Goal: Transaction & Acquisition: Purchase product/service

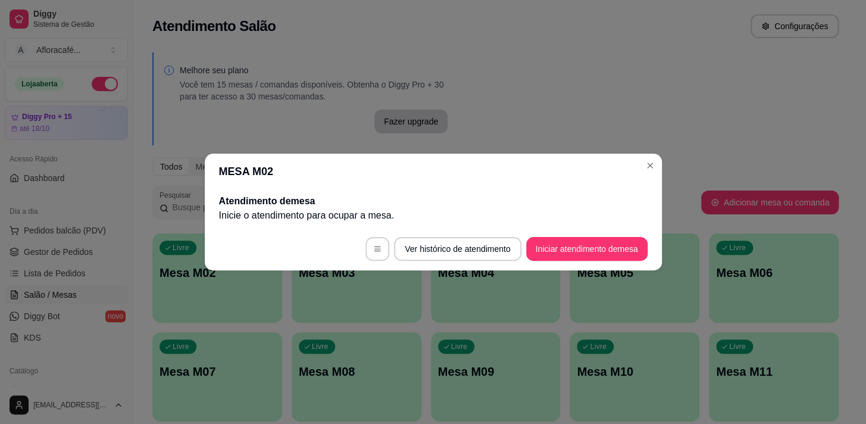
scroll to position [216, 0]
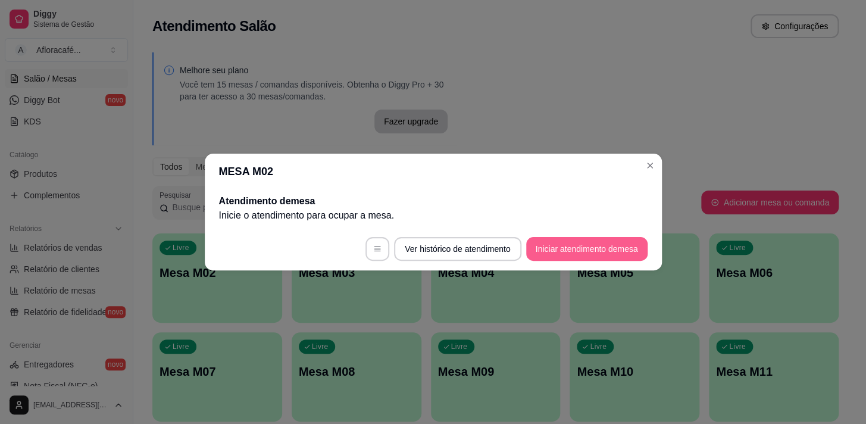
click at [619, 244] on button "Iniciar atendimento de mesa" at bounding box center [586, 249] width 121 height 24
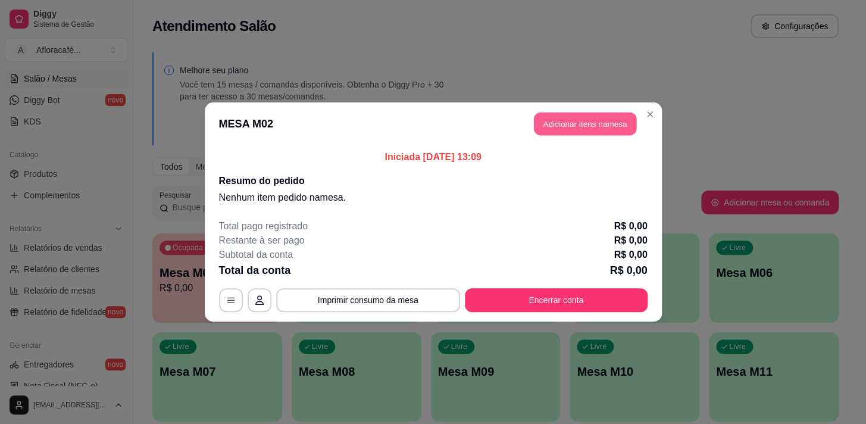
click at [601, 112] on button "Adicionar itens na mesa" at bounding box center [585, 123] width 102 height 23
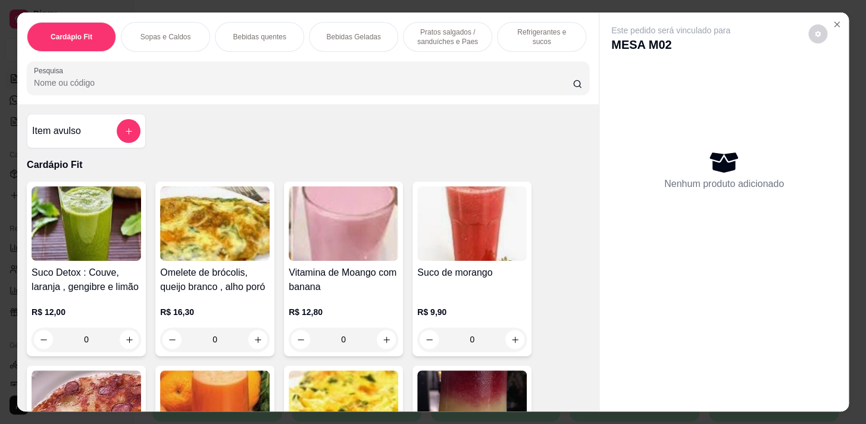
click at [513, 58] on div "Cardápio Fit Sopas e Caldos Bebidas quentes Bebidas Geladas Pratos salgados / s…" at bounding box center [307, 58] width 581 height 92
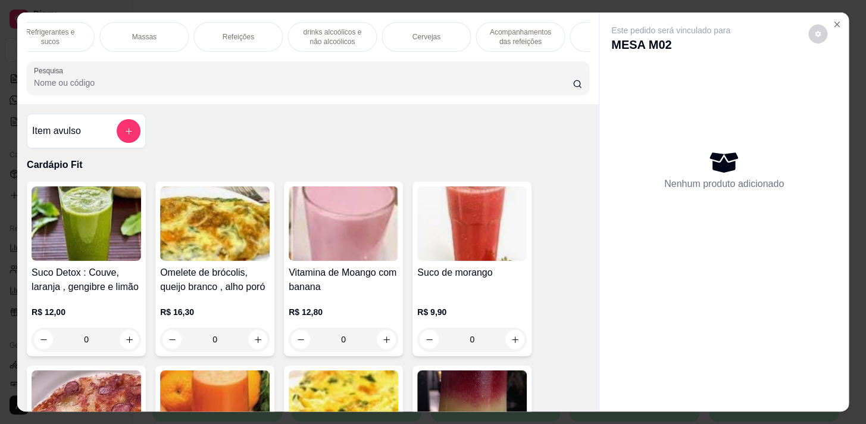
scroll to position [0, 0]
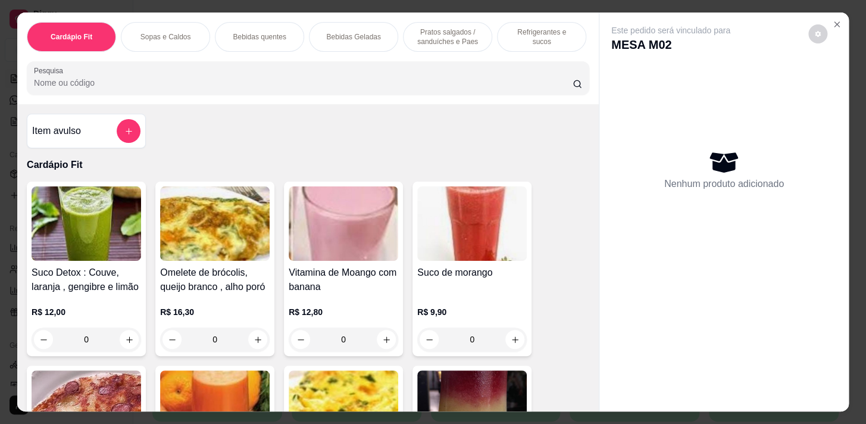
click at [428, 36] on p "Pratos salgados / sanduíches e Paes" at bounding box center [447, 36] width 69 height 19
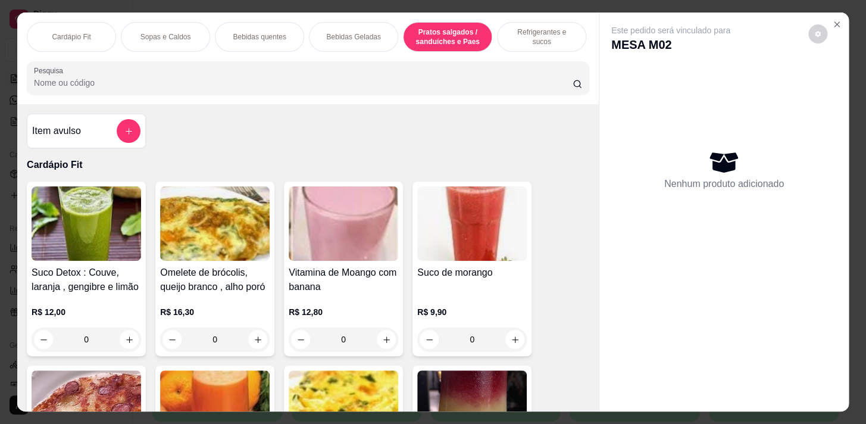
scroll to position [29, 0]
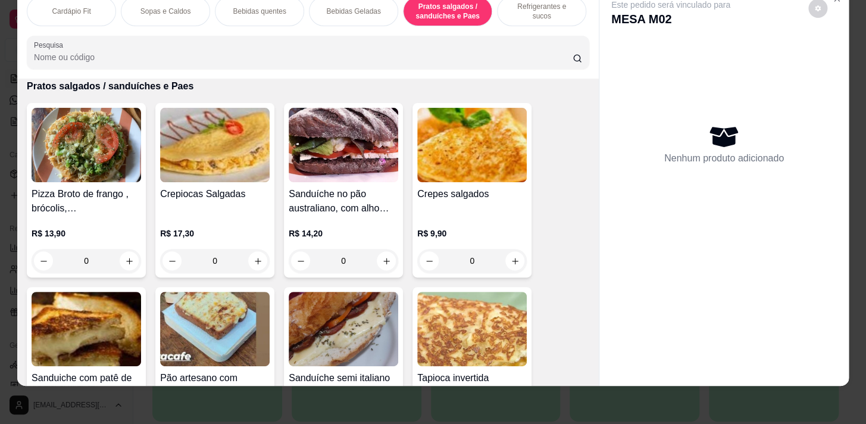
click at [515, 8] on p "Refrigerantes e sucos" at bounding box center [541, 11] width 69 height 19
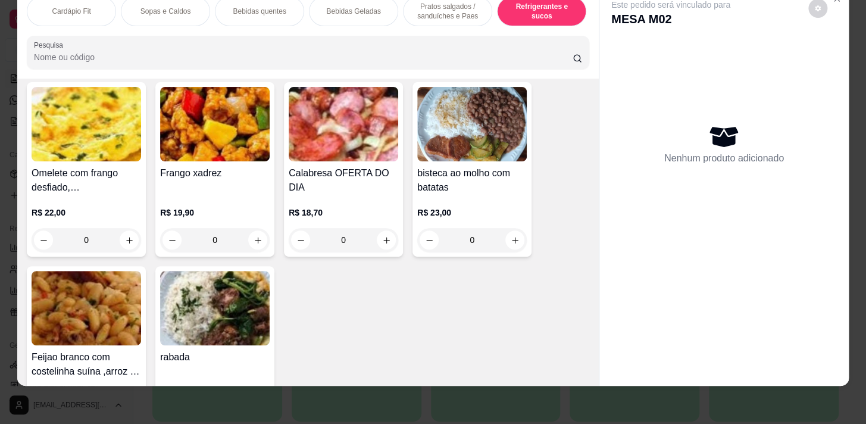
scroll to position [7829, 0]
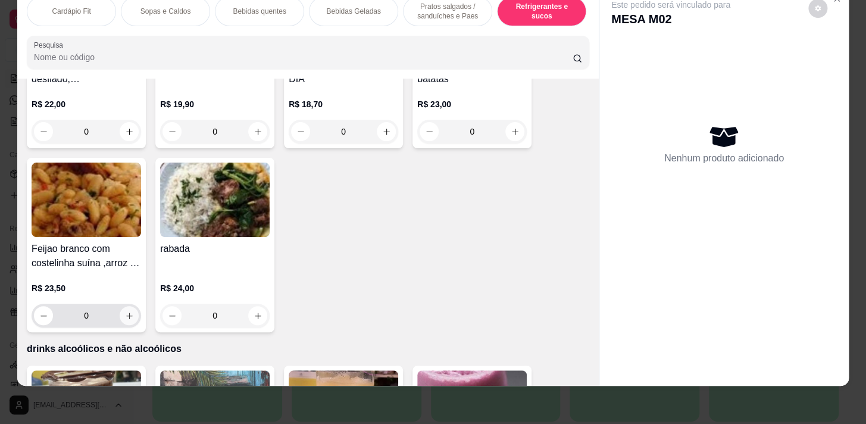
click at [127, 315] on icon "increase-product-quantity" at bounding box center [129, 315] width 9 height 9
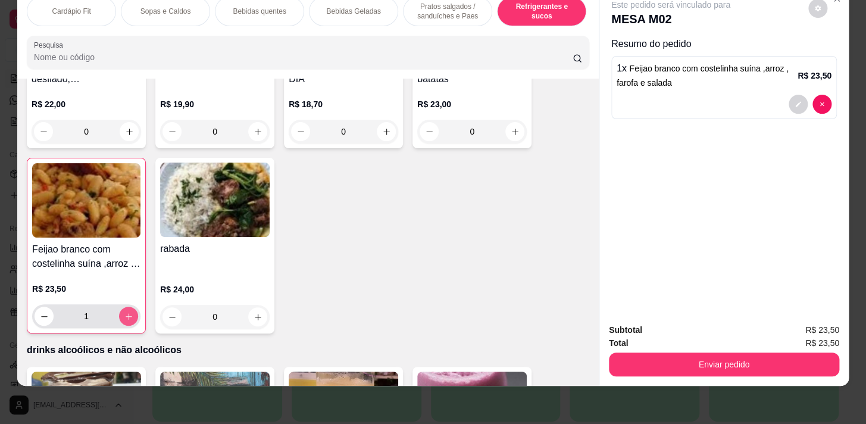
type input "1"
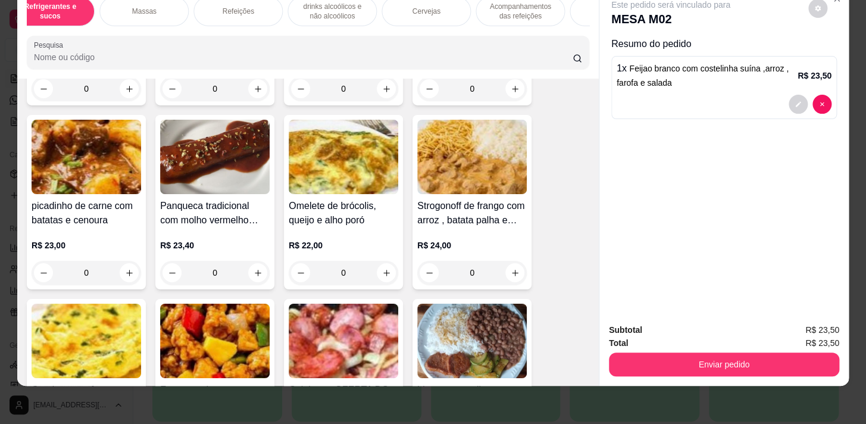
scroll to position [0, 0]
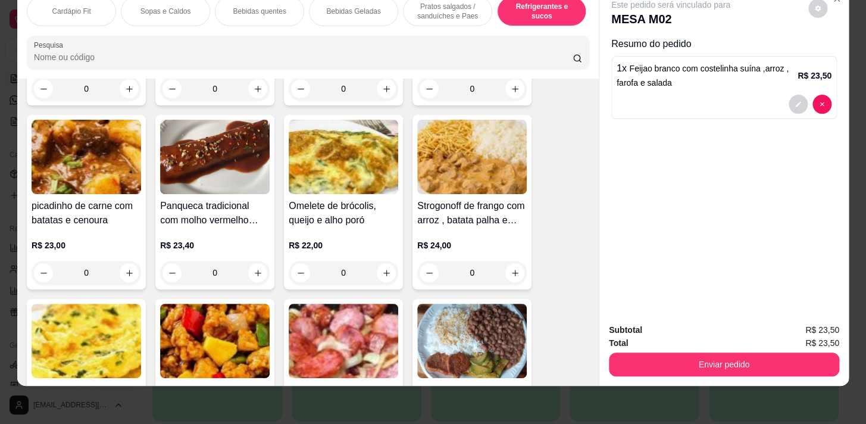
click at [242, 7] on p "Bebidas quentes" at bounding box center [259, 12] width 53 height 10
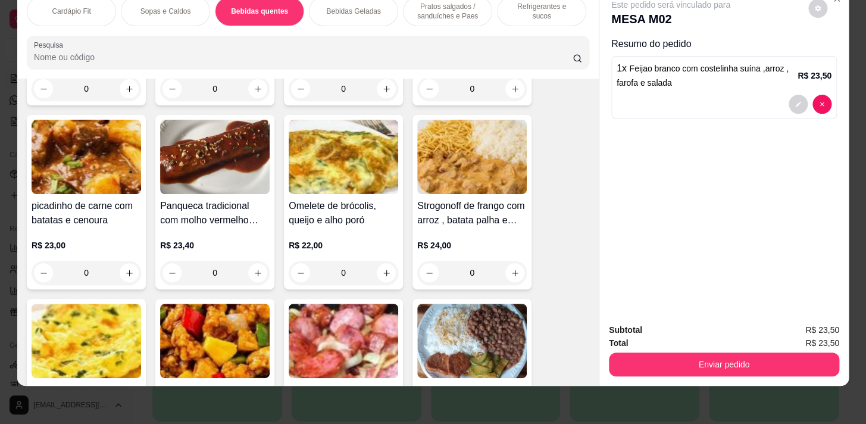
scroll to position [1020, 0]
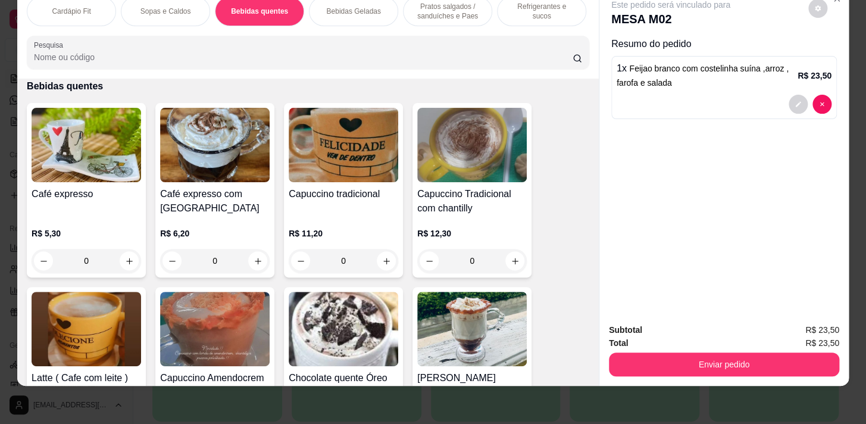
click at [334, 7] on p "Bebidas Geladas" at bounding box center [353, 12] width 54 height 10
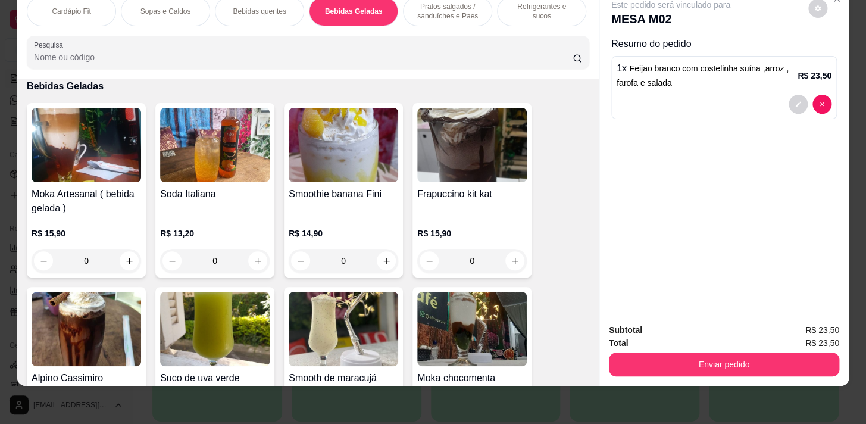
click at [424, 10] on p "Pratos salgados / sanduíches e Paes" at bounding box center [447, 11] width 69 height 19
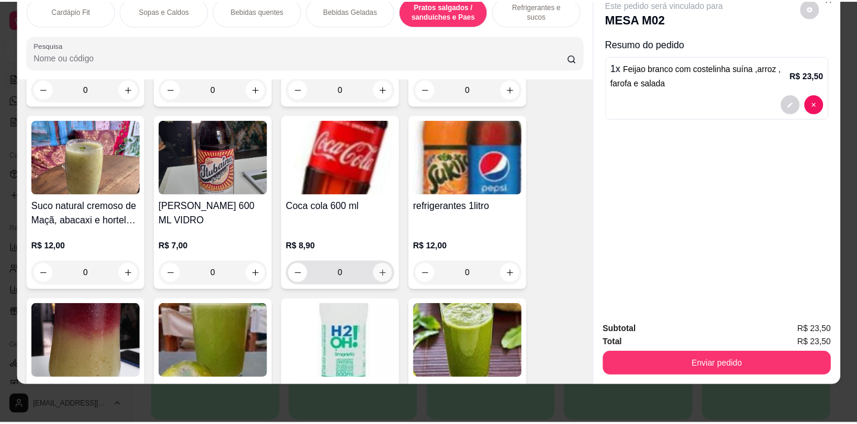
scroll to position [6291, 0]
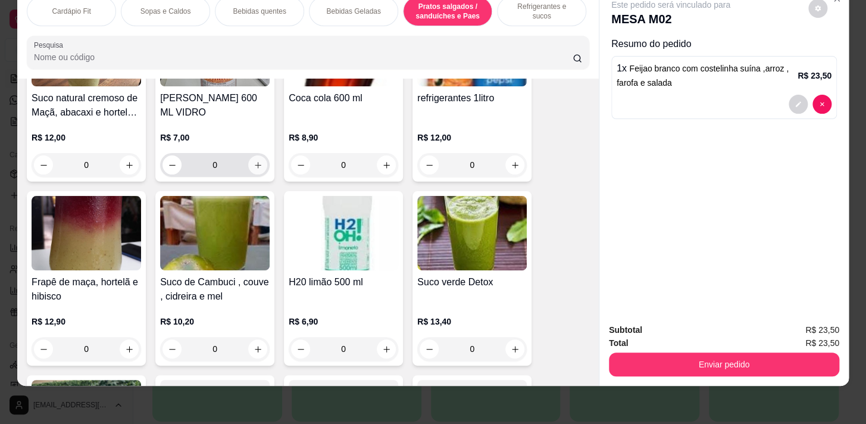
click at [248, 171] on button "increase-product-quantity" at bounding box center [257, 164] width 19 height 19
type input "1"
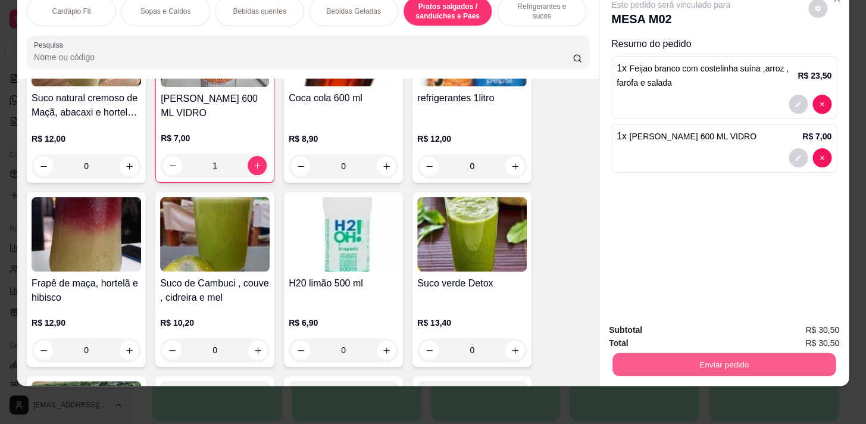
click at [763, 353] on button "Enviar pedido" at bounding box center [723, 363] width 223 height 23
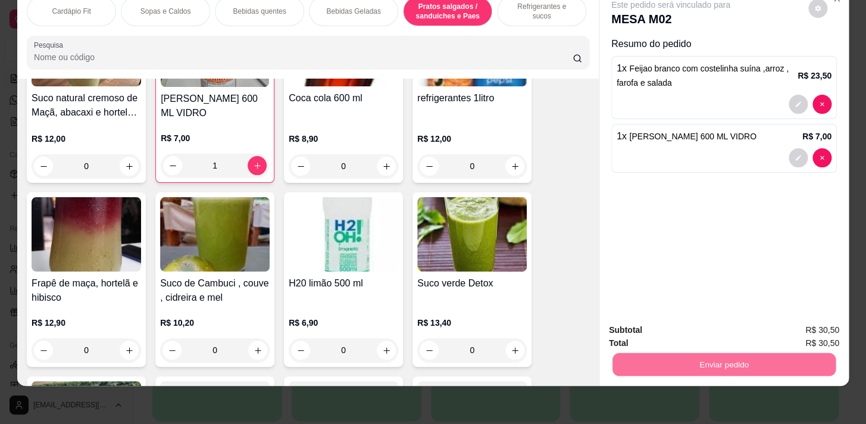
click at [785, 322] on button "Enviar pedido" at bounding box center [807, 327] width 65 height 22
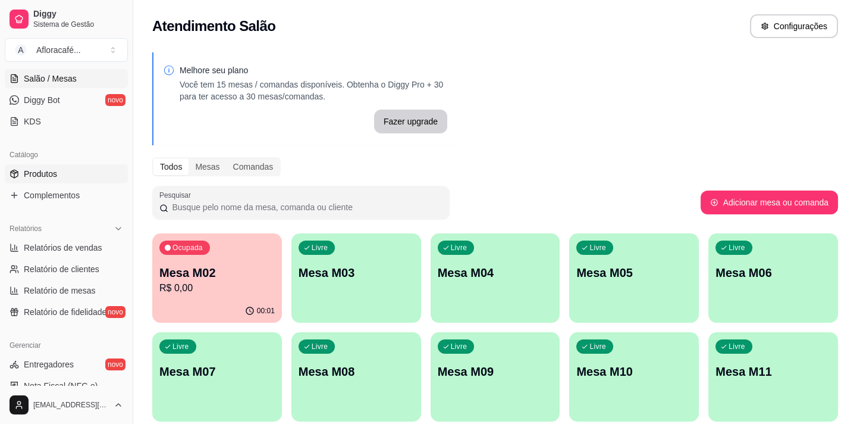
click at [51, 161] on div "Catálogo" at bounding box center [66, 154] width 123 height 19
click at [52, 168] on span "Produtos" at bounding box center [40, 174] width 33 height 12
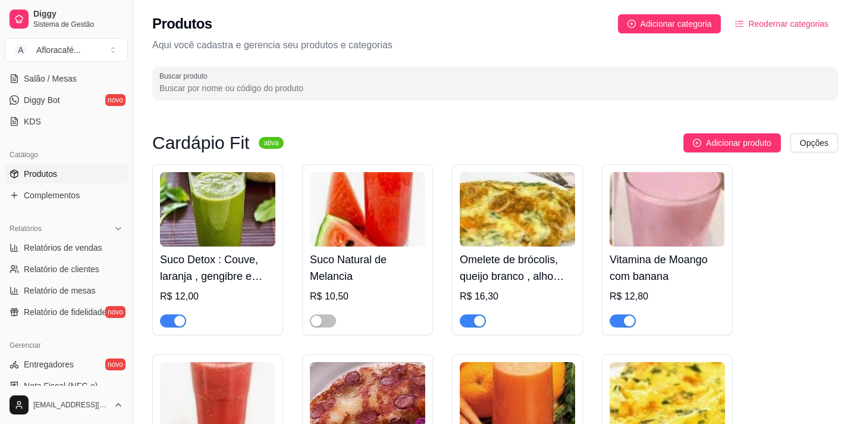
click at [52, 170] on span "Produtos" at bounding box center [40, 174] width 33 height 12
click at [338, 82] on input "Buscar produto" at bounding box center [495, 88] width 672 height 12
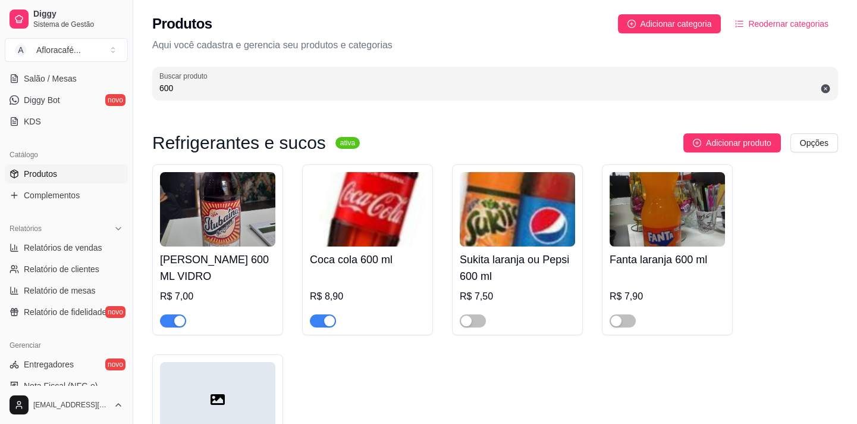
click at [173, 322] on button "button" at bounding box center [173, 320] width 26 height 13
click at [474, 319] on button "button" at bounding box center [473, 320] width 26 height 13
click at [282, 92] on input "600" at bounding box center [495, 88] width 672 height 12
type input "6"
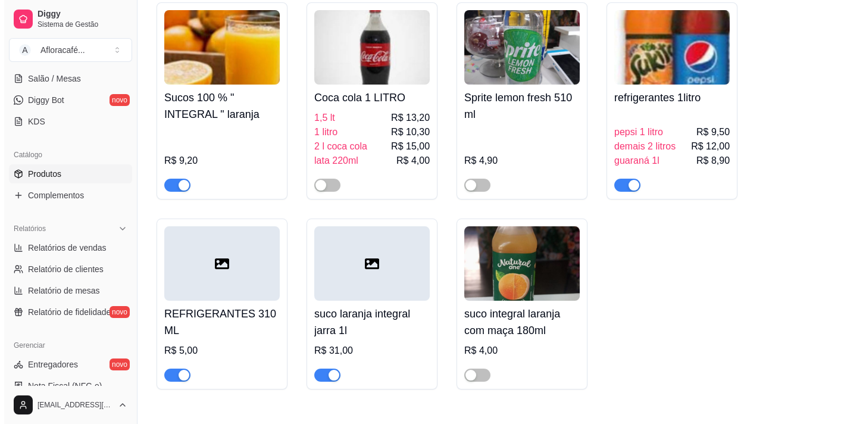
scroll to position [54, 0]
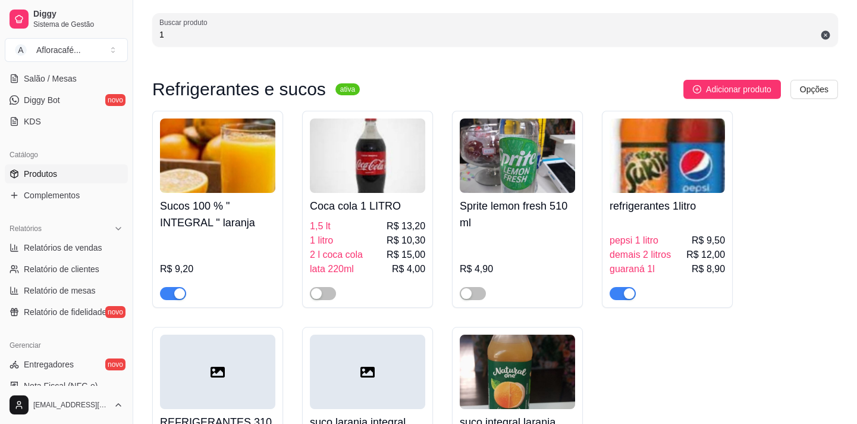
type input "1"
click at [669, 250] on span "demais 2 litros" at bounding box center [640, 254] width 61 height 14
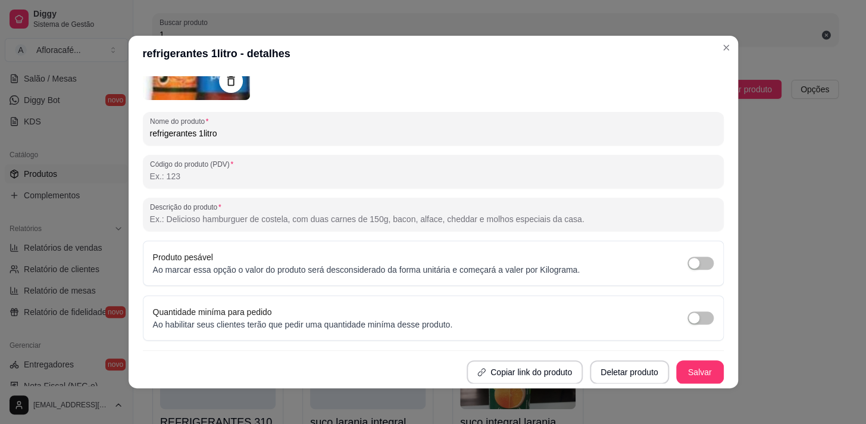
scroll to position [0, 0]
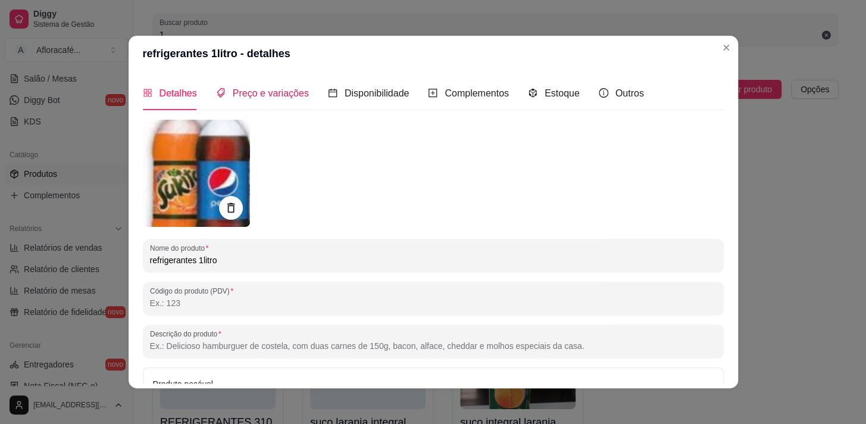
click at [258, 91] on span "Preço e variações" at bounding box center [271, 93] width 76 height 10
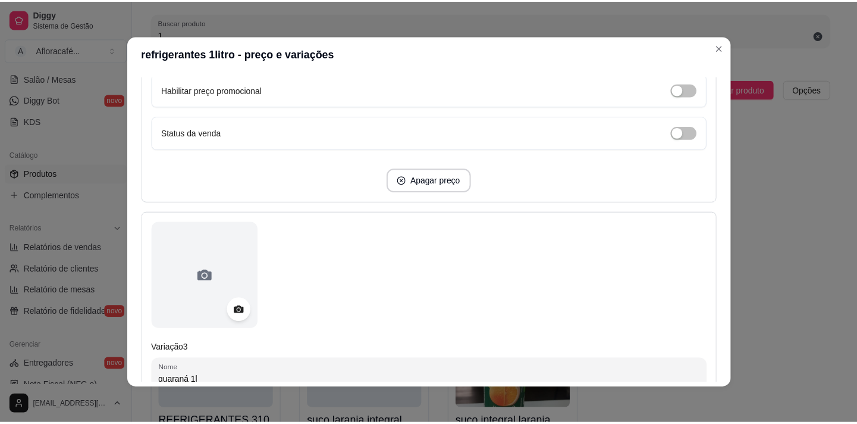
scroll to position [998, 0]
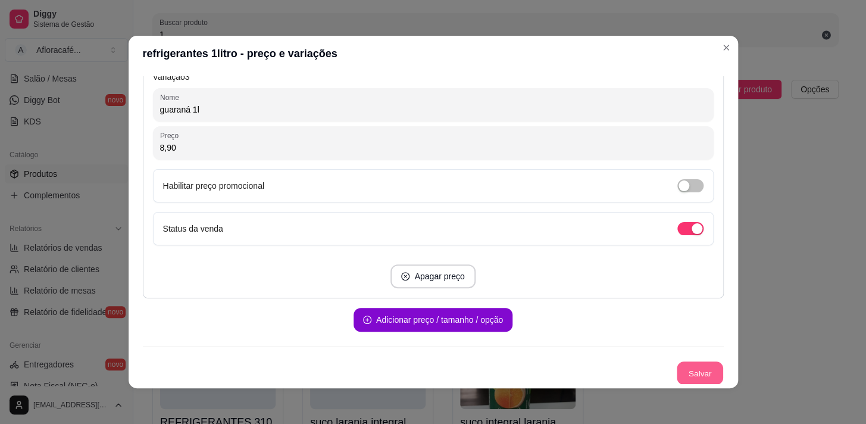
click at [676, 368] on button "Salvar" at bounding box center [699, 372] width 46 height 23
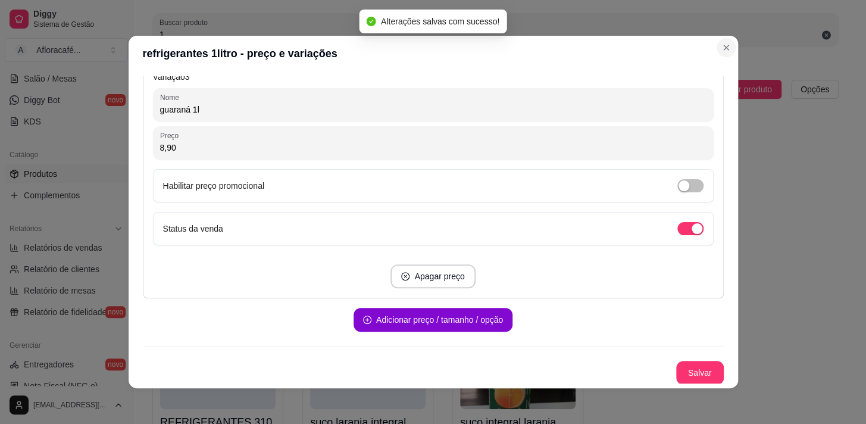
drag, startPoint x: 732, startPoint y: 42, endPoint x: 726, endPoint y: 45, distance: 6.7
click at [731, 42] on header "refrigerantes 1litro - preço e variações" at bounding box center [433, 54] width 609 height 36
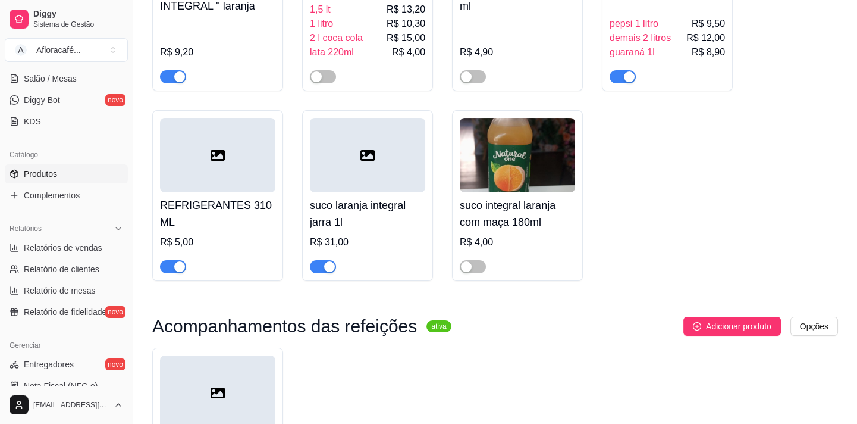
scroll to position [409, 0]
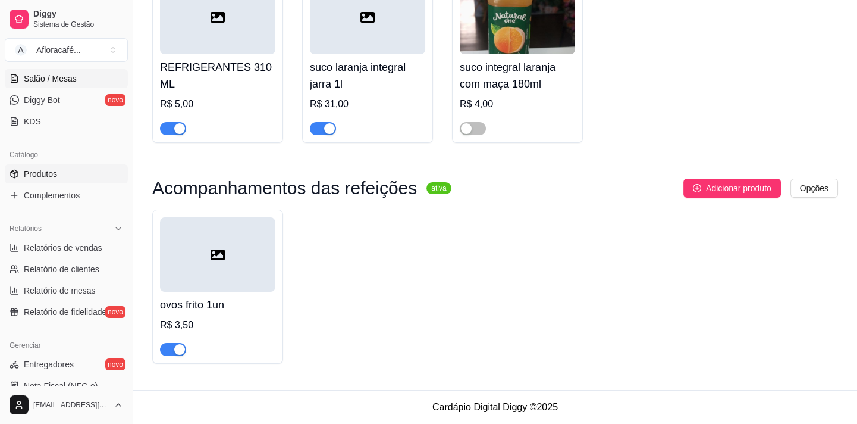
click at [59, 79] on span "Salão / Mesas" at bounding box center [50, 79] width 53 height 12
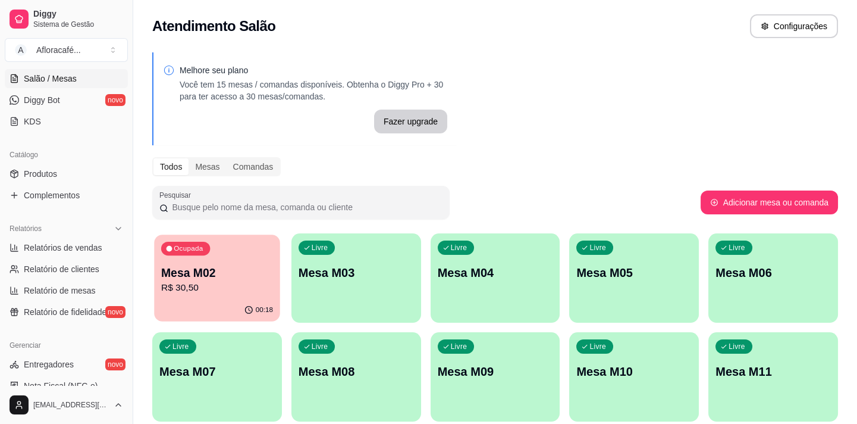
click at [189, 270] on p "Mesa M02" at bounding box center [217, 273] width 112 height 16
click at [339, 281] on div "Livre Mesa M03" at bounding box center [357, 270] width 130 height 75
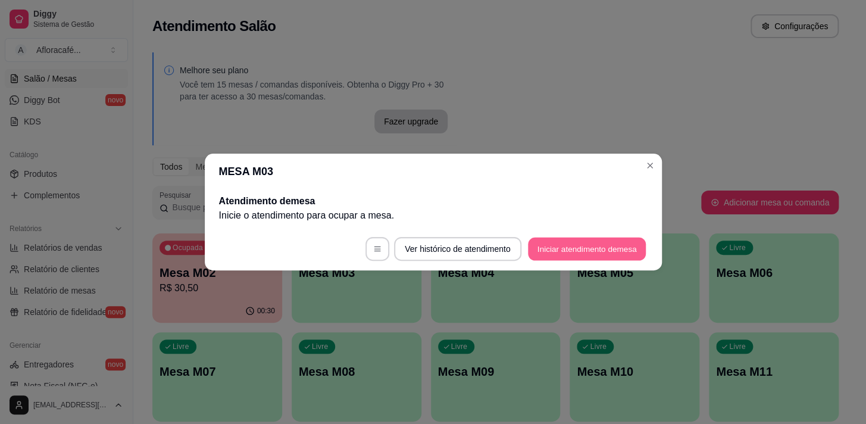
click at [569, 240] on button "Iniciar atendimento de mesa" at bounding box center [587, 248] width 118 height 23
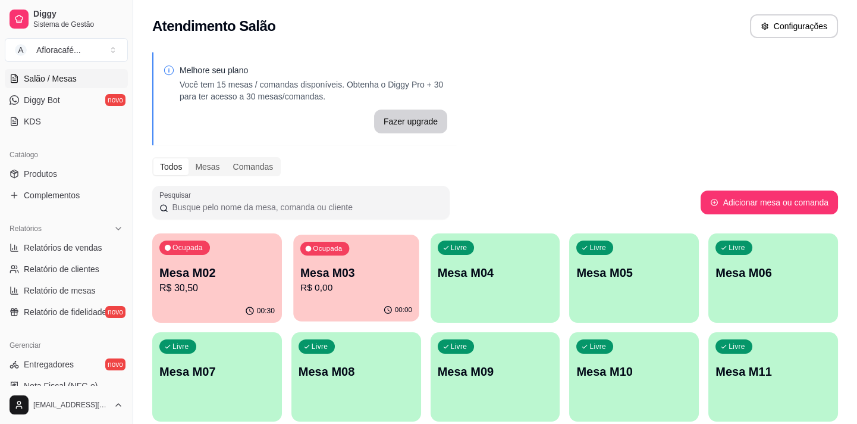
click at [339, 259] on div "Ocupada Mesa M03 R$ 0,00" at bounding box center [356, 266] width 126 height 64
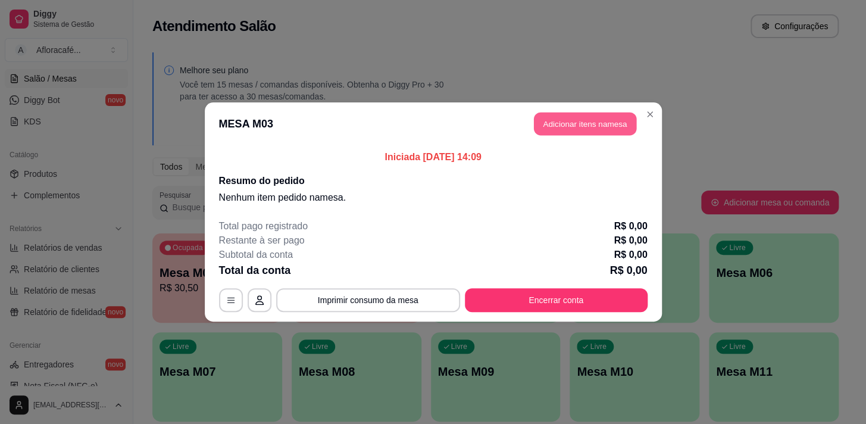
click at [623, 121] on button "Adicionar itens na mesa" at bounding box center [585, 123] width 102 height 23
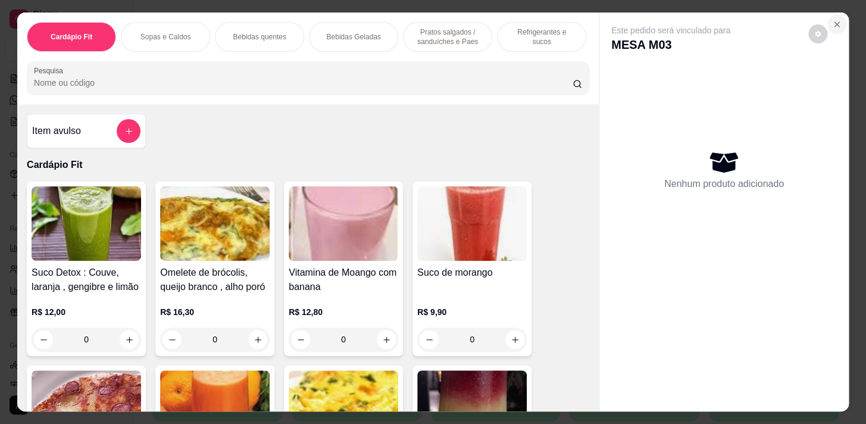
click at [836, 20] on icon "Close" at bounding box center [837, 25] width 10 height 10
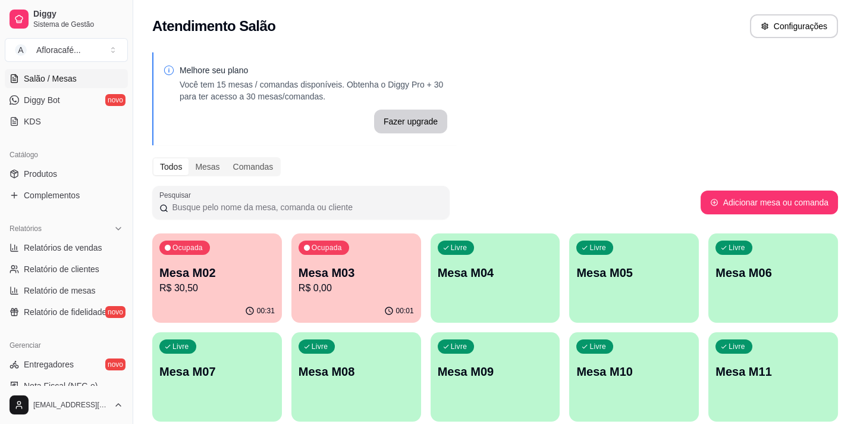
click at [229, 309] on div "00:31" at bounding box center [217, 310] width 130 height 23
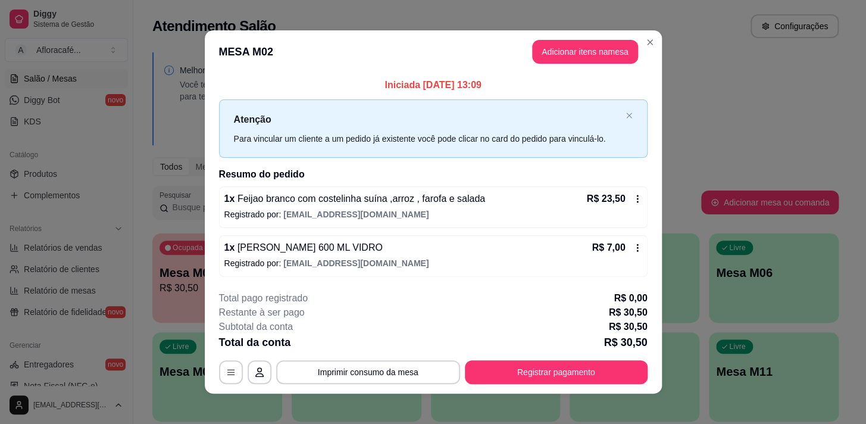
scroll to position [7, 0]
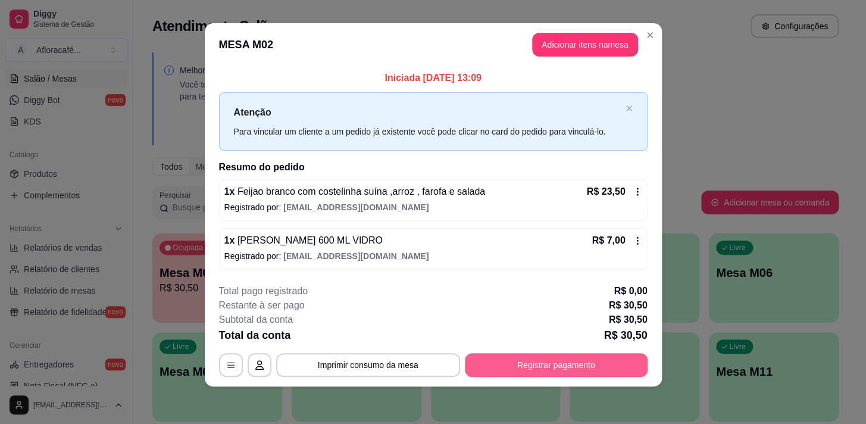
click at [482, 374] on button "Registrar pagamento" at bounding box center [556, 365] width 183 height 24
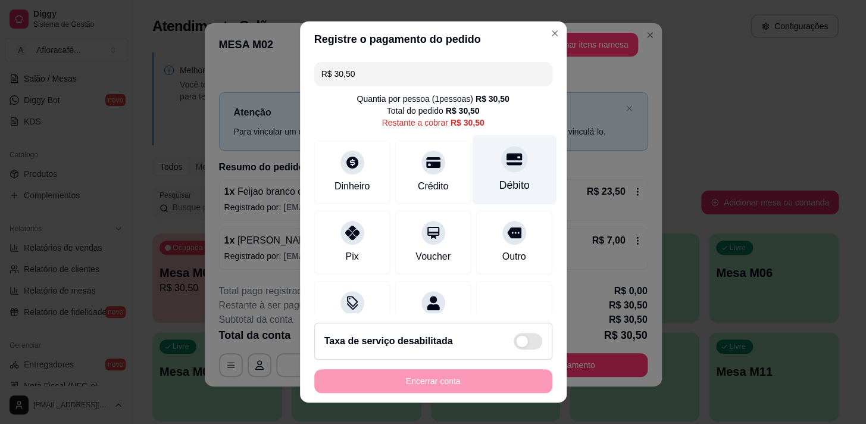
click at [506, 166] on icon at bounding box center [513, 158] width 15 height 15
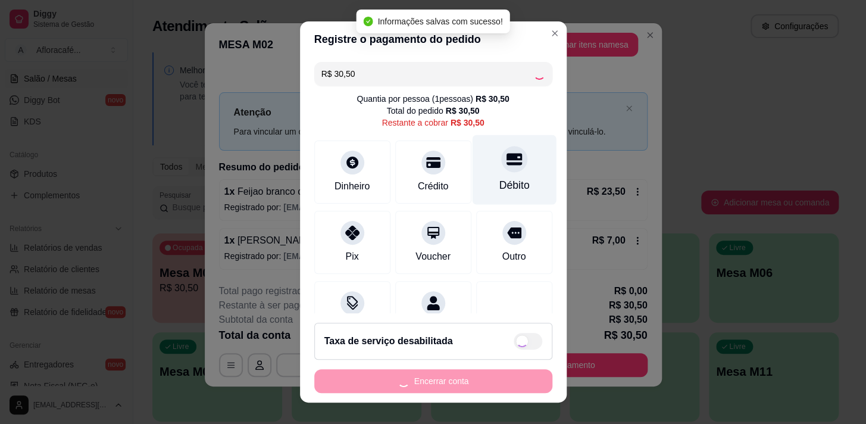
type input "R$ 0,00"
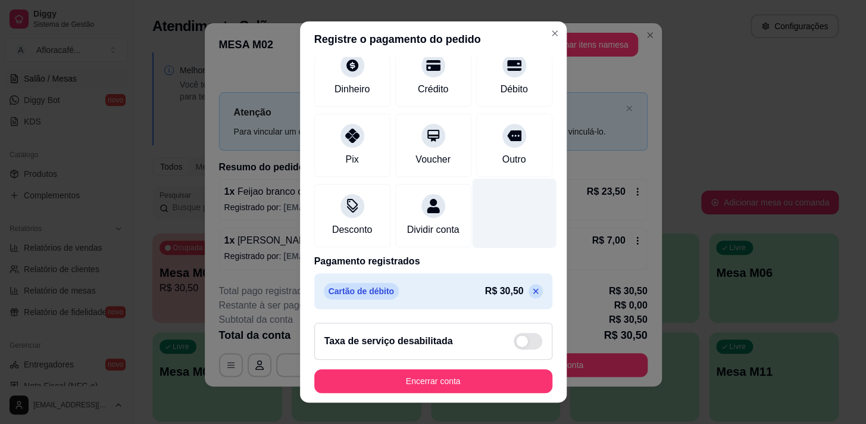
scroll to position [0, 0]
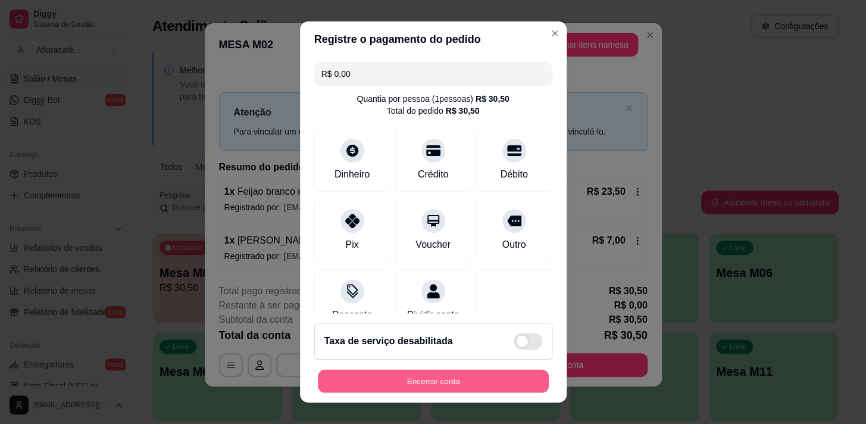
click at [489, 387] on button "Encerrar conta" at bounding box center [433, 380] width 231 height 23
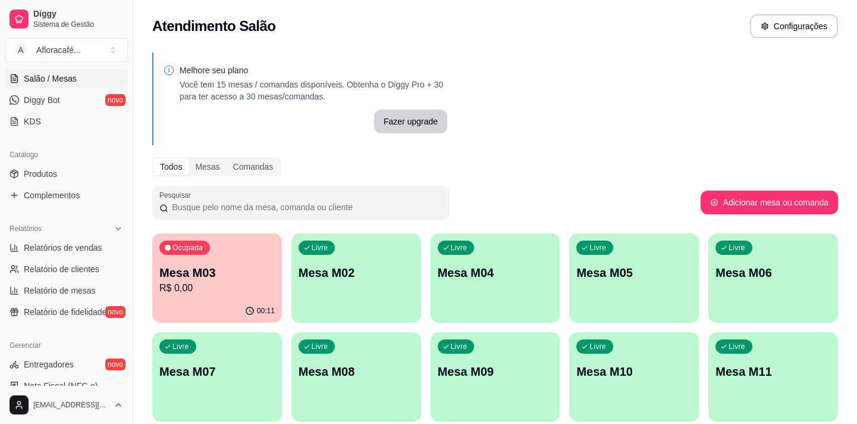
click at [227, 255] on div "Ocupada Mesa M03 R$ 0,00" at bounding box center [217, 266] width 130 height 66
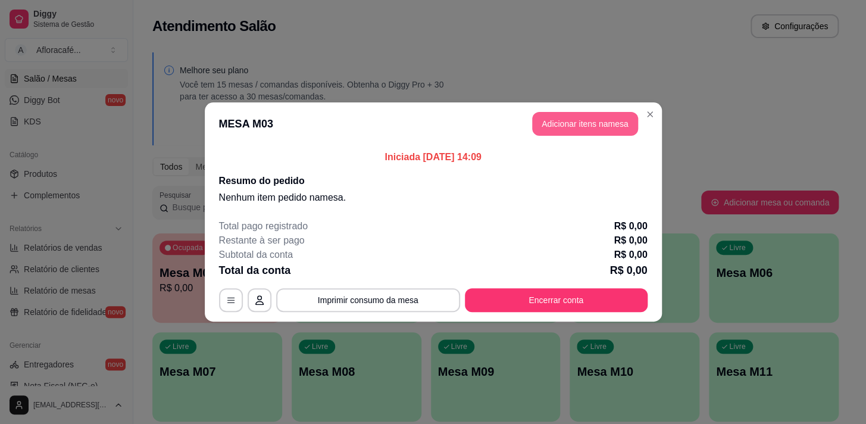
click at [556, 120] on button "Adicionar itens na mesa" at bounding box center [585, 124] width 106 height 24
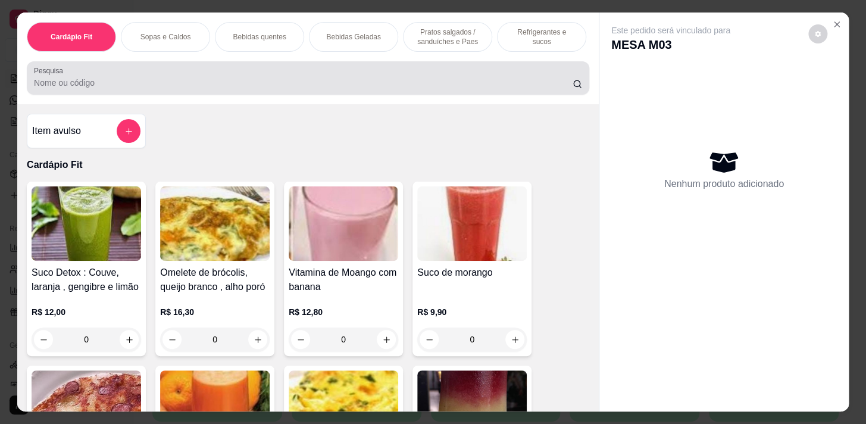
click at [262, 81] on input "Pesquisa" at bounding box center [303, 83] width 538 height 12
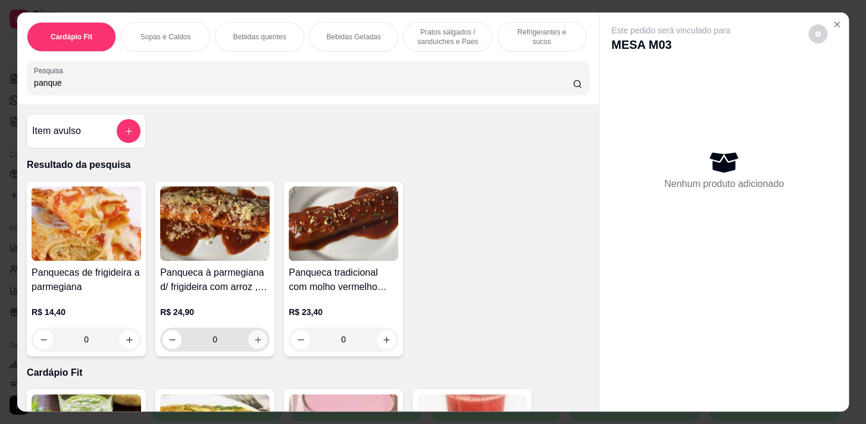
type input "panque"
click at [256, 341] on icon "increase-product-quantity" at bounding box center [257, 339] width 9 height 9
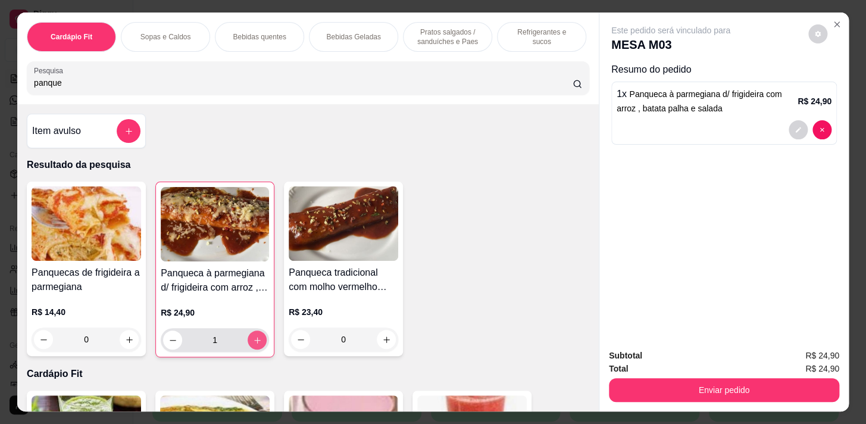
type input "1"
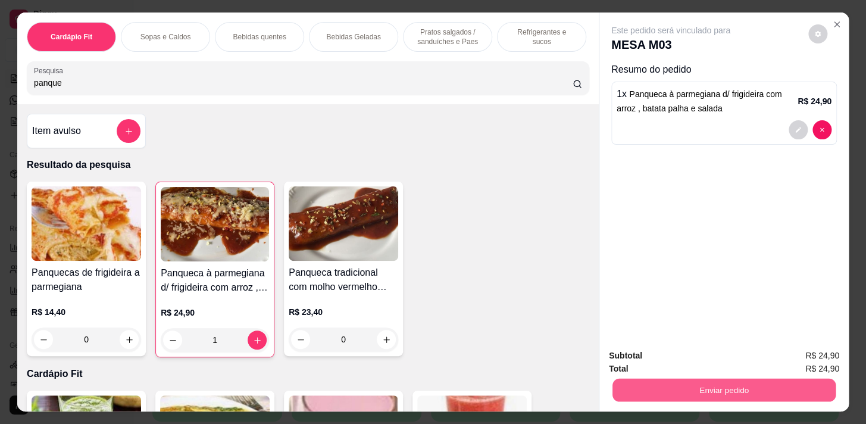
click at [682, 384] on button "Enviar pedido" at bounding box center [723, 389] width 223 height 23
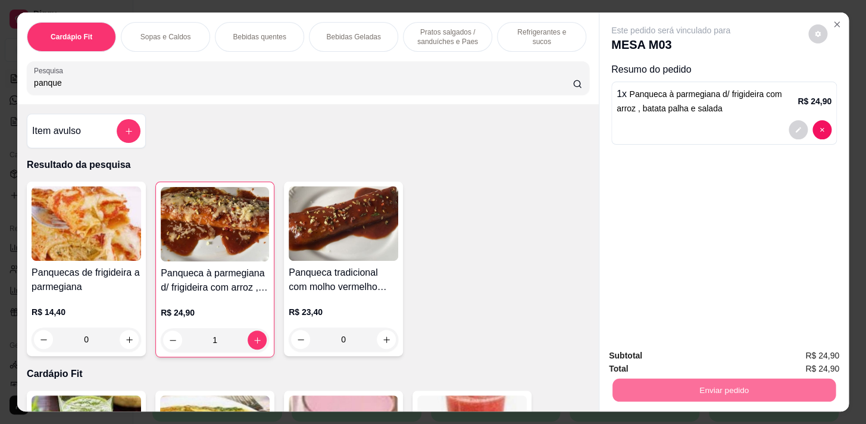
click at [787, 355] on button "Enviar pedido" at bounding box center [808, 356] width 67 height 23
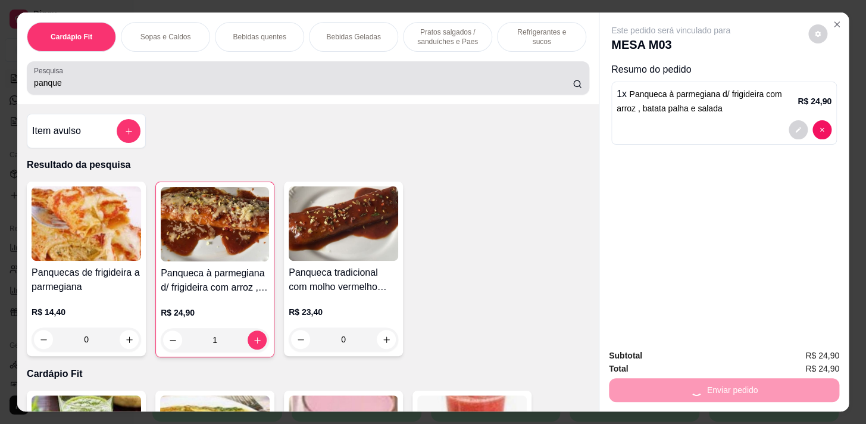
click at [243, 80] on input "panque" at bounding box center [303, 83] width 538 height 12
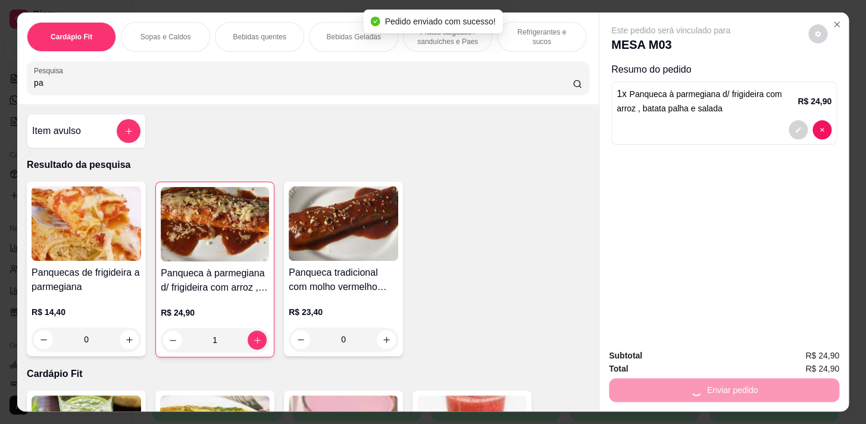
type input "p"
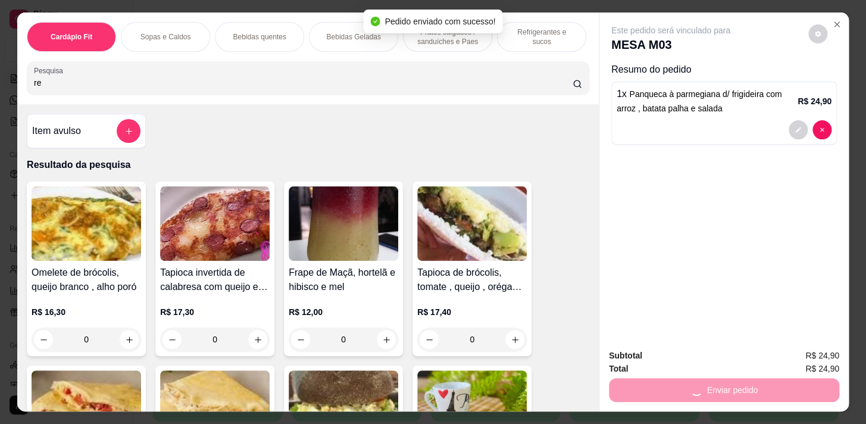
type input "ref"
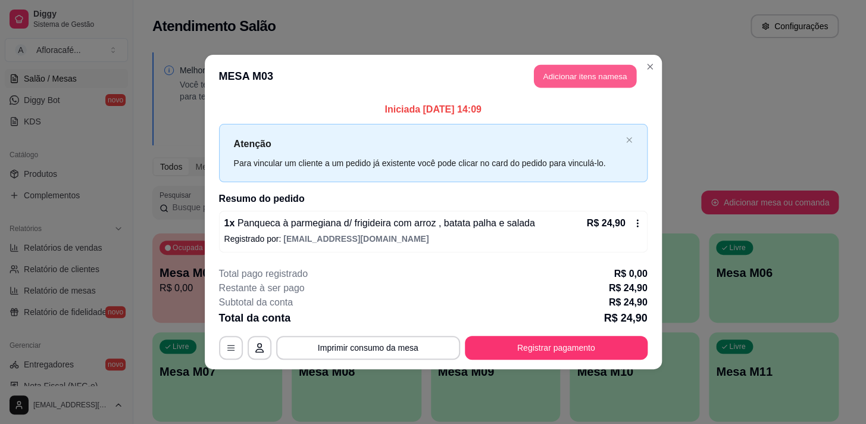
click at [607, 82] on button "Adicionar itens na mesa" at bounding box center [585, 76] width 102 height 23
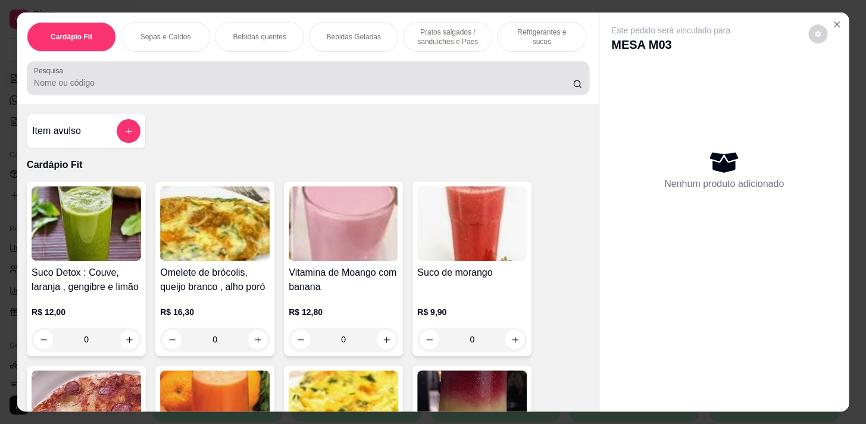
click at [247, 71] on div at bounding box center [308, 78] width 548 height 24
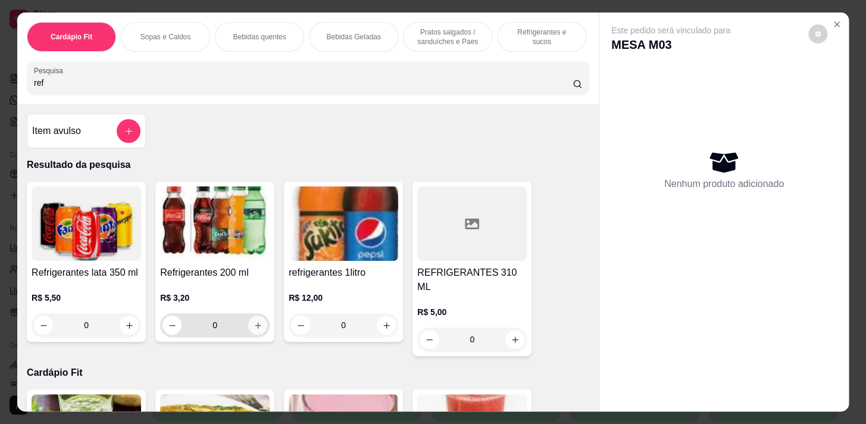
type input "ref"
click at [257, 324] on icon "increase-product-quantity" at bounding box center [257, 325] width 9 height 9
type input "1"
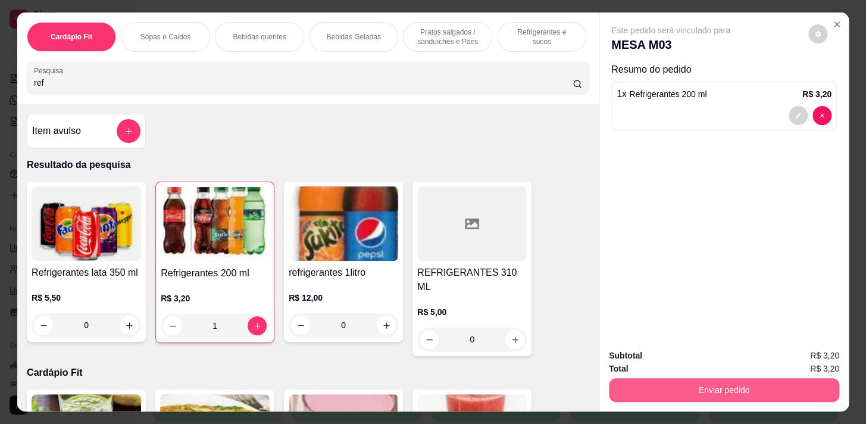
click at [674, 396] on button "Enviar pedido" at bounding box center [724, 390] width 230 height 24
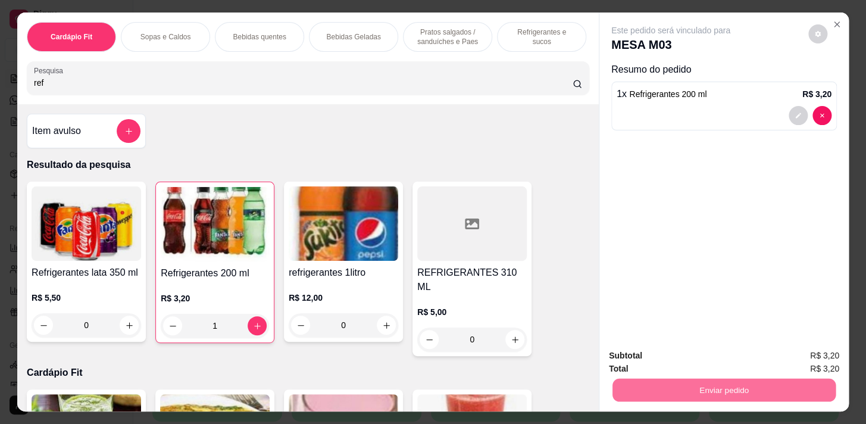
click at [803, 359] on button "Enviar pedido" at bounding box center [807, 356] width 65 height 22
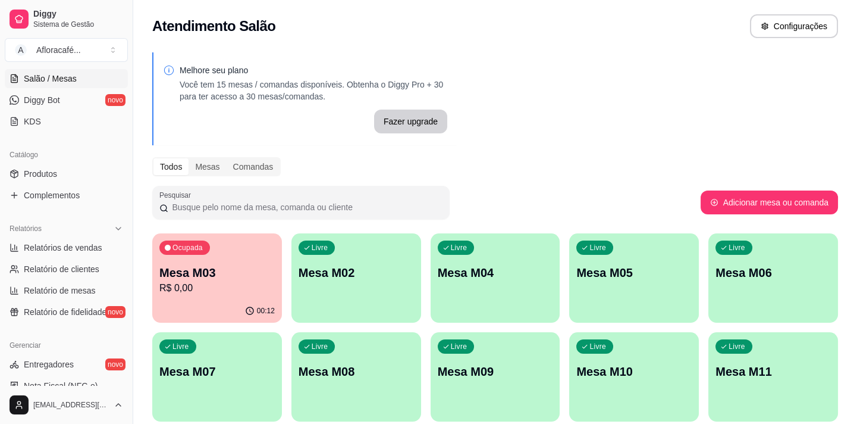
click at [220, 284] on p "R$ 0,00" at bounding box center [216, 288] width 115 height 14
click at [236, 277] on p "Mesa M03" at bounding box center [216, 272] width 115 height 17
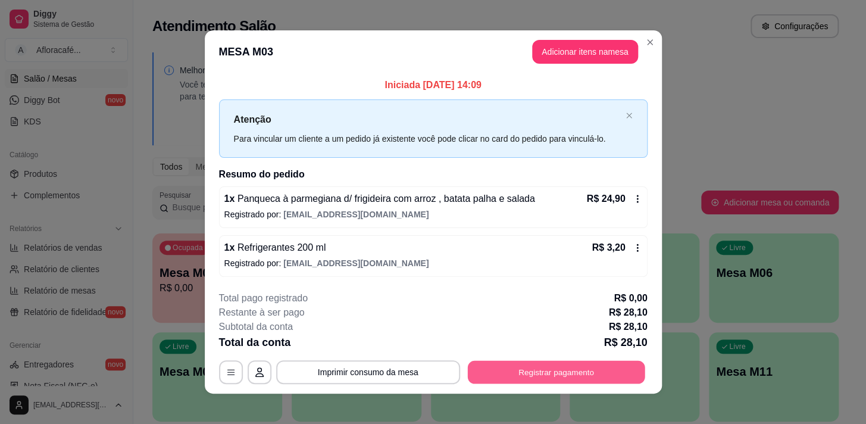
click at [557, 368] on button "Registrar pagamento" at bounding box center [555, 371] width 177 height 23
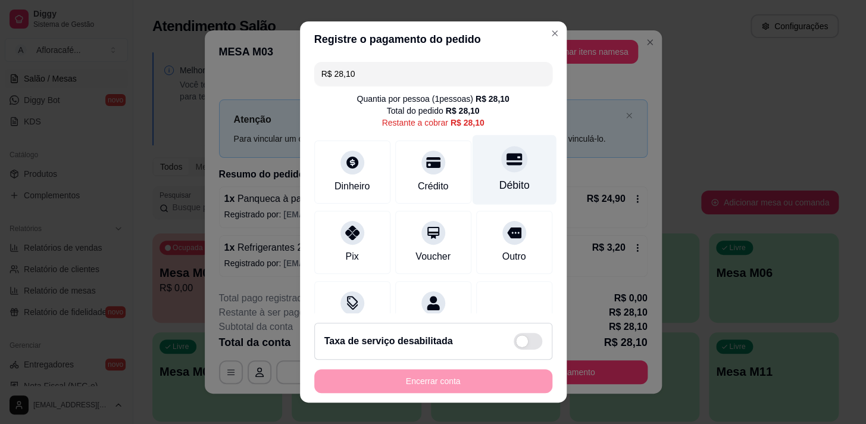
click at [479, 183] on div "Débito" at bounding box center [514, 169] width 84 height 70
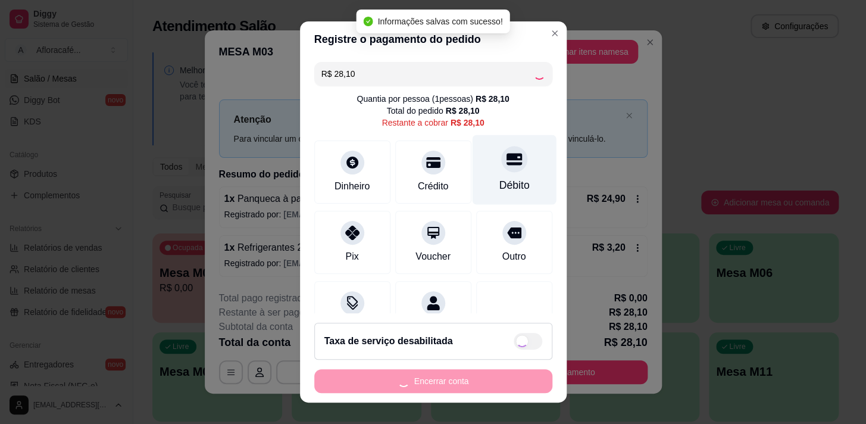
type input "R$ 0,00"
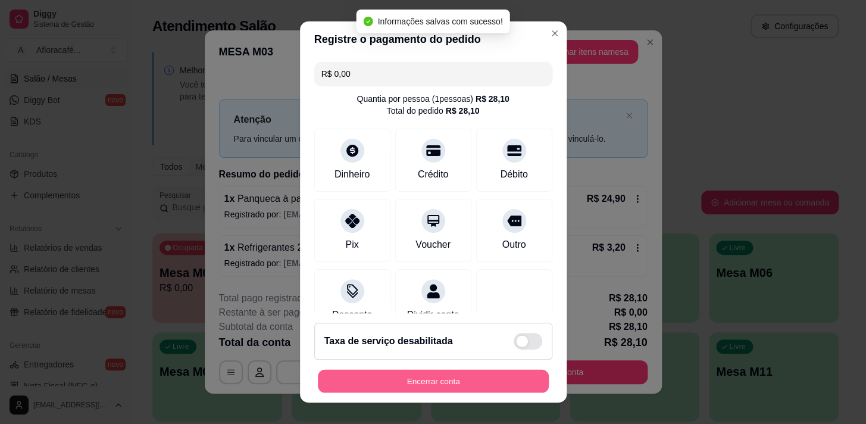
click at [419, 379] on button "Encerrar conta" at bounding box center [433, 380] width 231 height 23
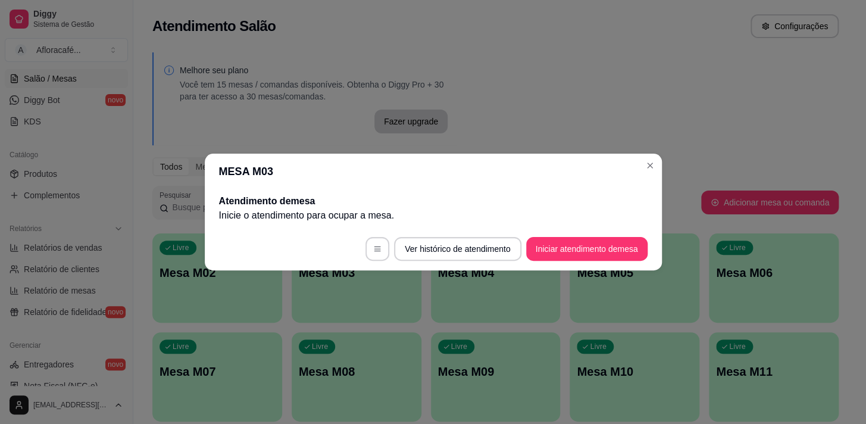
click at [578, 261] on footer "Ver histórico de atendimento Iniciar atendimento de mesa" at bounding box center [433, 248] width 457 height 43
click at [581, 254] on button "Iniciar atendimento de mesa" at bounding box center [587, 248] width 118 height 23
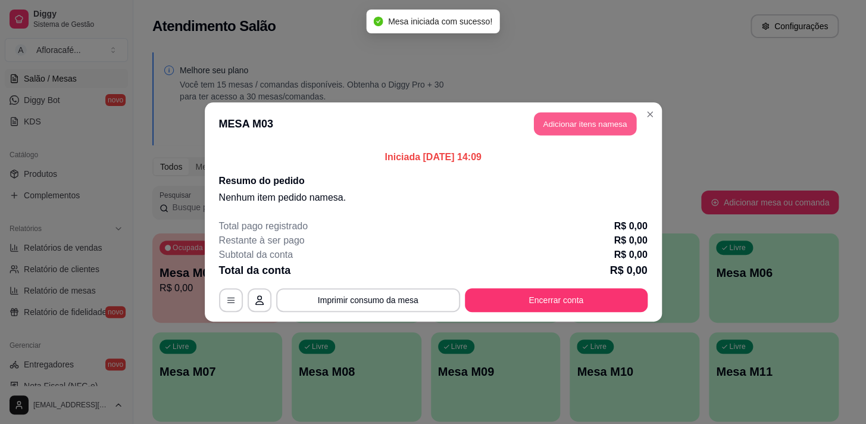
click at [552, 127] on button "Adicionar itens na mesa" at bounding box center [585, 123] width 102 height 23
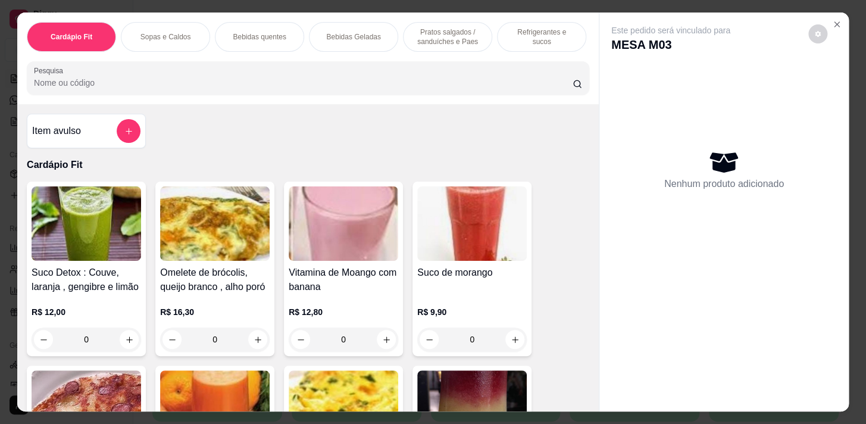
click at [440, 35] on p "Pratos salgados / sanduíches e Paes" at bounding box center [447, 36] width 69 height 19
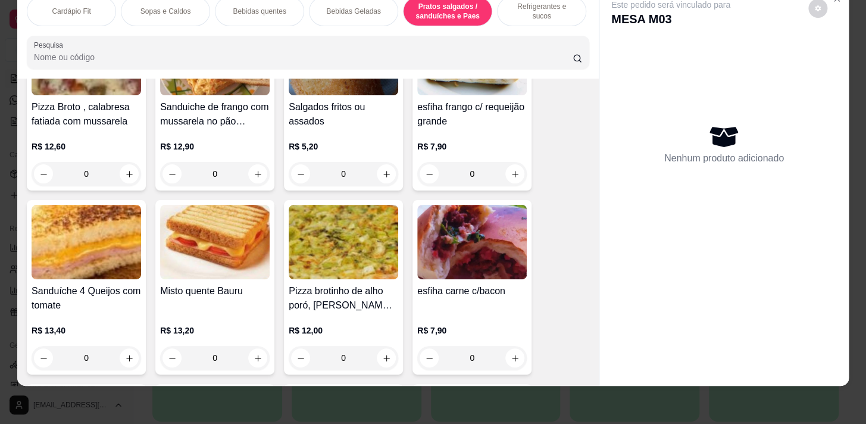
scroll to position [5318, 0]
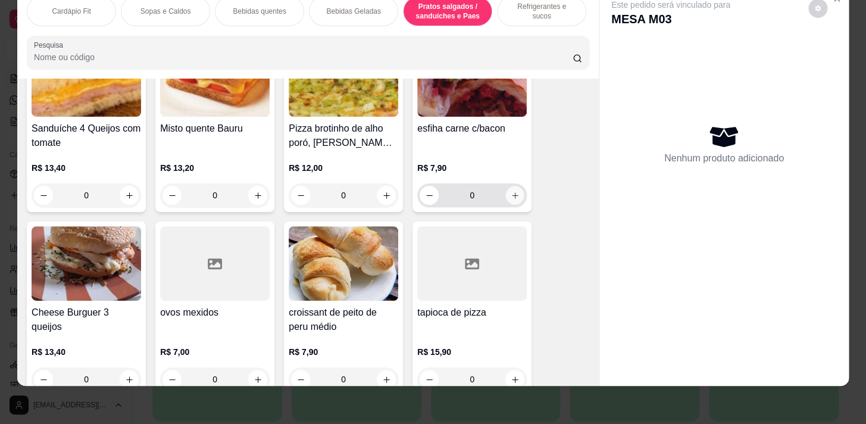
click at [506, 193] on button "increase-product-quantity" at bounding box center [515, 195] width 18 height 18
type input "1"
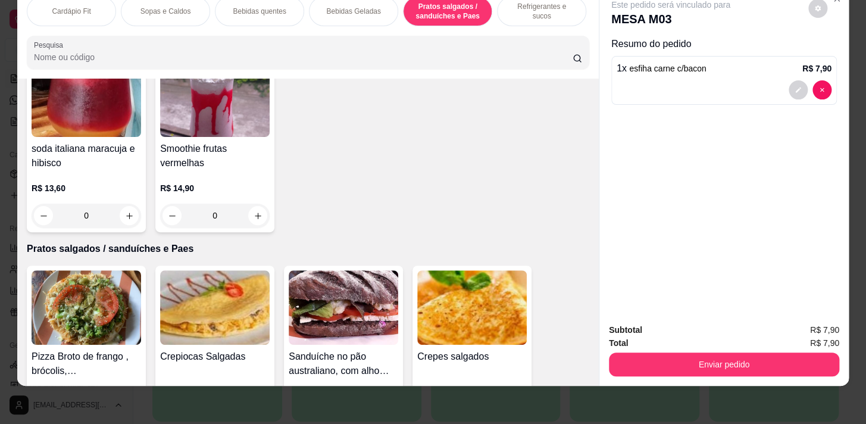
scroll to position [3587, 0]
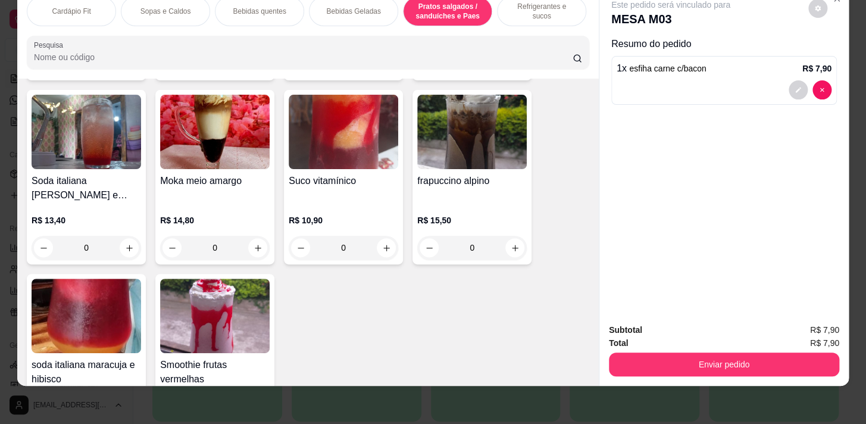
click at [155, 59] on input "Pesquisa" at bounding box center [303, 57] width 538 height 12
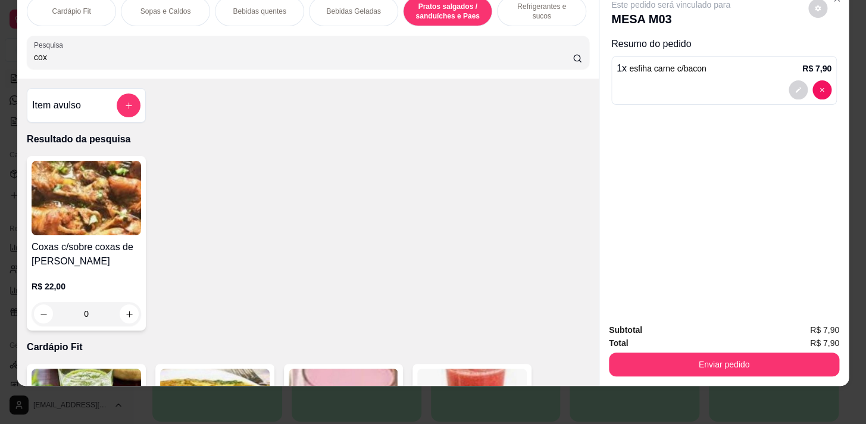
scroll to position [0, 0]
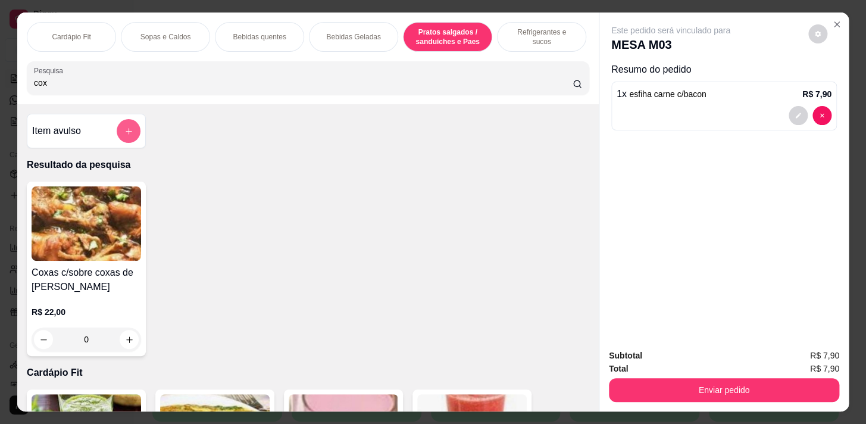
type input "cox"
click at [124, 130] on icon "add-separate-item" at bounding box center [128, 131] width 9 height 9
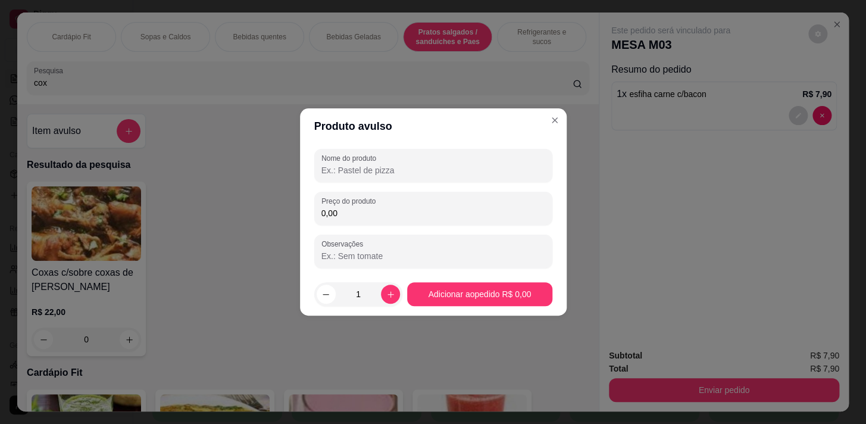
click at [388, 170] on input "Nome do produto" at bounding box center [433, 170] width 224 height 12
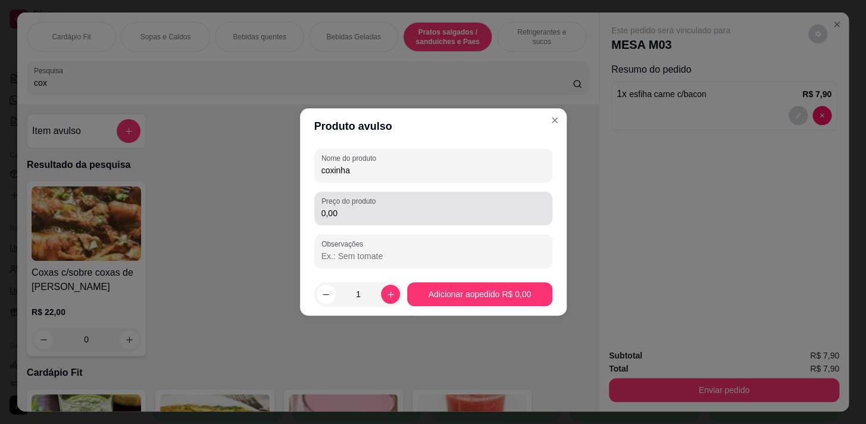
type input "coxinha"
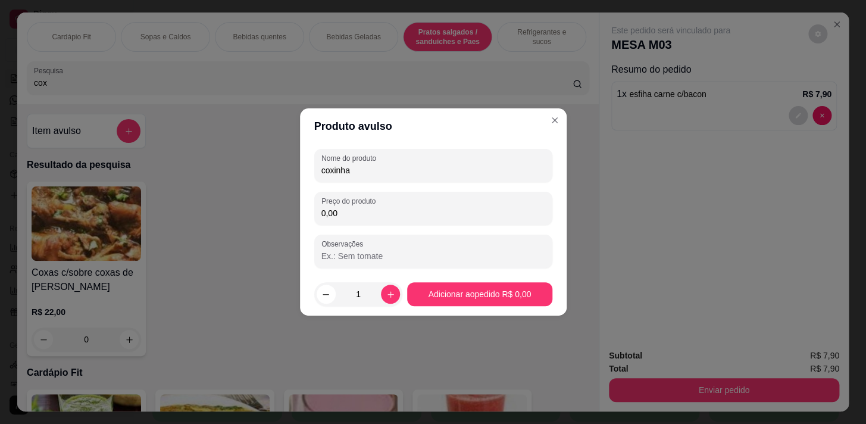
click at [329, 209] on input "0,00" at bounding box center [433, 213] width 224 height 12
type input "7,90"
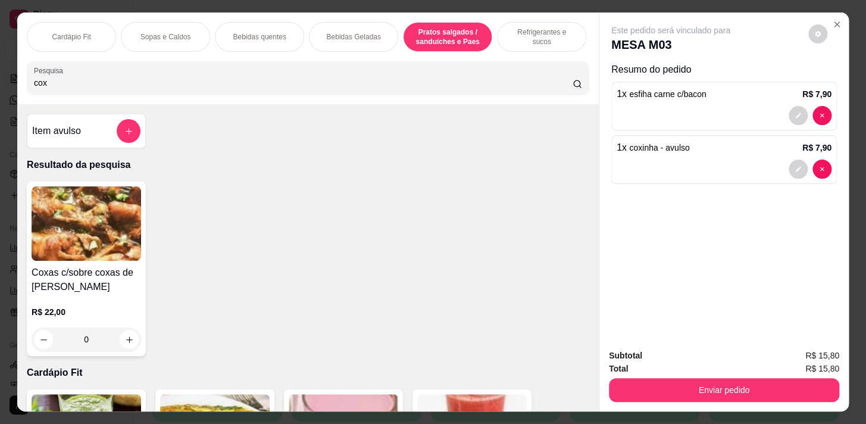
click at [285, 81] on input "cox" at bounding box center [303, 83] width 538 height 12
type input "c"
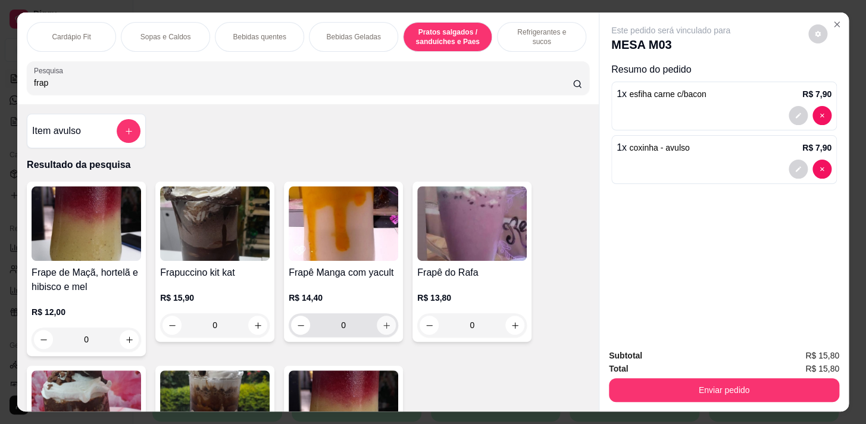
type input "frap"
click at [382, 325] on icon "increase-product-quantity" at bounding box center [386, 325] width 9 height 9
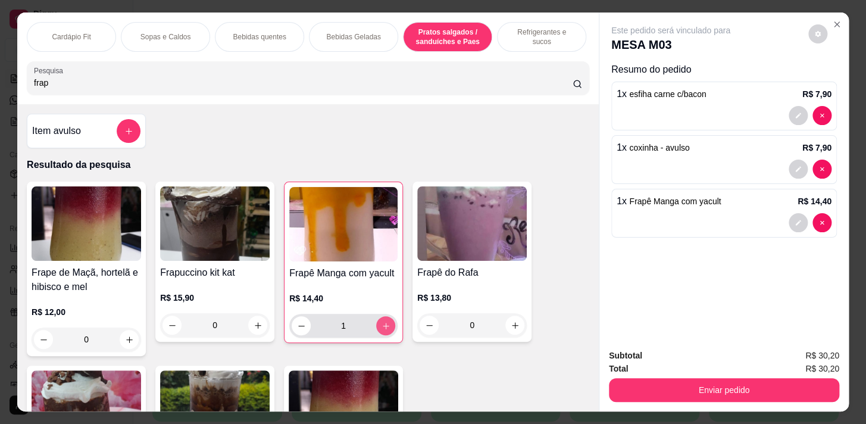
type input "1"
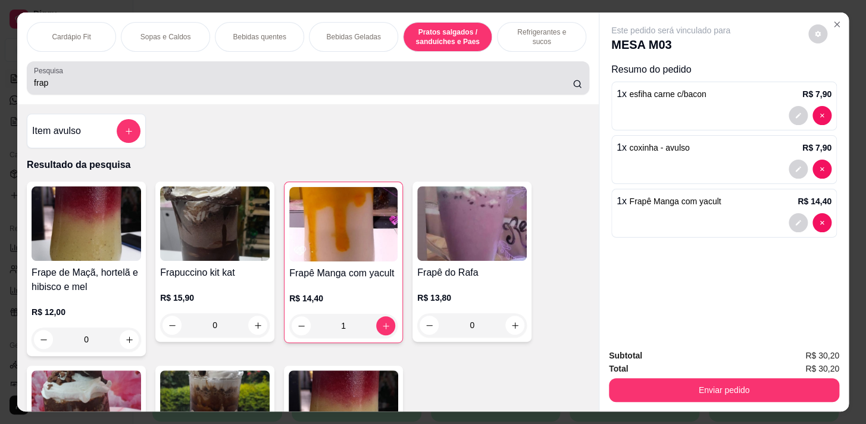
click at [126, 70] on div "frap" at bounding box center [308, 78] width 548 height 24
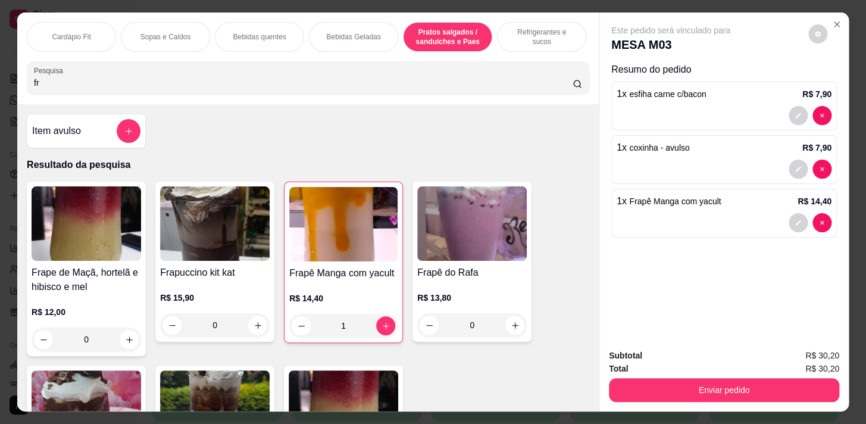
type input "f"
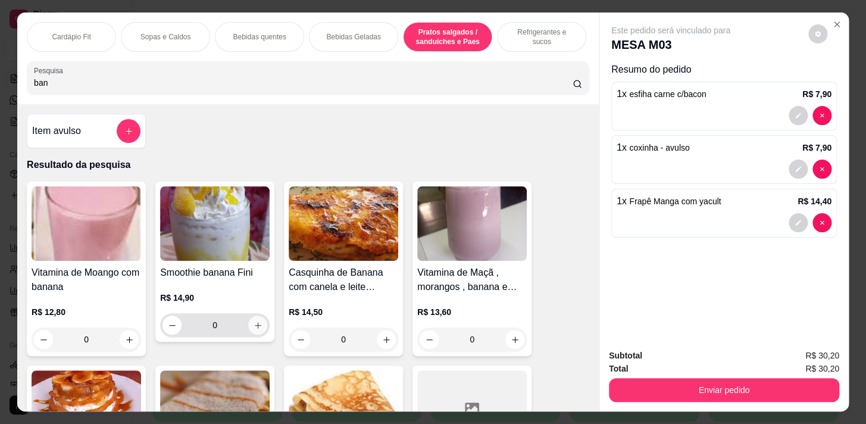
type input "ban"
click at [253, 326] on icon "increase-product-quantity" at bounding box center [257, 325] width 9 height 9
type input "1"
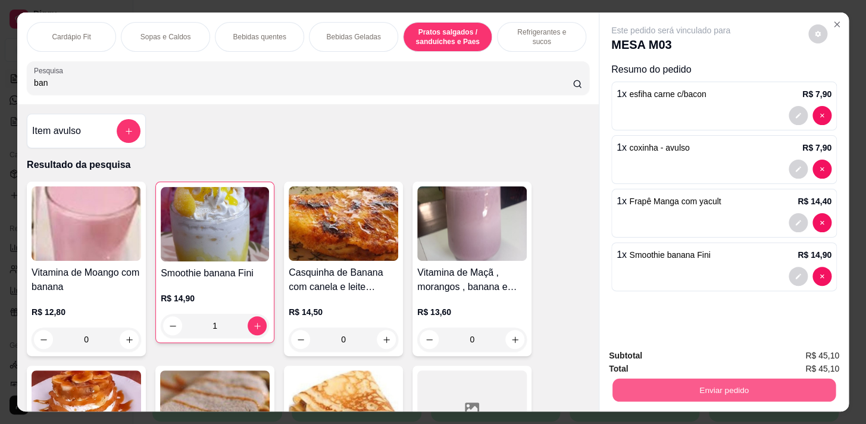
click at [678, 386] on button "Enviar pedido" at bounding box center [723, 389] width 223 height 23
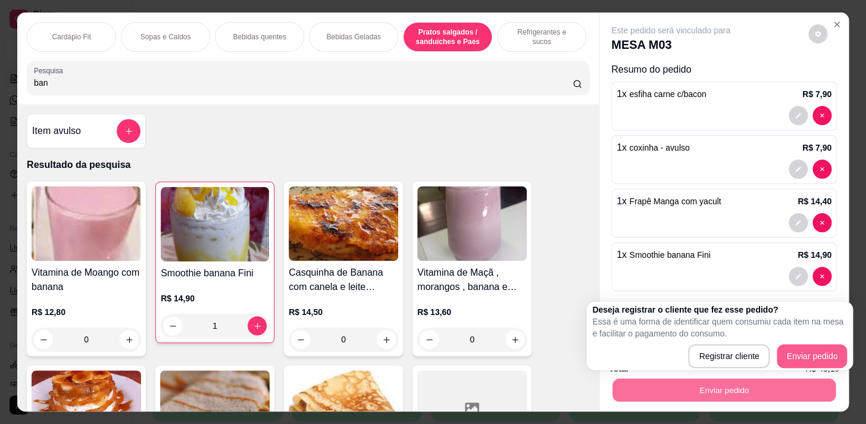
click at [807, 343] on div "Deseja registrar o cliente que fez esse pedido? Essa é uma forma de identificar…" at bounding box center [719, 335] width 255 height 64
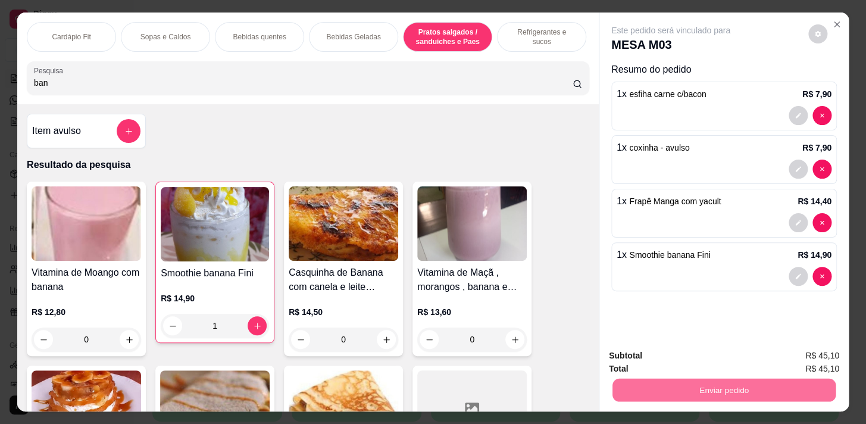
click at [807, 367] on button "Enviar pedido" at bounding box center [808, 356] width 67 height 23
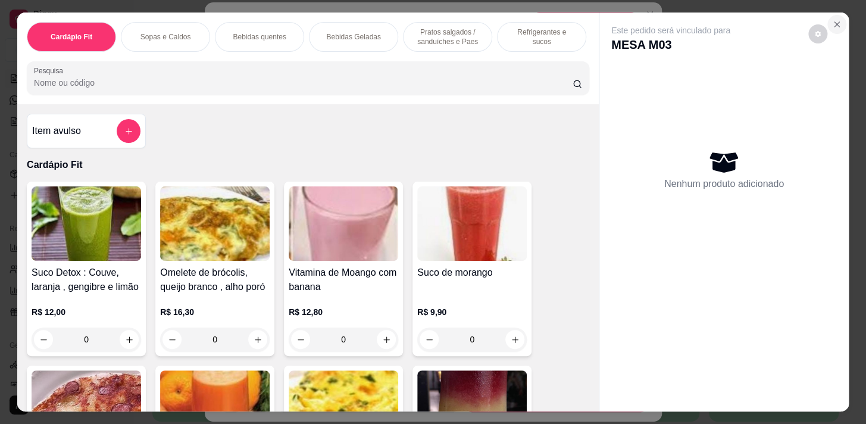
click at [834, 20] on icon "Close" at bounding box center [837, 25] width 10 height 10
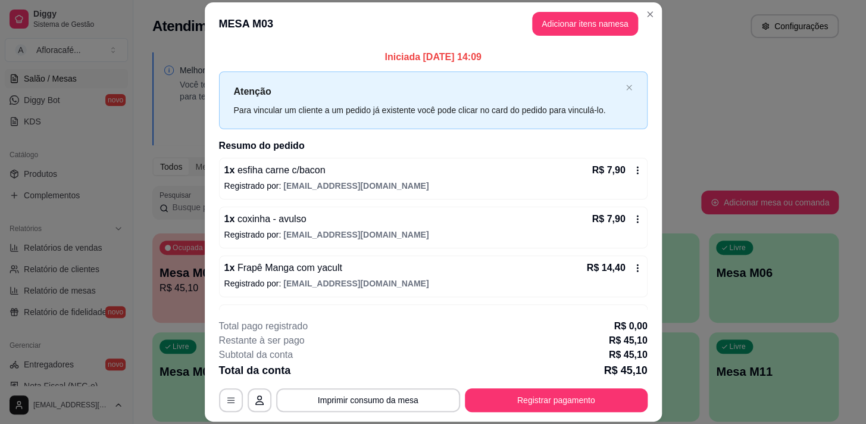
scroll to position [40, 0]
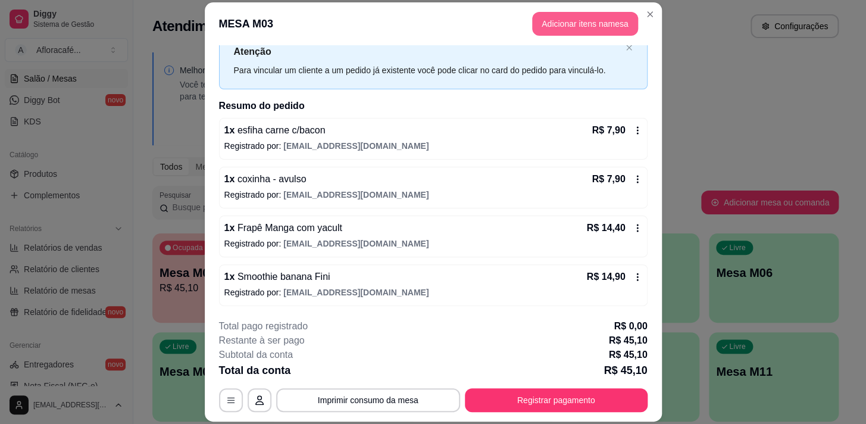
click at [589, 22] on button "Adicionar itens na mesa" at bounding box center [585, 24] width 106 height 24
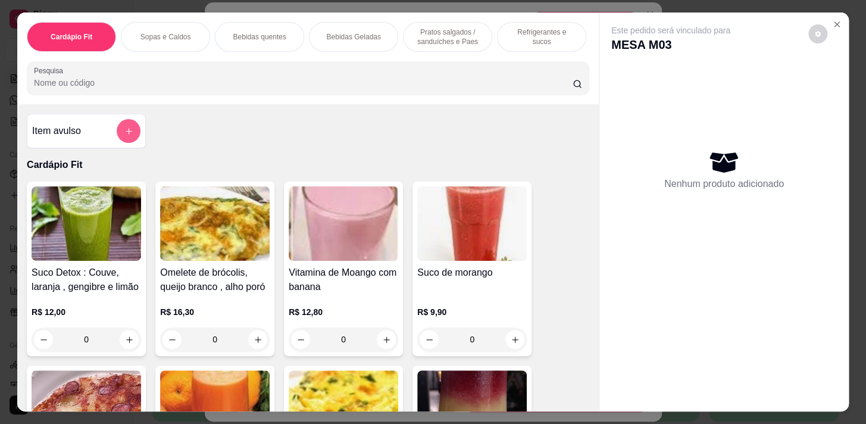
click at [124, 136] on icon "add-separate-item" at bounding box center [128, 131] width 9 height 9
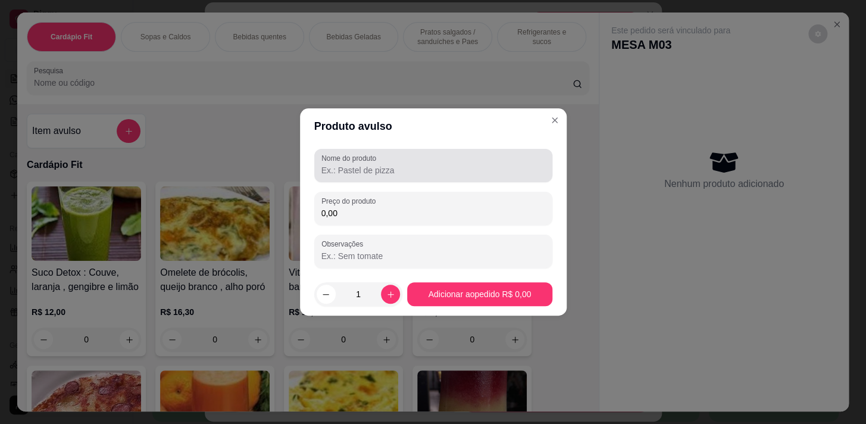
click at [363, 164] on input "Nome do produto" at bounding box center [433, 170] width 224 height 12
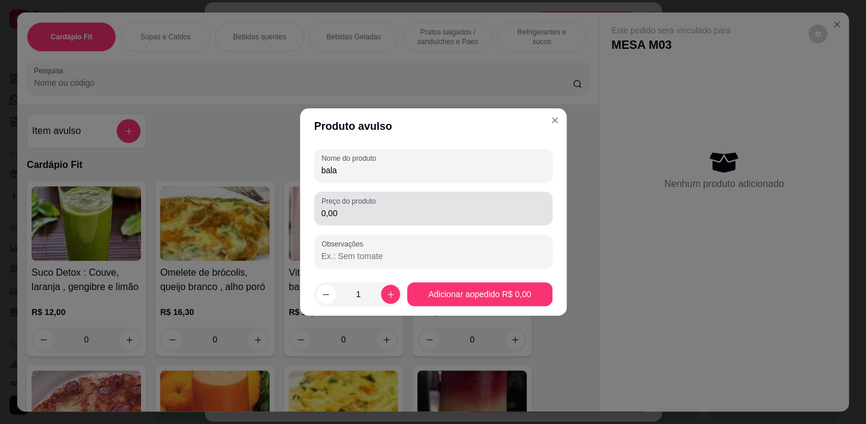
type input "bala"
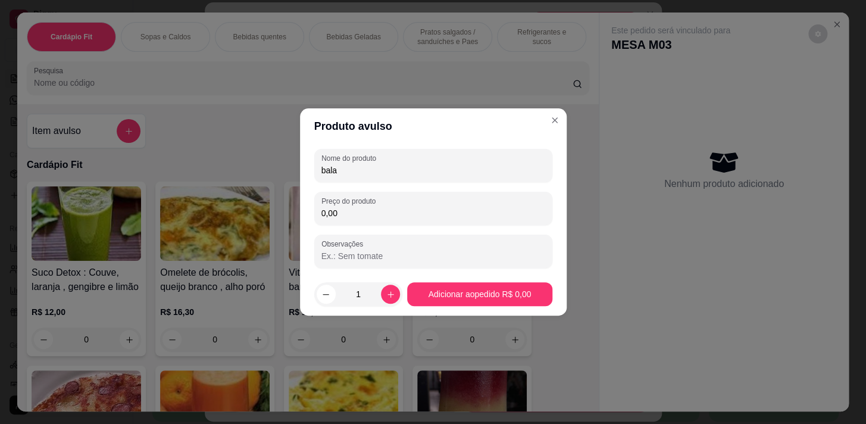
click at [381, 214] on input "0,00" at bounding box center [433, 213] width 224 height 12
type input "1,00"
click at [507, 283] on button "Adicionar ao pedido R$ 1,00" at bounding box center [479, 294] width 140 height 23
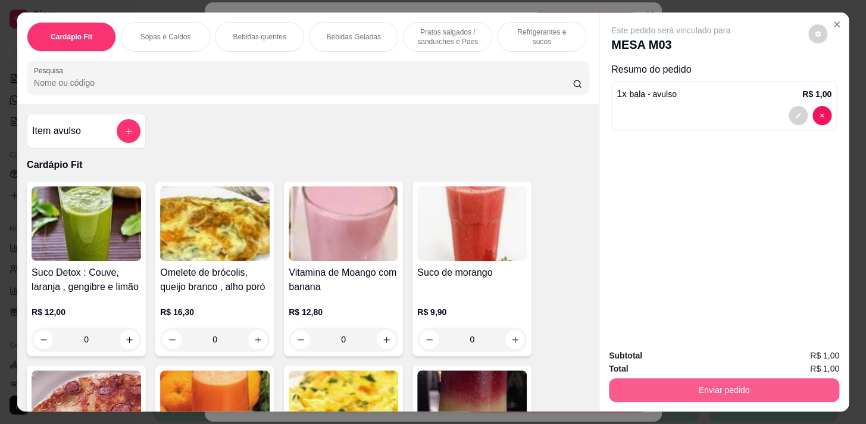
click at [737, 379] on button "Enviar pedido" at bounding box center [724, 390] width 230 height 24
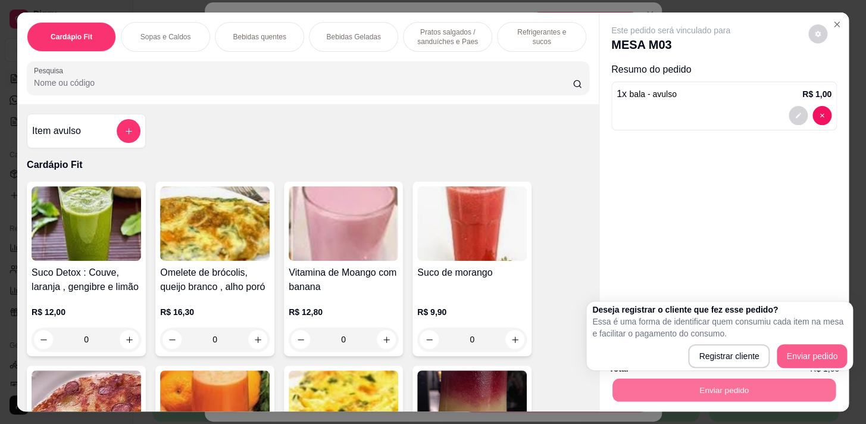
click at [801, 348] on button "Enviar pedido" at bounding box center [811, 356] width 70 height 24
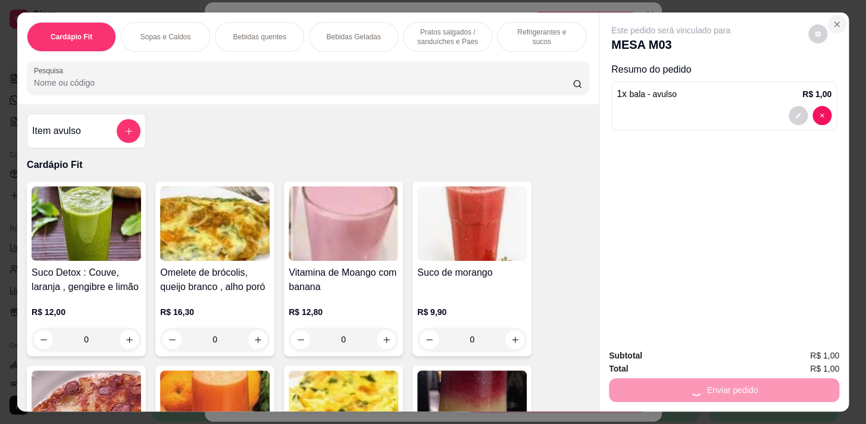
click at [834, 21] on icon "Close" at bounding box center [837, 25] width 10 height 10
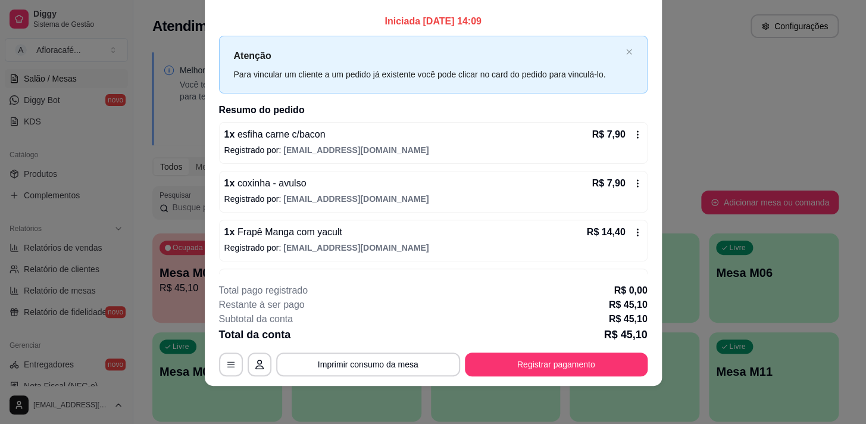
scroll to position [0, 0]
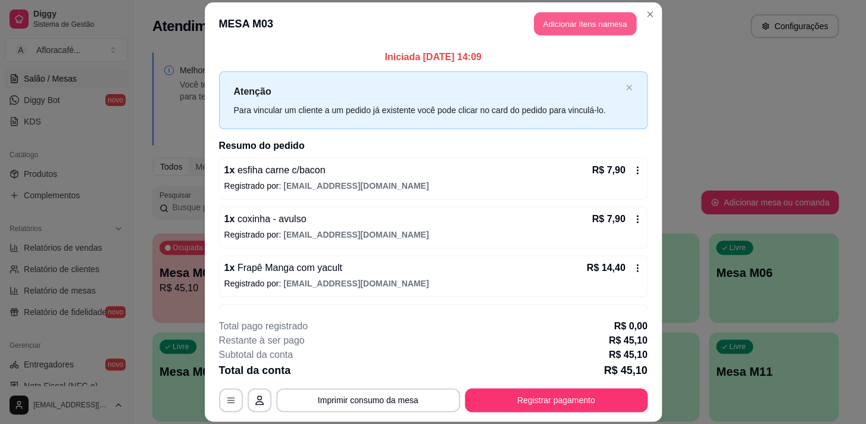
click at [571, 12] on button "Adicionar itens na mesa" at bounding box center [585, 23] width 102 height 23
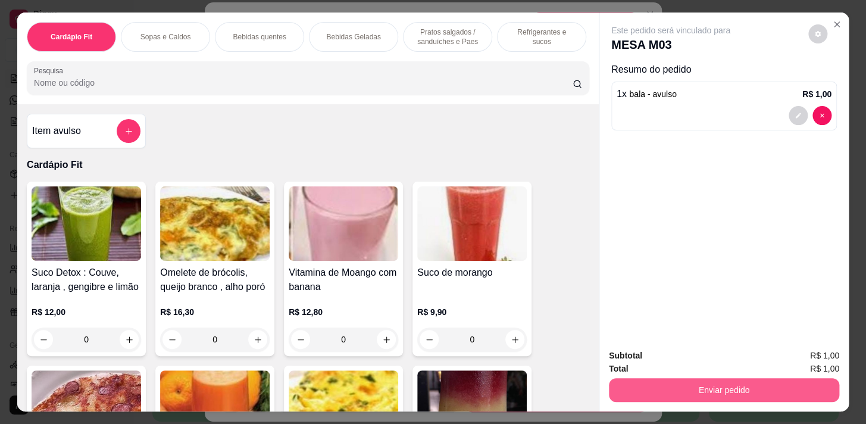
click at [705, 384] on button "Enviar pedido" at bounding box center [724, 390] width 230 height 24
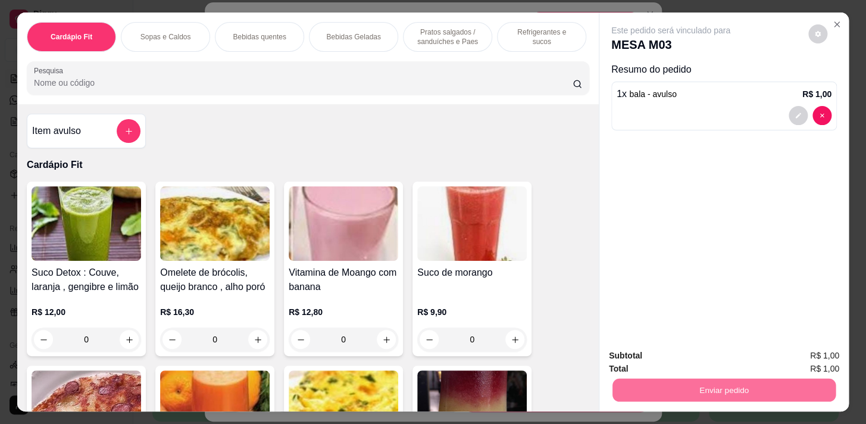
click at [795, 349] on button "Enviar pedido" at bounding box center [811, 356] width 70 height 24
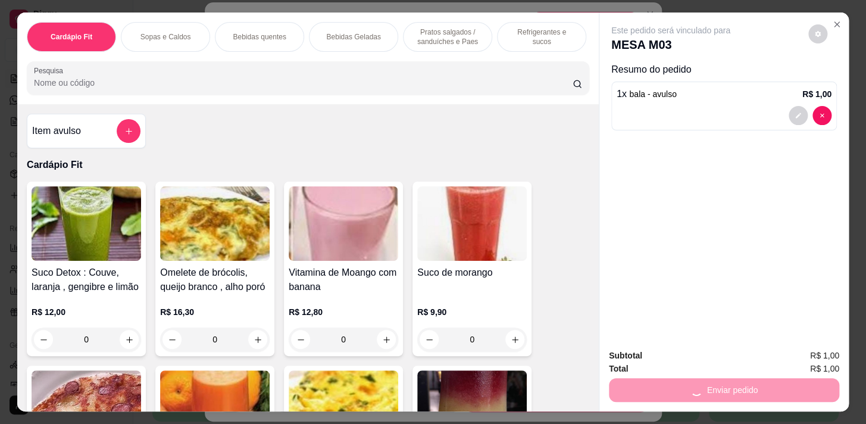
click at [656, 397] on div "Subtotal R$ 1,00 Total R$ 1,00 Enviar pedido" at bounding box center [723, 375] width 249 height 72
click at [655, 385] on div "Enviar pedido" at bounding box center [724, 388] width 230 height 27
click at [654, 385] on div "Enviar pedido" at bounding box center [724, 388] width 230 height 27
click at [654, 387] on div "Enviar pedido" at bounding box center [724, 388] width 230 height 27
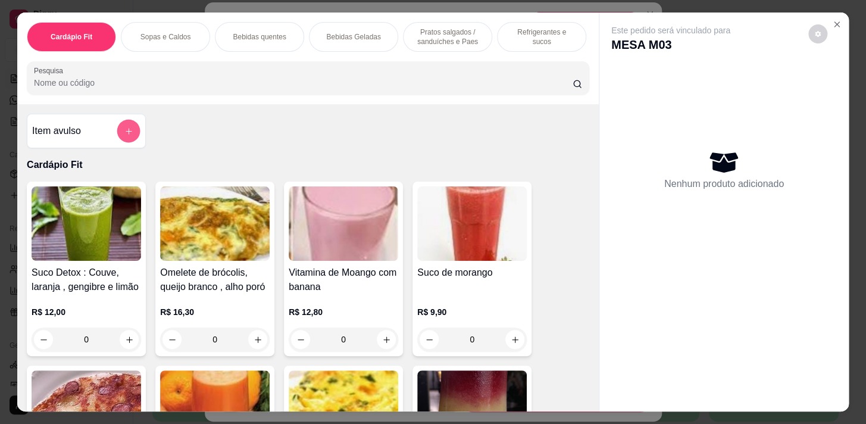
click at [118, 139] on button "add-separate-item" at bounding box center [128, 131] width 23 height 23
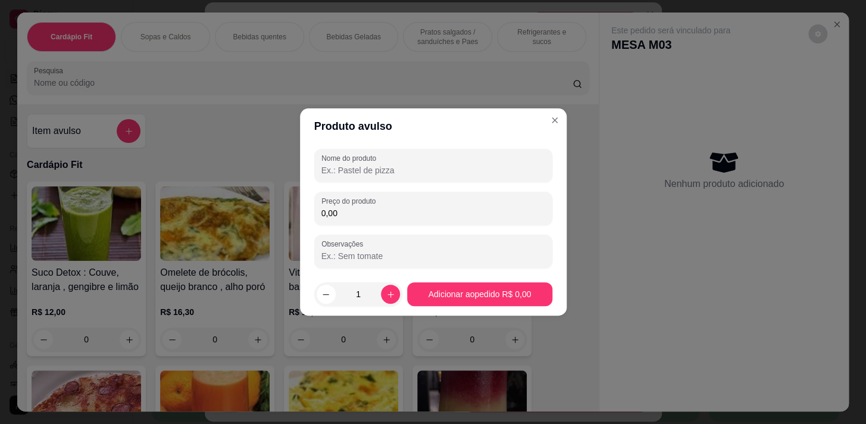
click at [374, 171] on input "Nome do produto" at bounding box center [433, 170] width 224 height 12
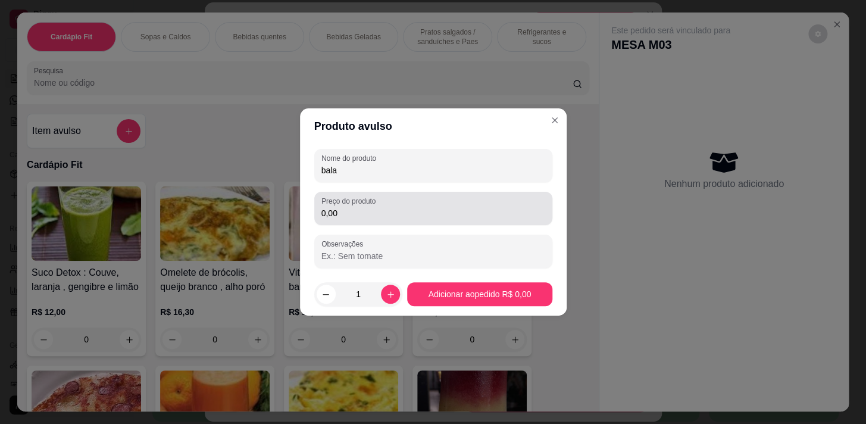
type input "bala"
click at [372, 198] on label "Preço do produto" at bounding box center [350, 201] width 58 height 10
click at [372, 207] on input "0,00" at bounding box center [433, 213] width 224 height 12
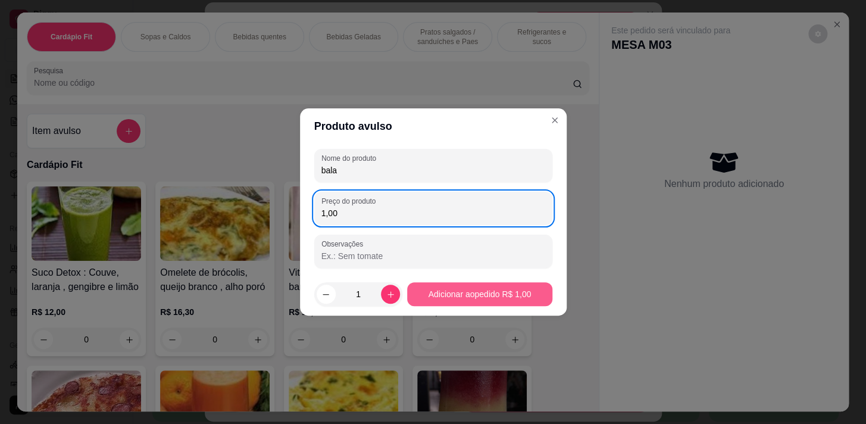
type input "1,00"
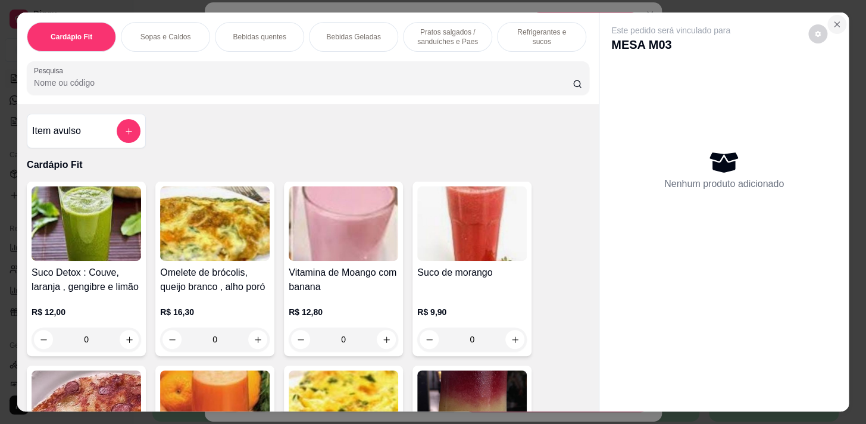
click at [832, 21] on icon "Close" at bounding box center [837, 25] width 10 height 10
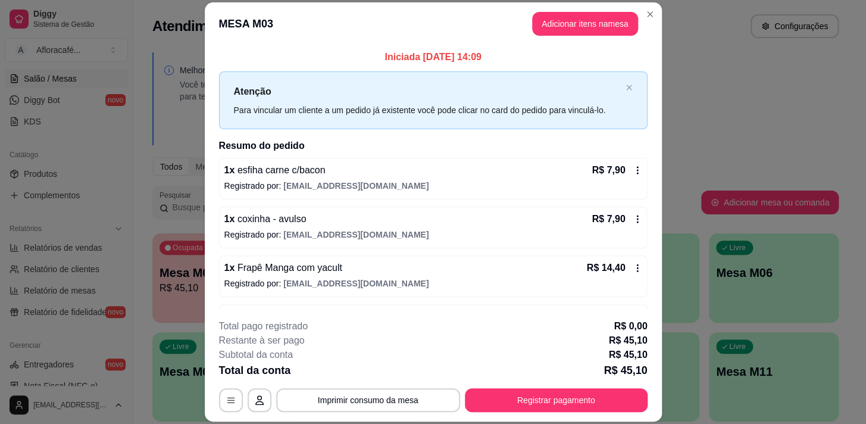
scroll to position [40, 0]
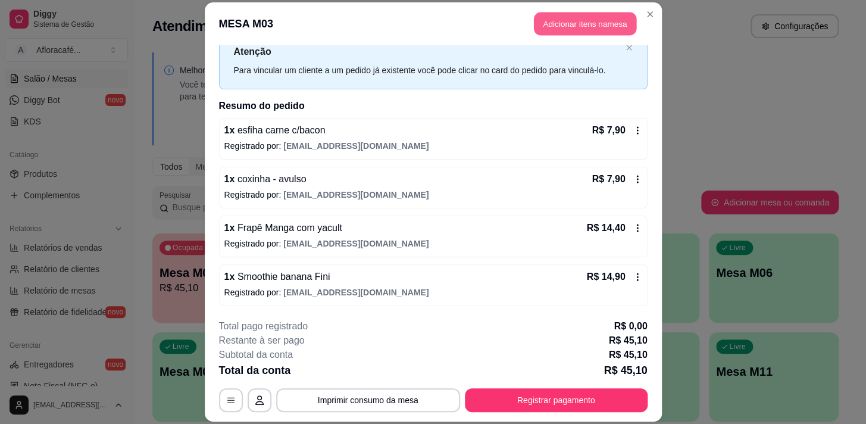
click at [554, 33] on button "Adicionar itens na mesa" at bounding box center [585, 23] width 102 height 23
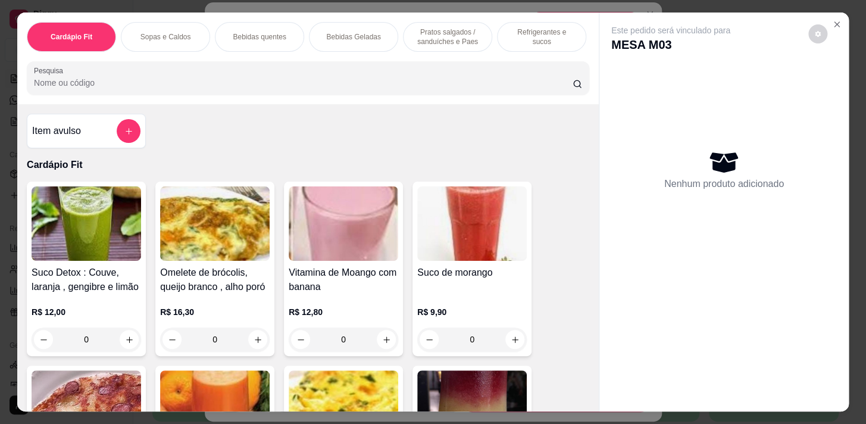
click at [109, 81] on input "Pesquisa" at bounding box center [303, 83] width 538 height 12
click at [124, 136] on icon "add-separate-item" at bounding box center [128, 131] width 9 height 9
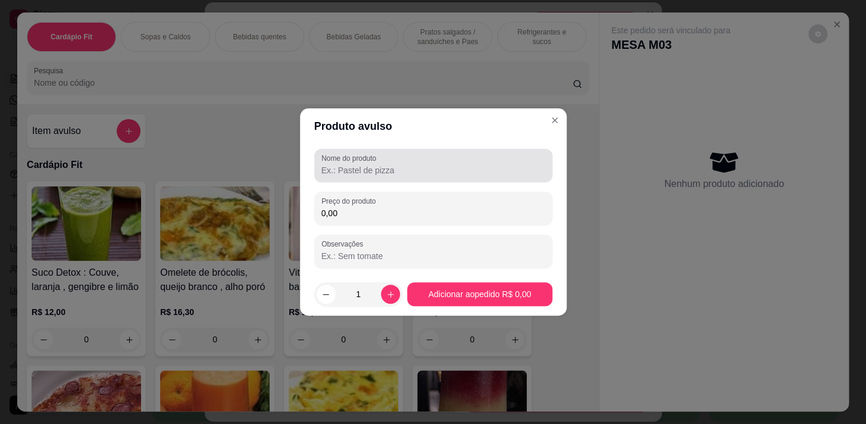
click at [375, 171] on input "Nome do produto" at bounding box center [433, 170] width 224 height 12
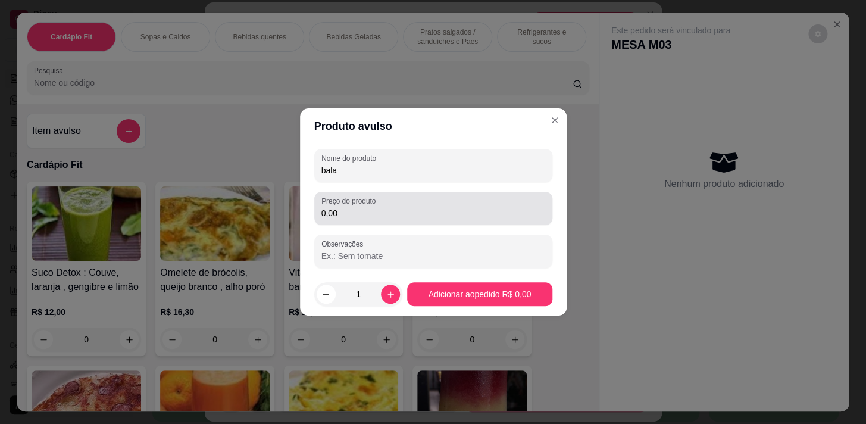
type input "bala"
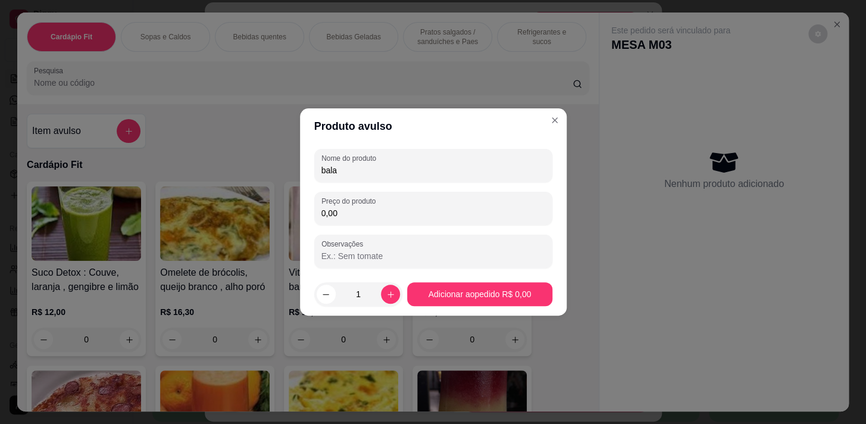
click at [370, 218] on input "0,00" at bounding box center [433, 213] width 224 height 12
type input "1,00"
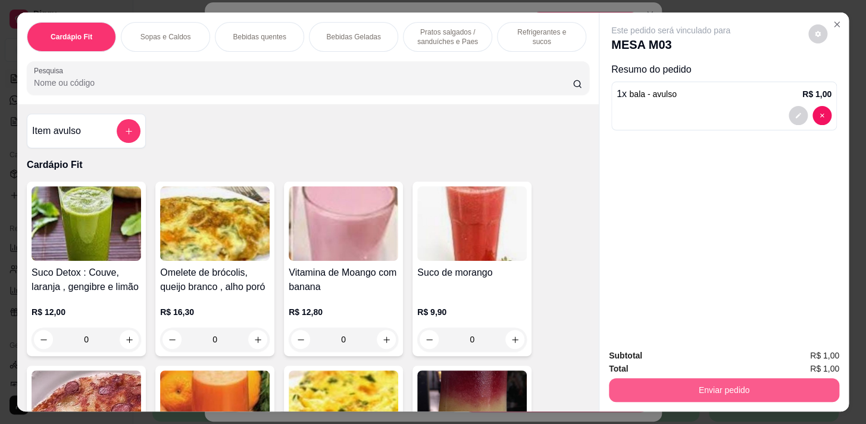
click at [724, 387] on button "Enviar pedido" at bounding box center [724, 390] width 230 height 24
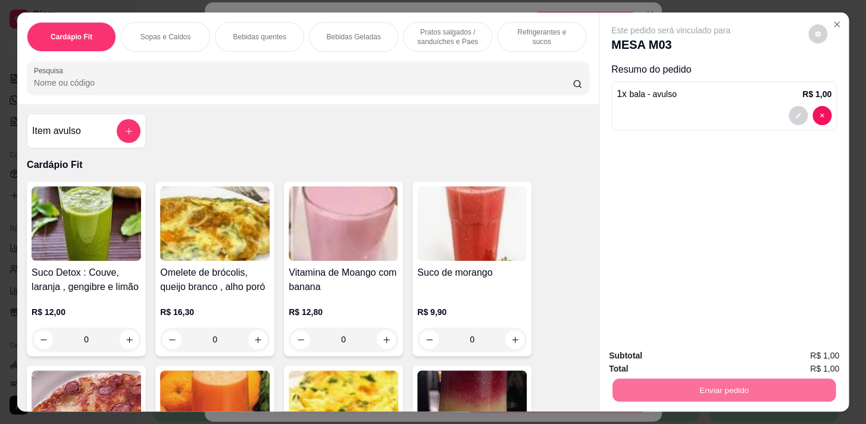
click at [800, 360] on button "Enviar pedido" at bounding box center [807, 356] width 65 height 22
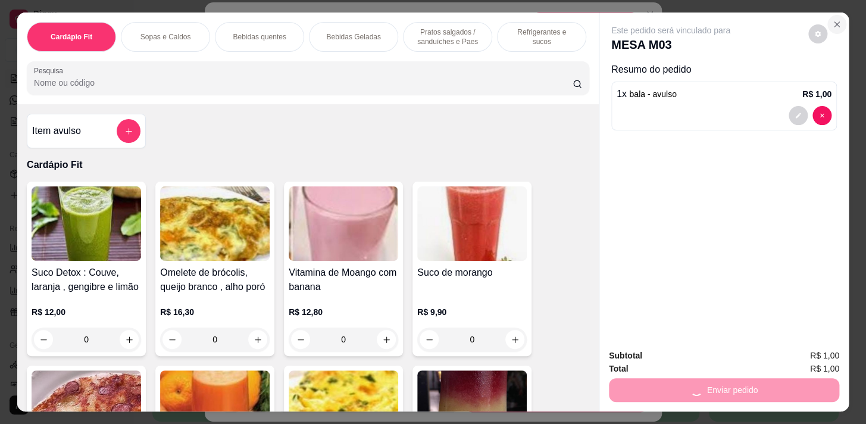
click at [832, 20] on icon "Close" at bounding box center [837, 25] width 10 height 10
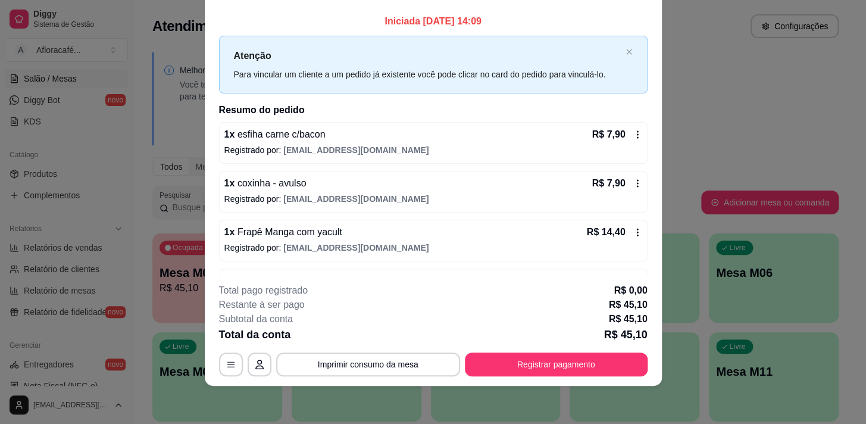
scroll to position [0, 0]
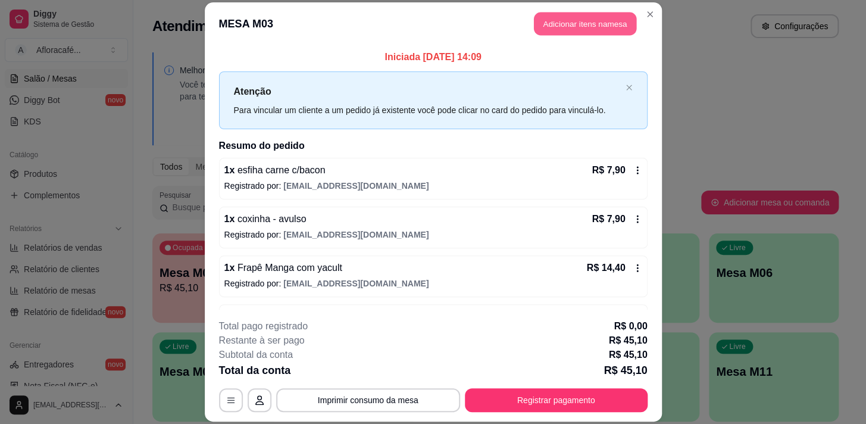
click at [579, 26] on button "Adicionar itens na mesa" at bounding box center [585, 23] width 102 height 23
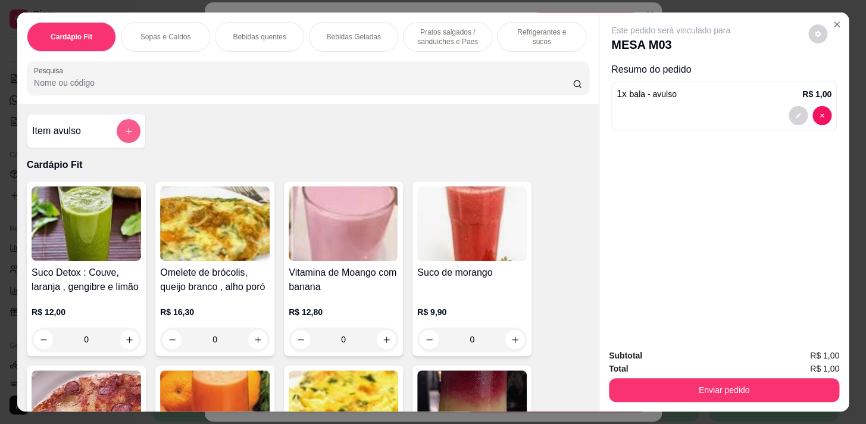
click at [124, 134] on icon "add-separate-item" at bounding box center [128, 131] width 9 height 9
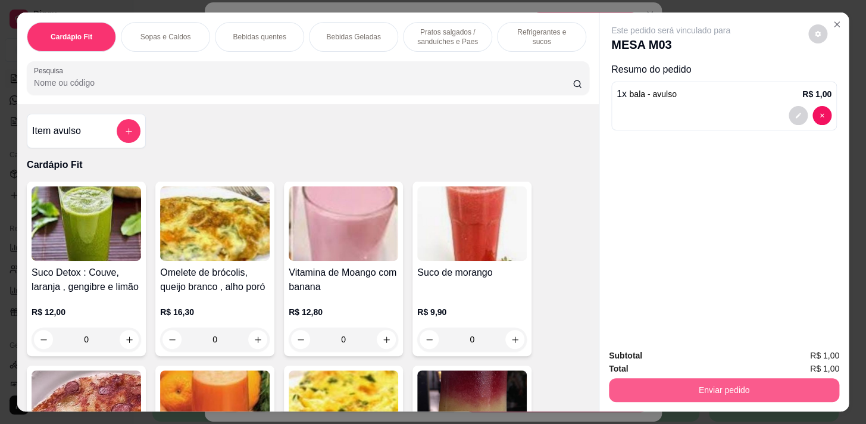
click at [739, 381] on button "Enviar pedido" at bounding box center [724, 390] width 230 height 24
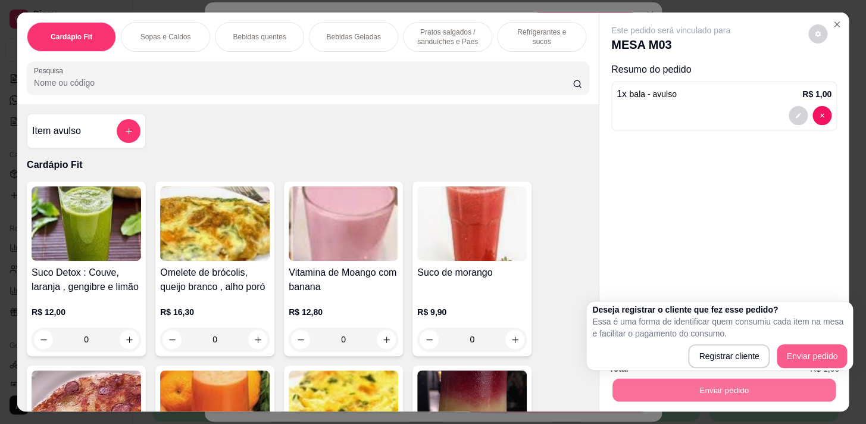
click at [822, 348] on button "Enviar pedido" at bounding box center [811, 356] width 70 height 24
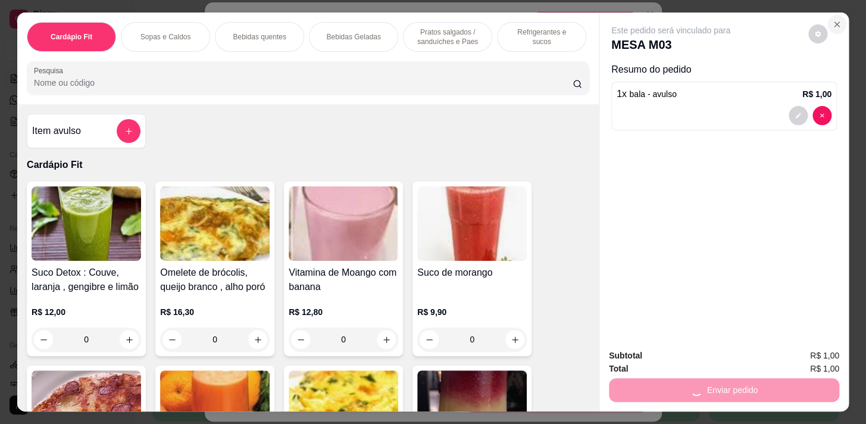
click at [837, 15] on button "Close" at bounding box center [836, 24] width 19 height 19
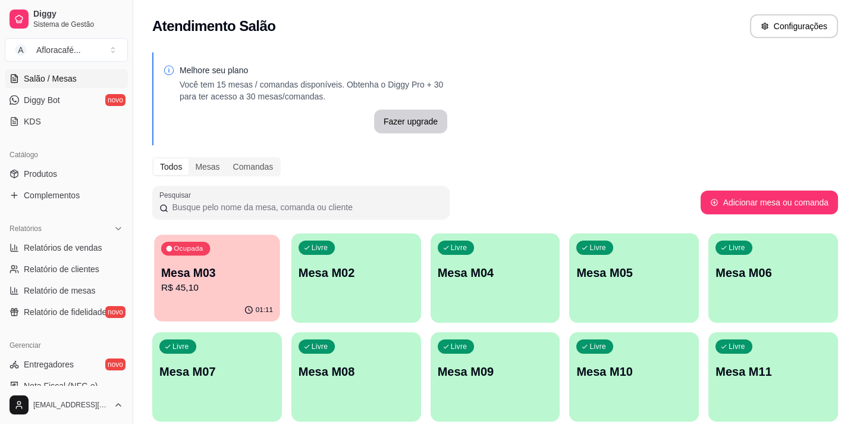
click at [268, 277] on p "Mesa M03" at bounding box center [217, 273] width 112 height 16
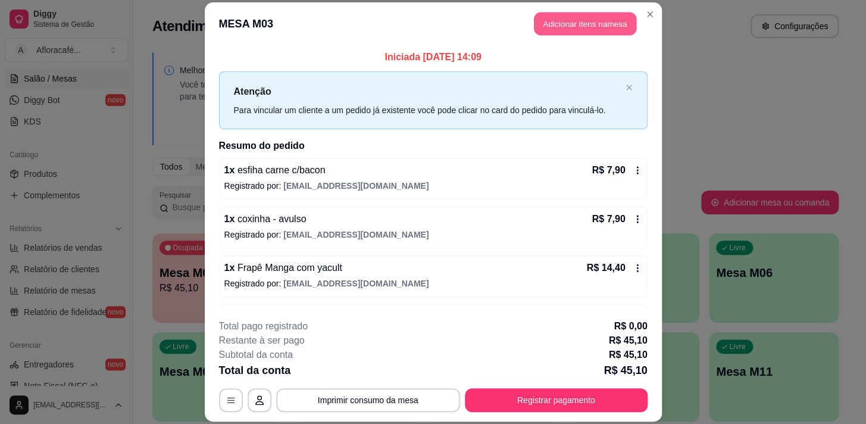
click at [565, 29] on button "Adicionar itens na mesa" at bounding box center [585, 23] width 102 height 23
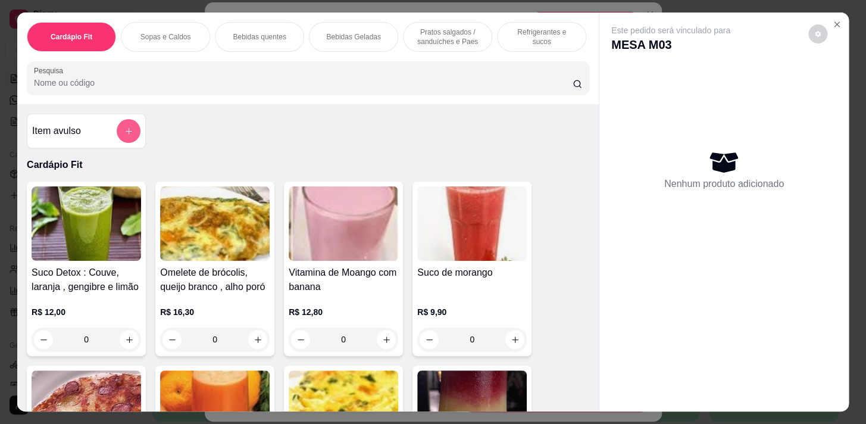
click at [124, 133] on icon "add-separate-item" at bounding box center [128, 131] width 9 height 9
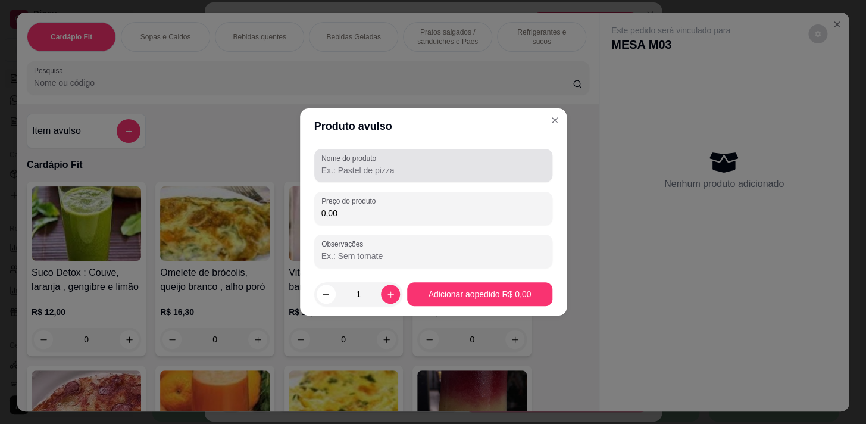
click at [482, 171] on input "Nome do produto" at bounding box center [433, 170] width 224 height 12
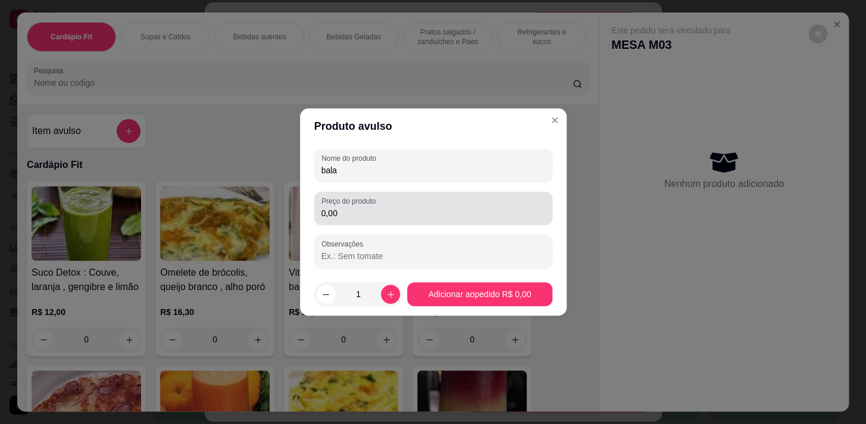
type input "bala"
click at [439, 214] on input "0,00" at bounding box center [433, 213] width 224 height 12
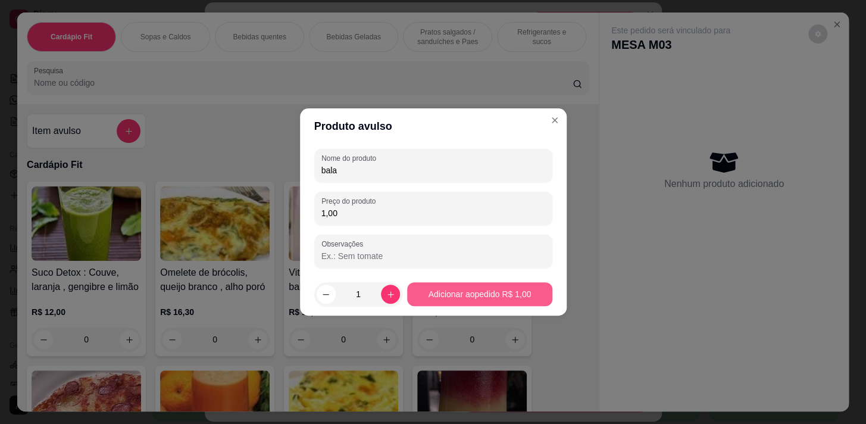
type input "1,00"
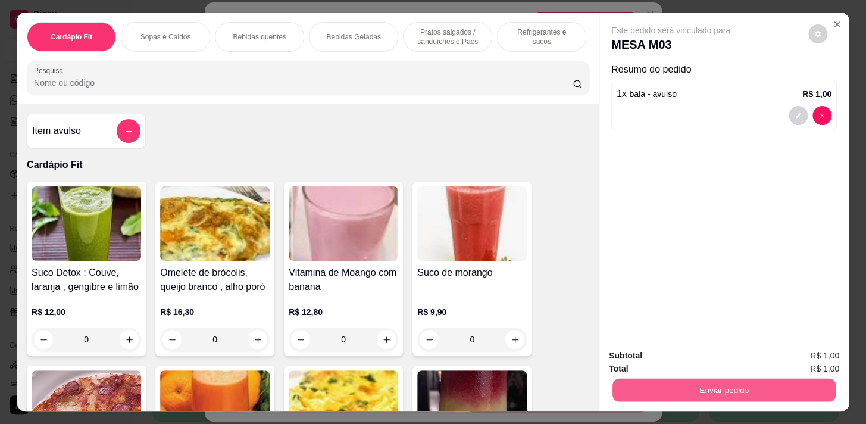
click at [795, 380] on button "Enviar pedido" at bounding box center [723, 389] width 223 height 23
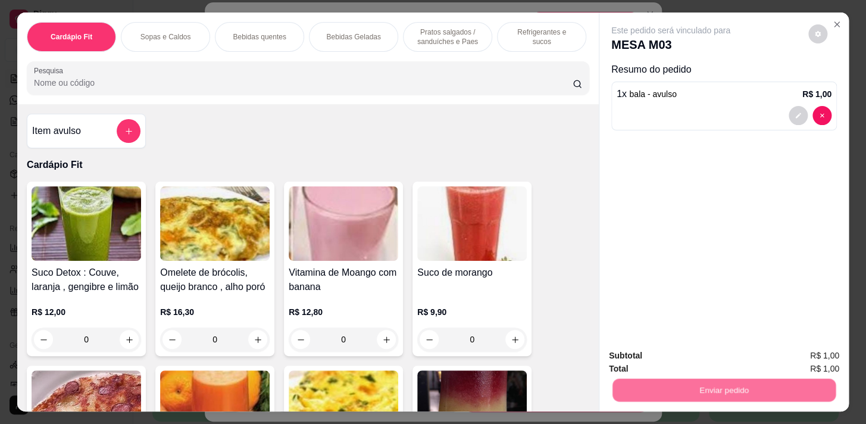
click at [806, 360] on button "Enviar pedido" at bounding box center [811, 356] width 70 height 24
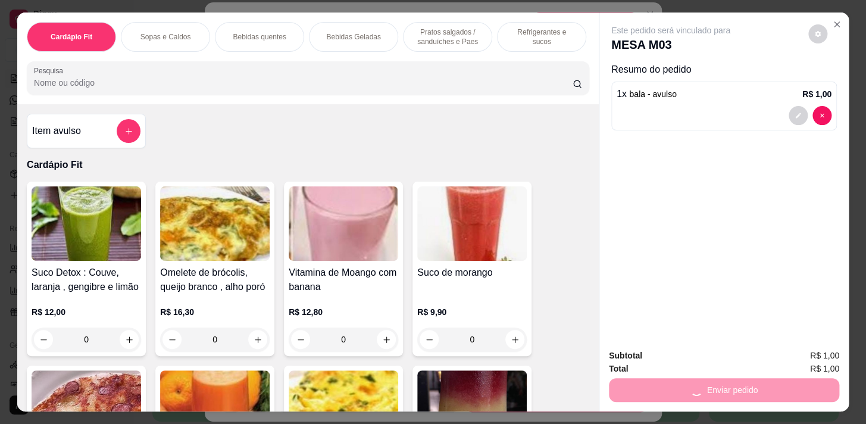
scroll to position [29, 0]
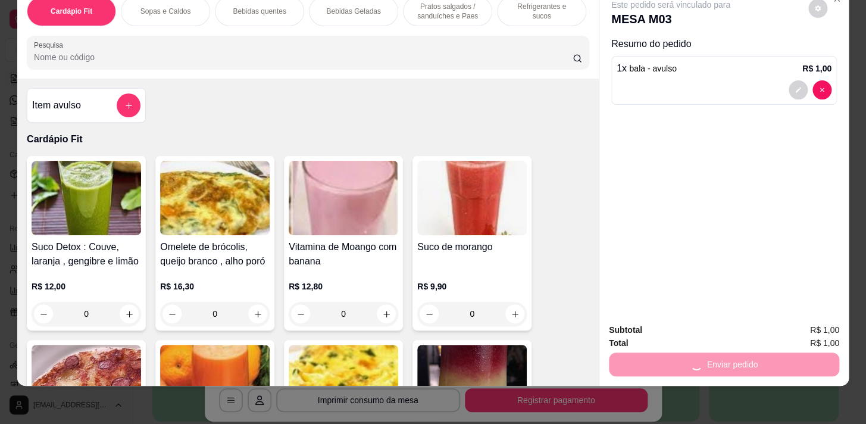
click at [605, 159] on div "Este pedido será vinculado para MESA M03 Resumo do pedido 1 x bala - avulso R$ …" at bounding box center [723, 150] width 249 height 326
click at [600, 271] on div "Este pedido será vinculado para MESA M03 Resumo do pedido 1 x bala - avulso R$ …" at bounding box center [723, 150] width 249 height 326
click at [766, 81] on div at bounding box center [723, 89] width 215 height 19
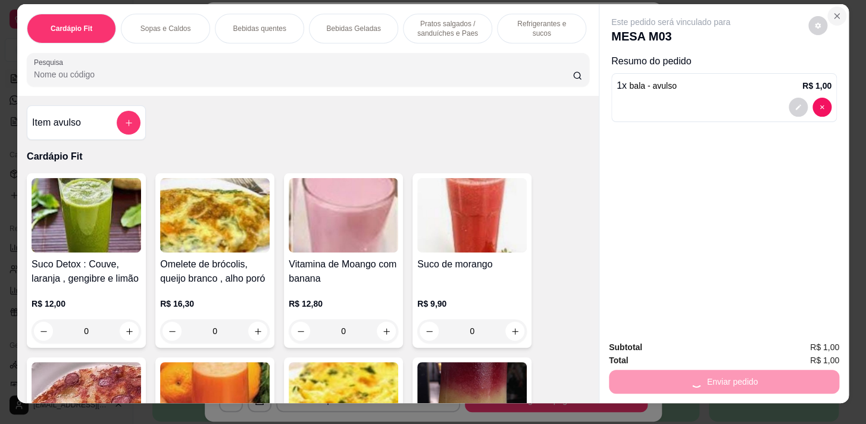
scroll to position [0, 0]
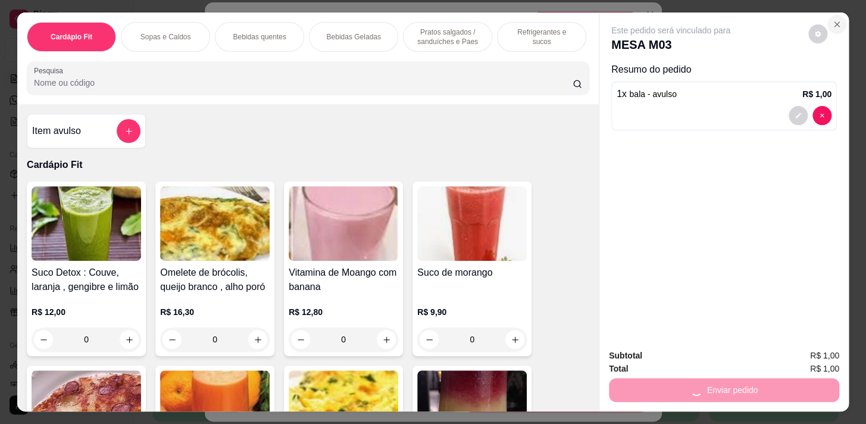
click at [832, 21] on icon "Close" at bounding box center [837, 25] width 10 height 10
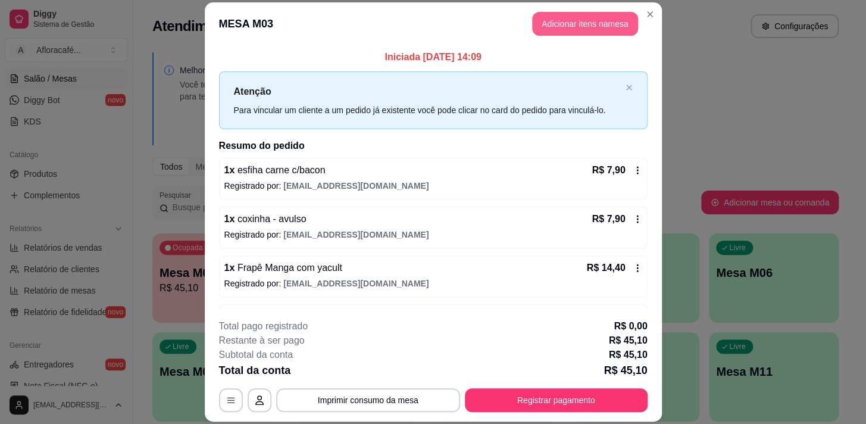
click at [585, 100] on section "**********" at bounding box center [433, 211] width 457 height 419
click at [585, 30] on button "Adicionar itens na mesa" at bounding box center [585, 24] width 106 height 24
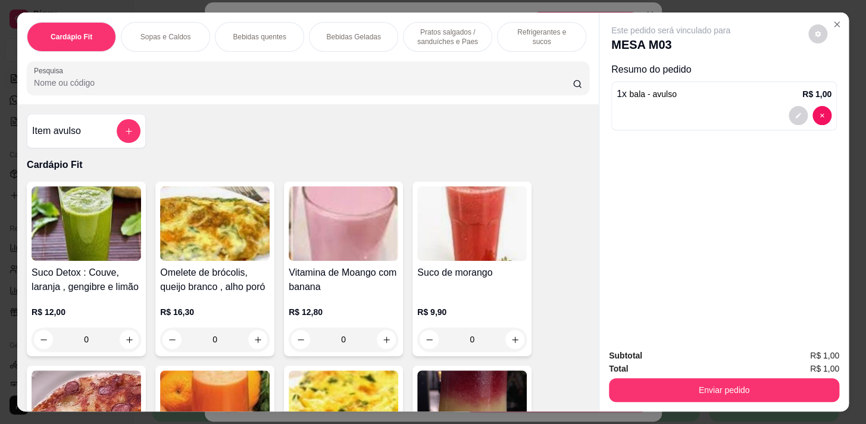
drag, startPoint x: 810, startPoint y: 406, endPoint x: 834, endPoint y: 391, distance: 27.2
click at [810, 397] on div "Subtotal R$ 1,00 Total R$ 1,00 Enviar pedido" at bounding box center [723, 375] width 249 height 72
click at [812, 390] on button "Enviar pedido" at bounding box center [724, 390] width 230 height 24
click at [791, 379] on button "Enviar pedido" at bounding box center [724, 390] width 230 height 24
click at [794, 375] on div "Enviar pedido" at bounding box center [724, 388] width 230 height 27
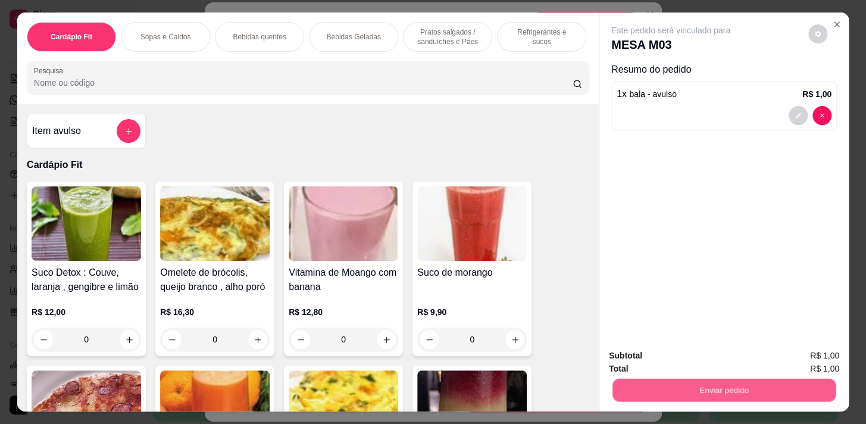
click at [797, 378] on button "Enviar pedido" at bounding box center [723, 389] width 223 height 23
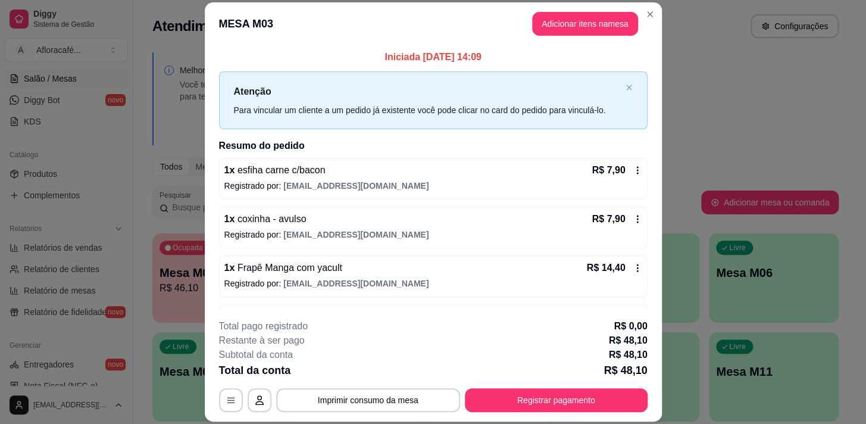
scroll to position [186, 0]
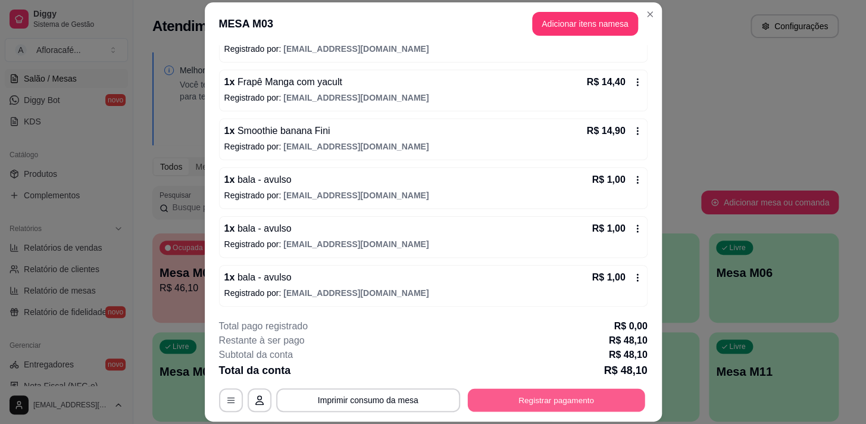
click at [622, 399] on button "Registrar pagamento" at bounding box center [555, 399] width 177 height 23
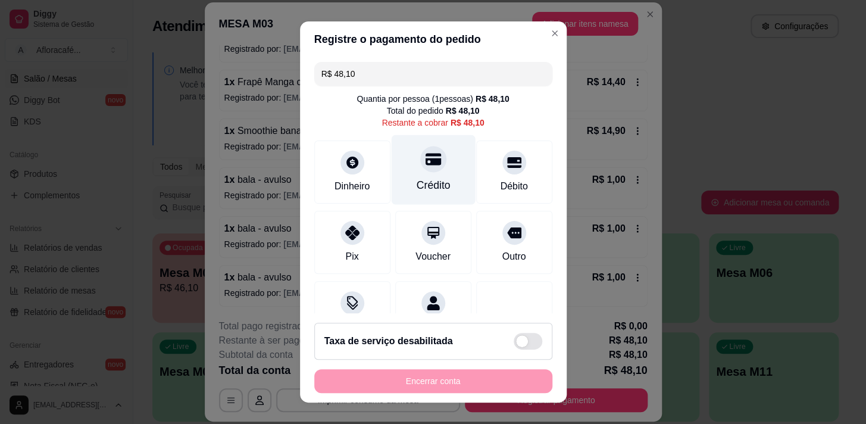
click at [437, 154] on div "Crédito" at bounding box center [433, 169] width 84 height 70
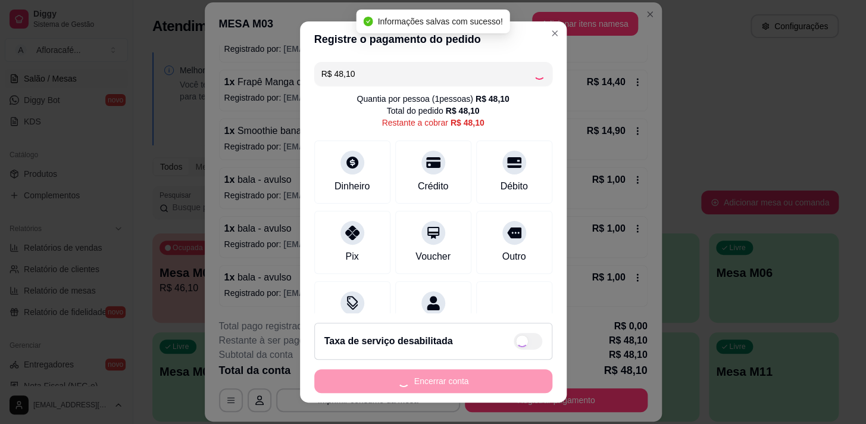
type input "R$ 0,00"
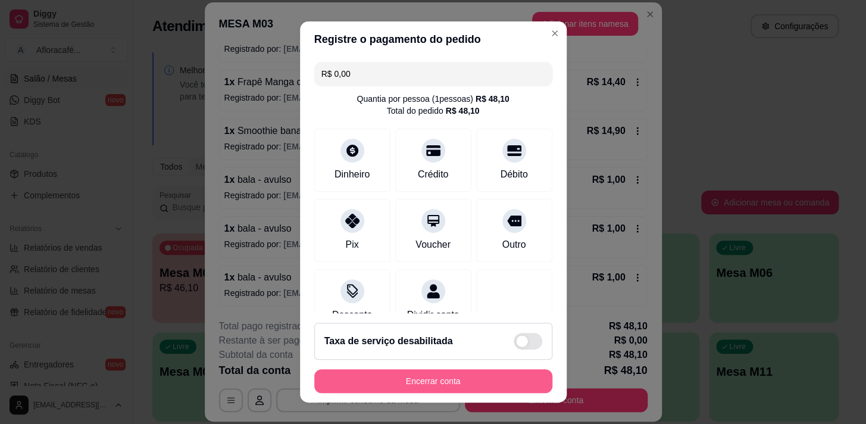
click at [489, 380] on button "Encerrar conta" at bounding box center [433, 381] width 238 height 24
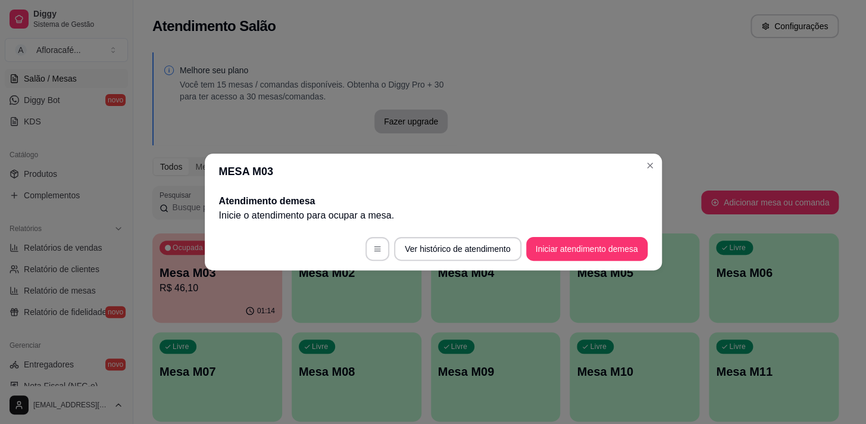
scroll to position [0, 0]
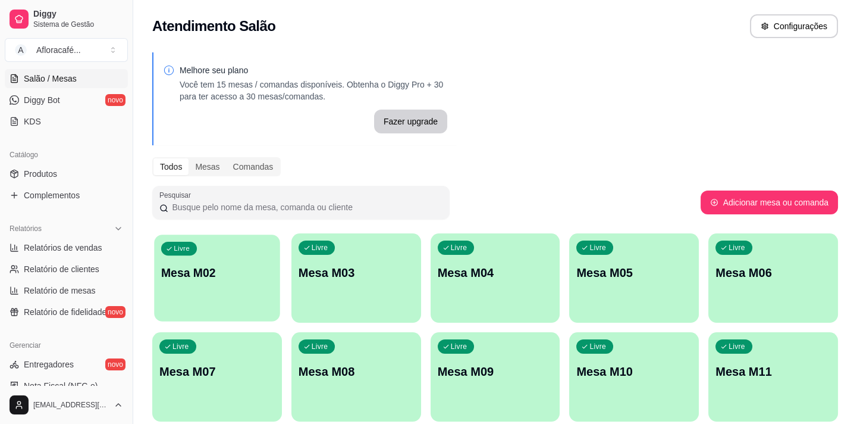
click at [180, 292] on div "Livre Mesa M02" at bounding box center [217, 270] width 126 height 73
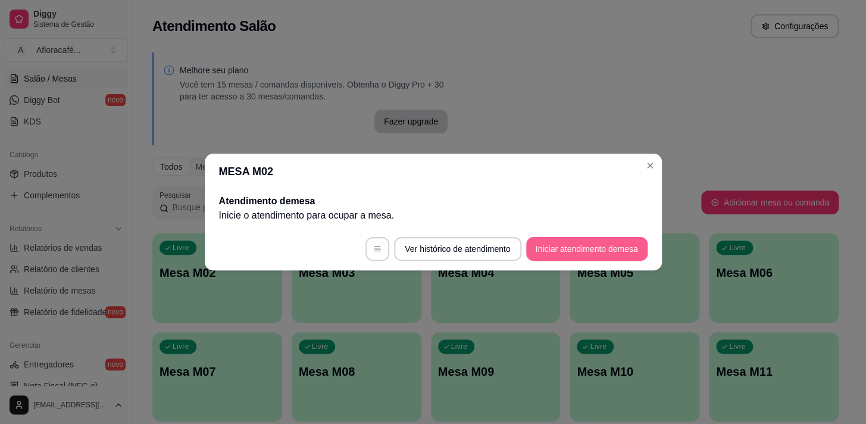
click at [621, 238] on button "Iniciar atendimento de mesa" at bounding box center [586, 249] width 121 height 24
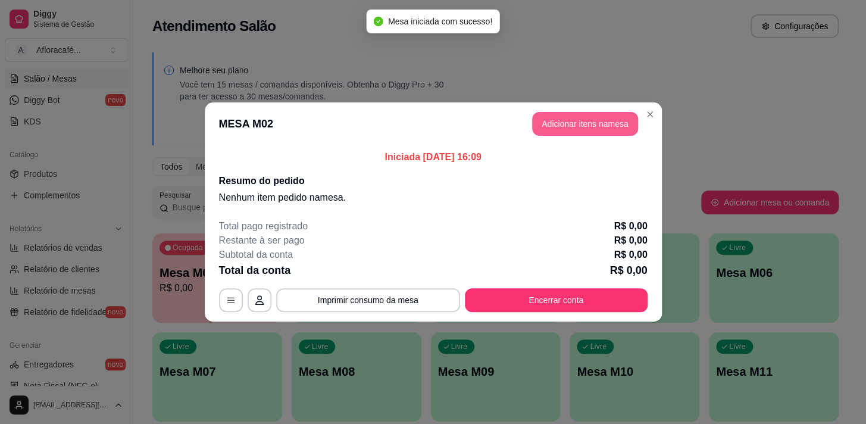
click at [575, 123] on button "Adicionar itens na mesa" at bounding box center [585, 124] width 106 height 24
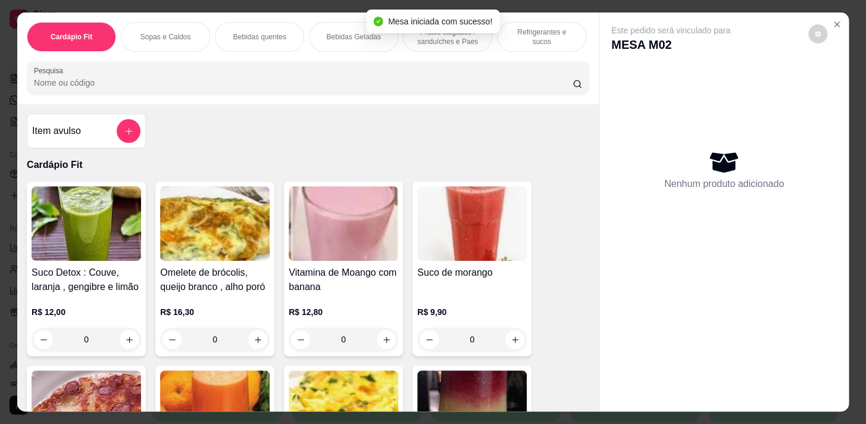
click at [448, 89] on input "Pesquisa" at bounding box center [303, 83] width 538 height 12
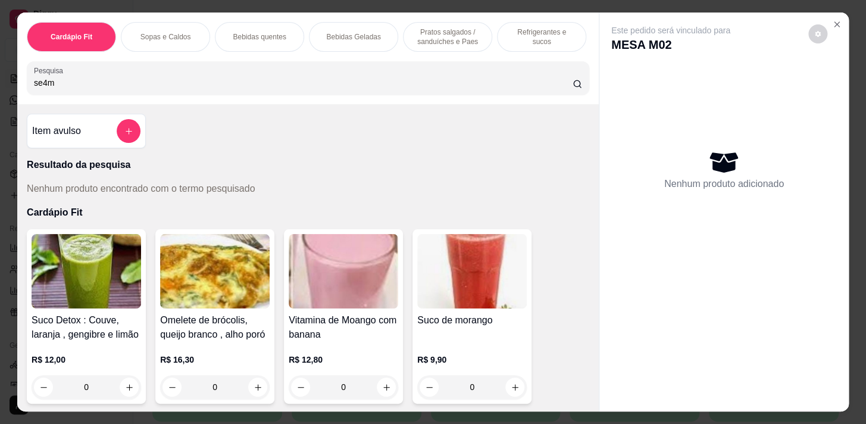
type input "se4m"
click at [444, 35] on p "Pratos salgados / sanduíches e Paes" at bounding box center [447, 36] width 69 height 19
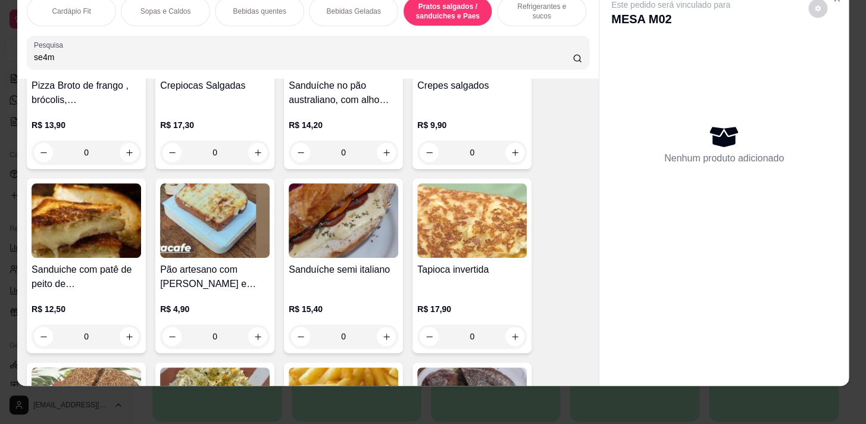
scroll to position [4230, 0]
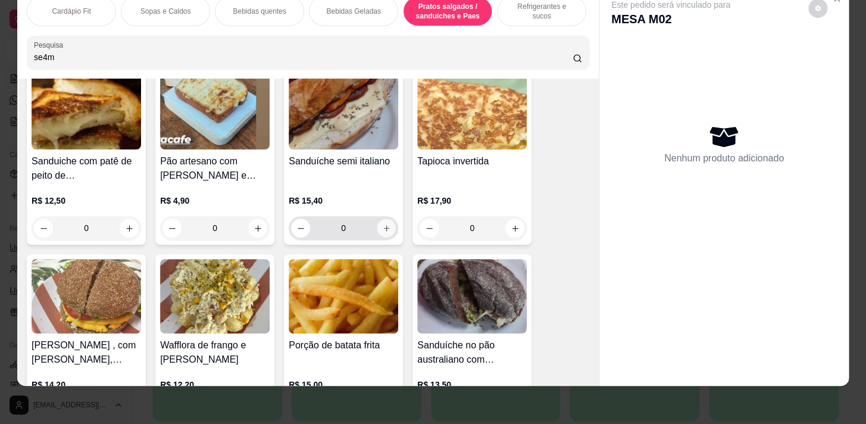
click at [382, 230] on icon "increase-product-quantity" at bounding box center [386, 228] width 9 height 9
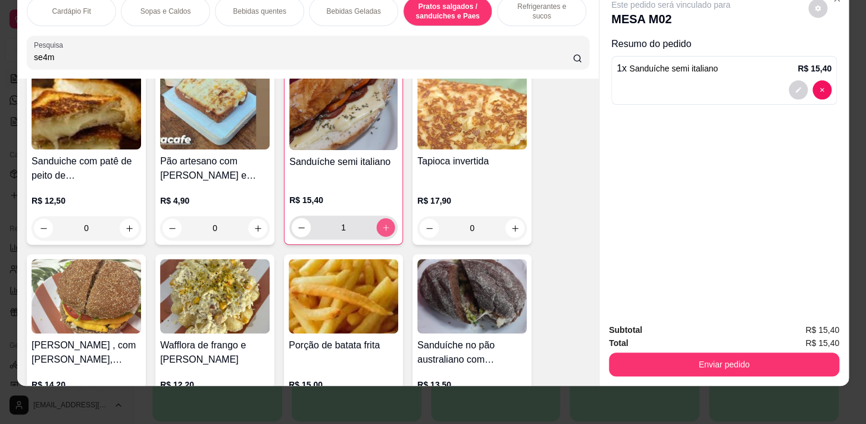
click at [381, 230] on icon "increase-product-quantity" at bounding box center [385, 227] width 9 height 9
type input "2"
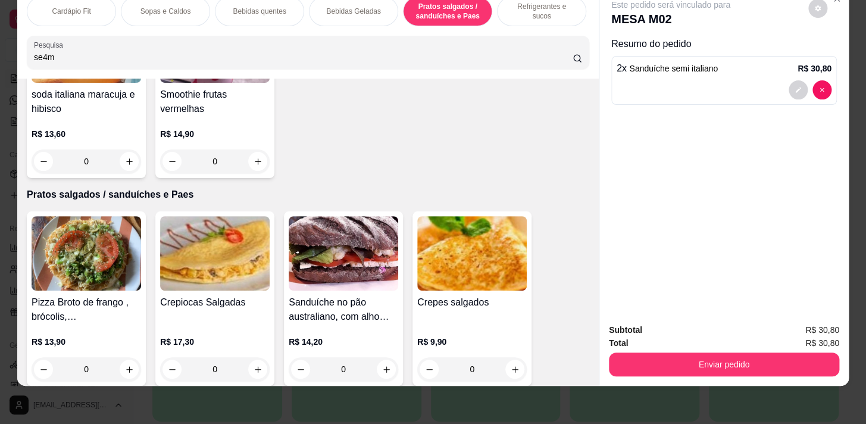
click at [240, 8] on div "Bebidas quentes" at bounding box center [259, 11] width 89 height 30
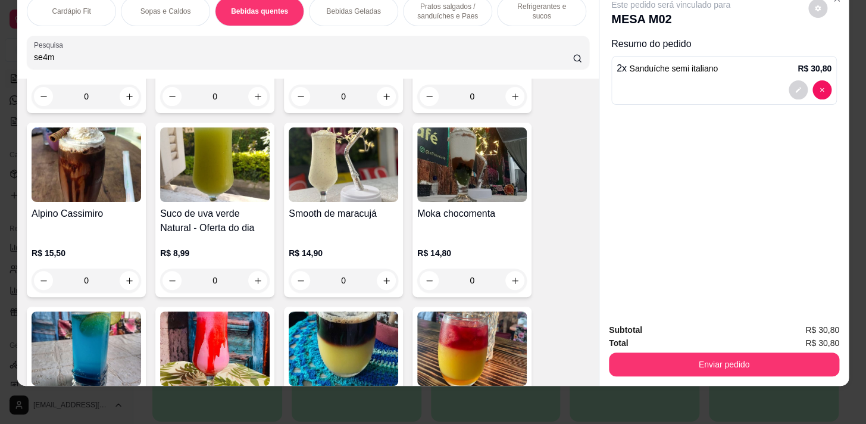
scroll to position [2636, 0]
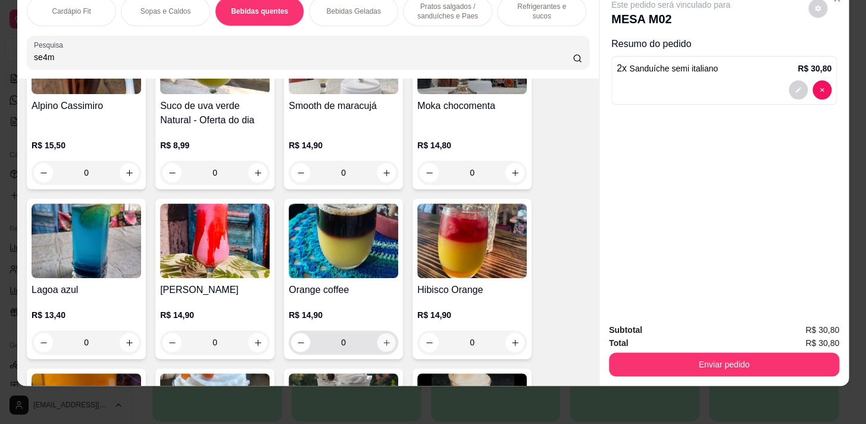
click at [384, 345] on icon "increase-product-quantity" at bounding box center [386, 342] width 9 height 9
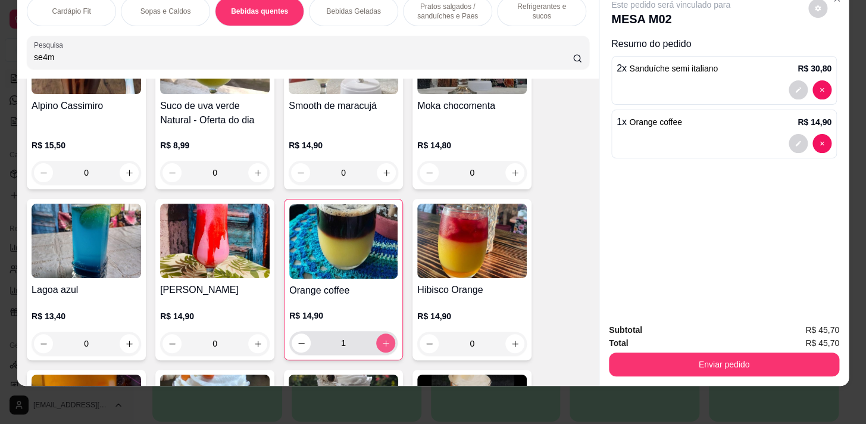
type input "1"
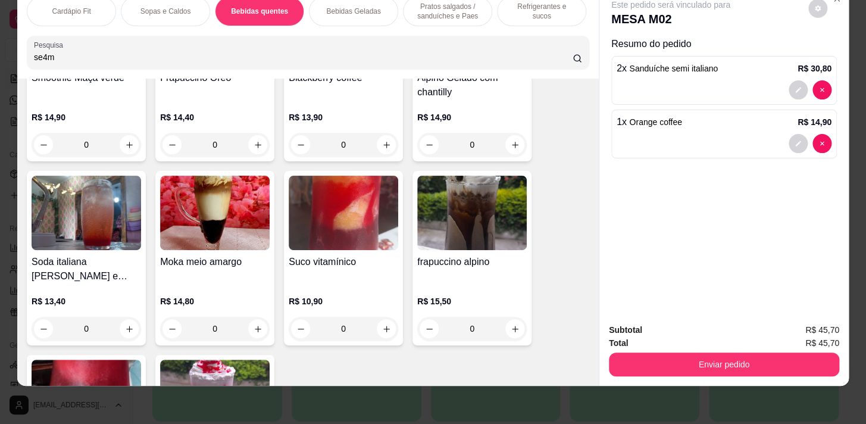
scroll to position [3609, 0]
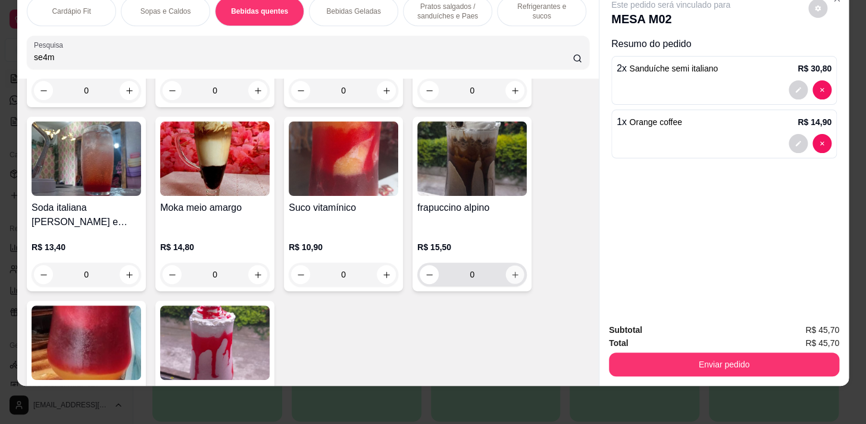
click at [510, 279] on button "increase-product-quantity" at bounding box center [515, 274] width 18 height 18
type input "1"
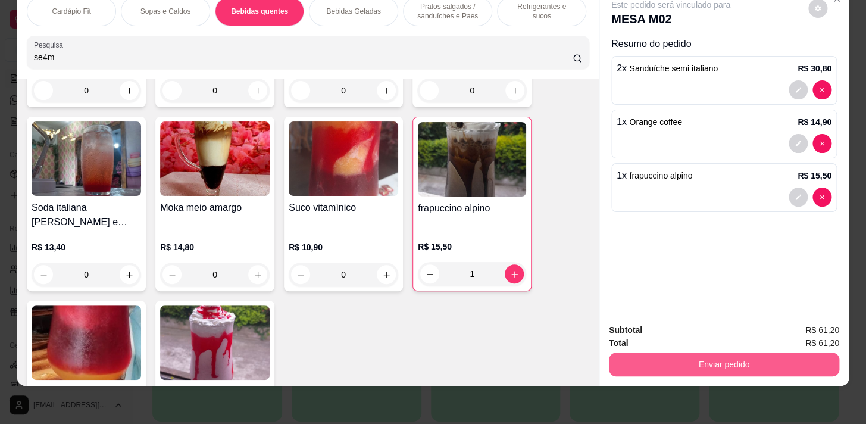
click at [821, 357] on button "Enviar pedido" at bounding box center [724, 364] width 230 height 24
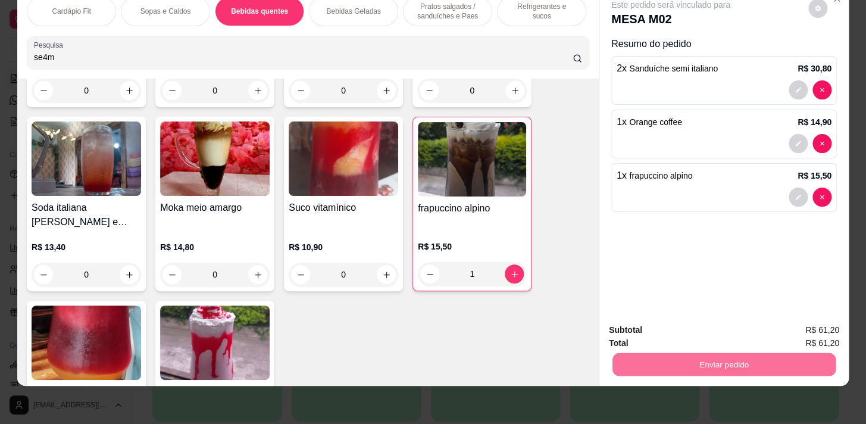
click at [817, 317] on button "Enviar pedido" at bounding box center [808, 327] width 67 height 23
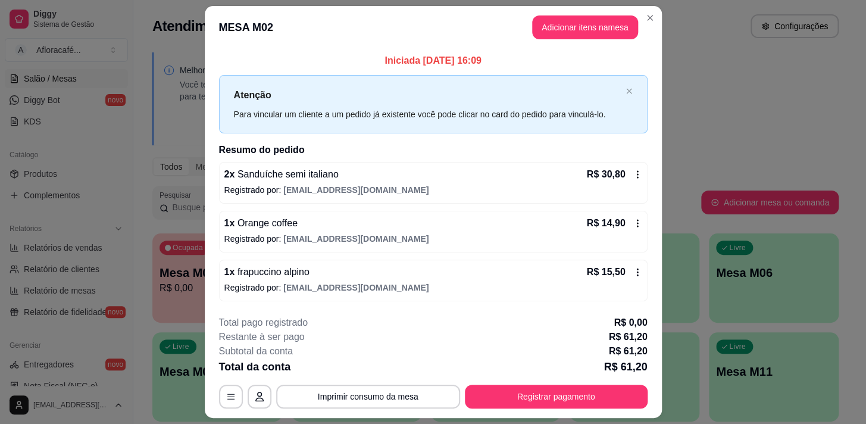
scroll to position [32, 0]
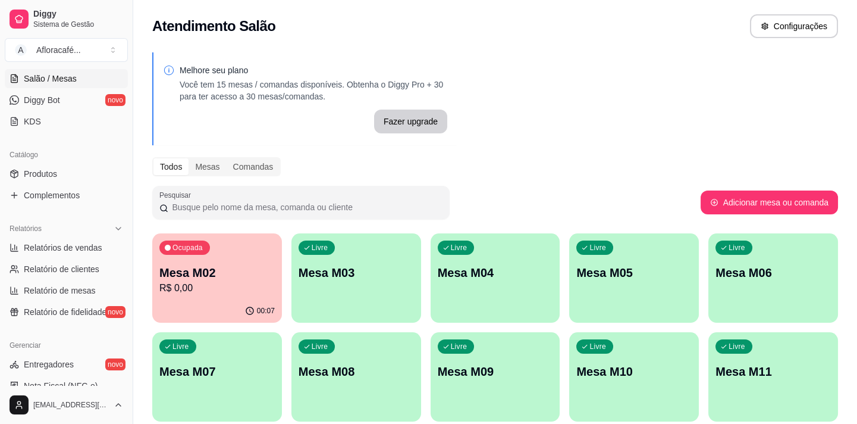
click at [406, 261] on div "Livre Mesa M03" at bounding box center [357, 270] width 130 height 75
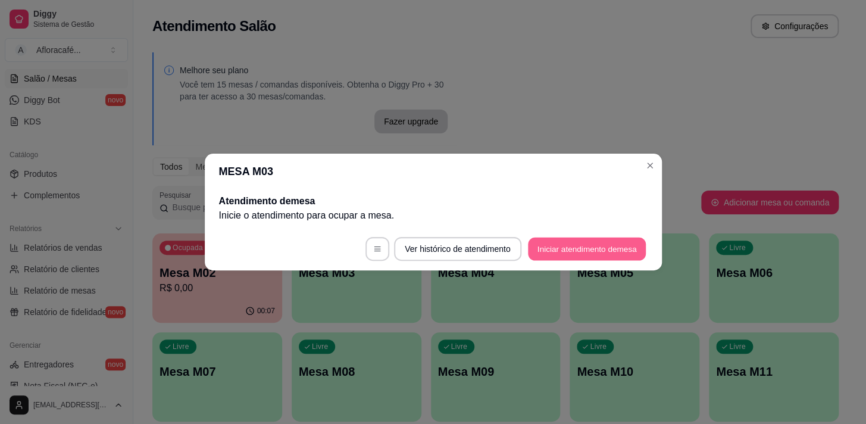
click at [584, 244] on button "Iniciar atendimento de mesa" at bounding box center [587, 248] width 118 height 23
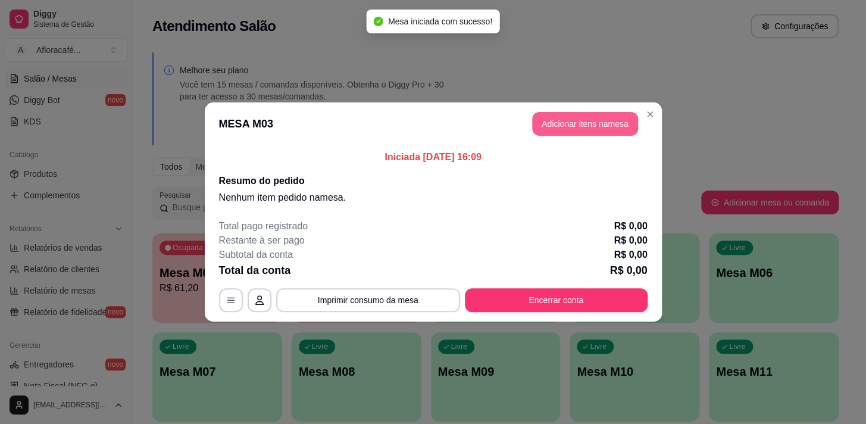
click at [621, 118] on button "Adicionar itens na mesa" at bounding box center [585, 124] width 106 height 24
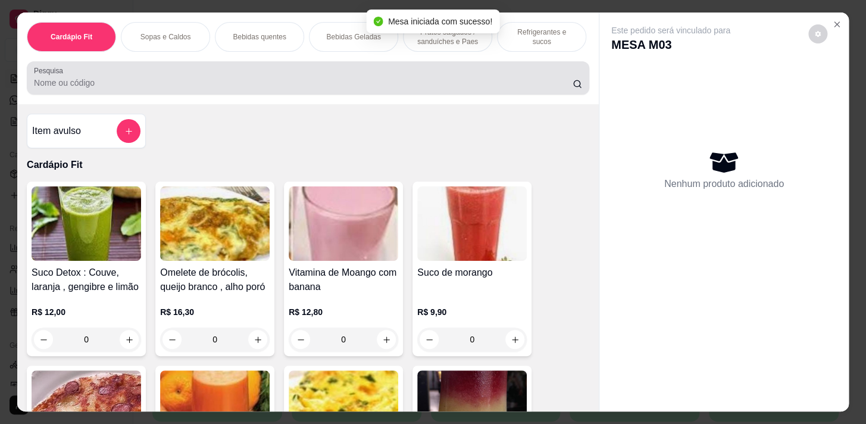
click at [387, 84] on input "Pesquisa" at bounding box center [303, 83] width 538 height 12
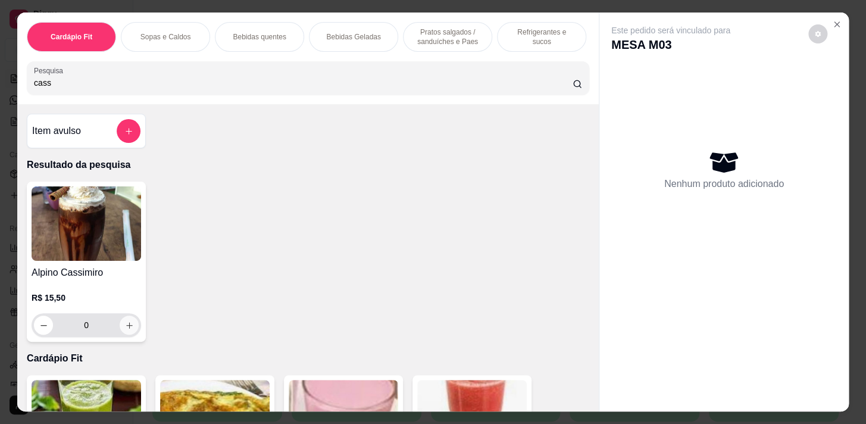
type input "cass"
click at [125, 325] on icon "increase-product-quantity" at bounding box center [129, 325] width 9 height 9
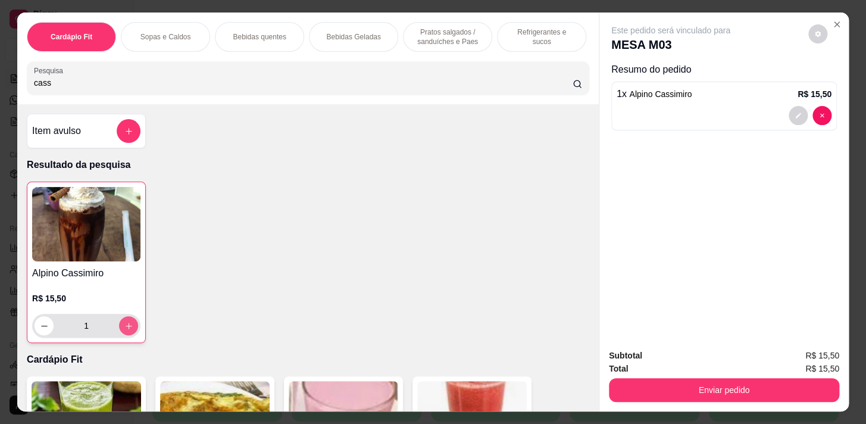
type input "1"
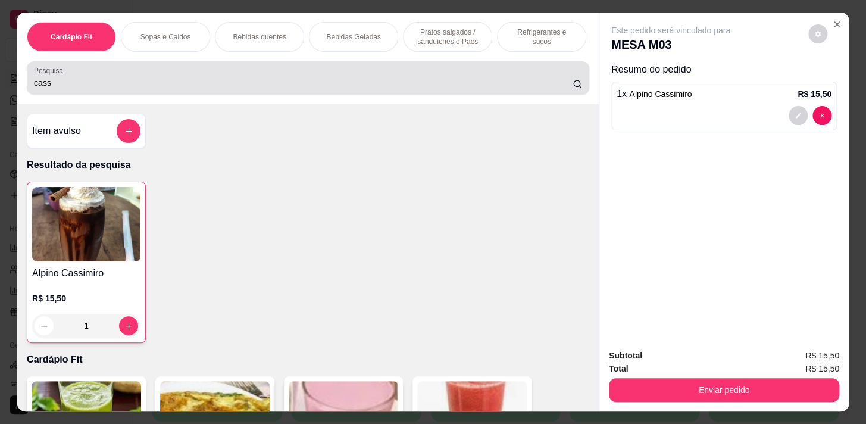
click at [120, 76] on div "cass" at bounding box center [308, 78] width 548 height 24
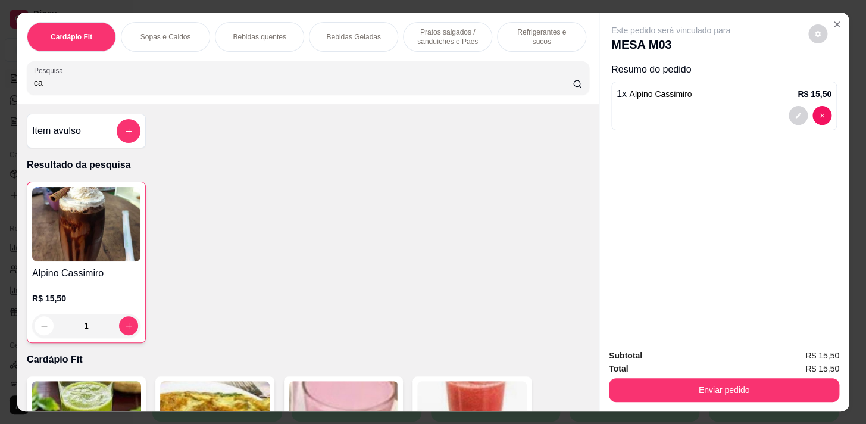
type input "c"
drag, startPoint x: 145, startPoint y: 84, endPoint x: 173, endPoint y: 81, distance: 27.6
click at [148, 86] on input "Pesquisa" at bounding box center [303, 83] width 538 height 12
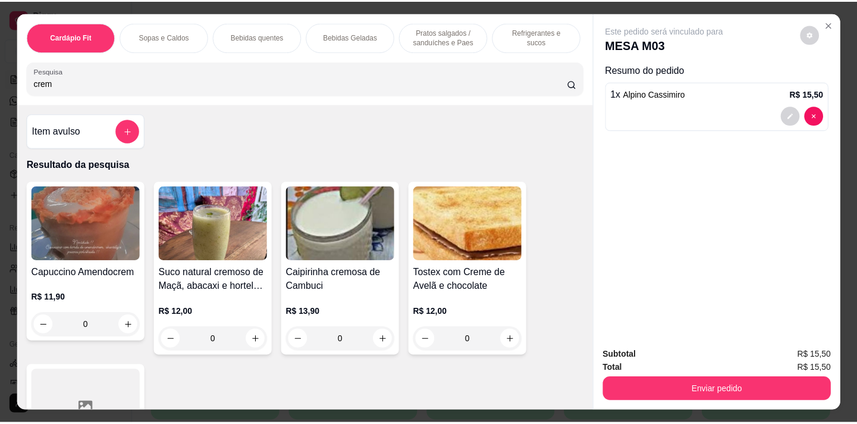
scroll to position [54, 0]
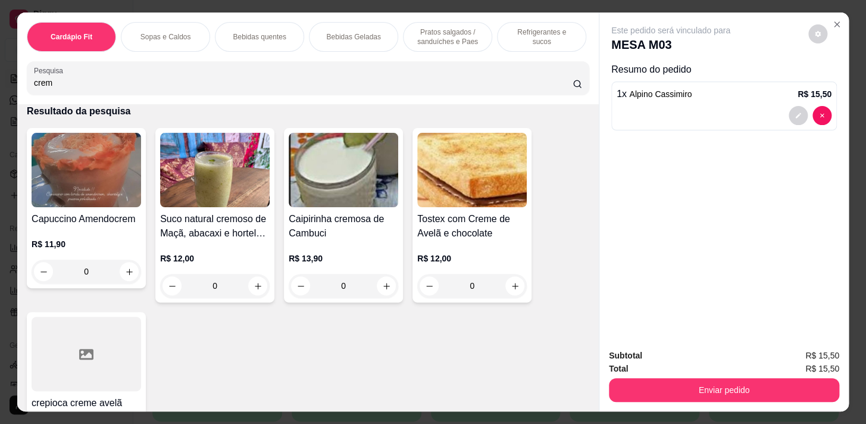
type input "crem"
click at [507, 289] on div "0" at bounding box center [471, 286] width 109 height 24
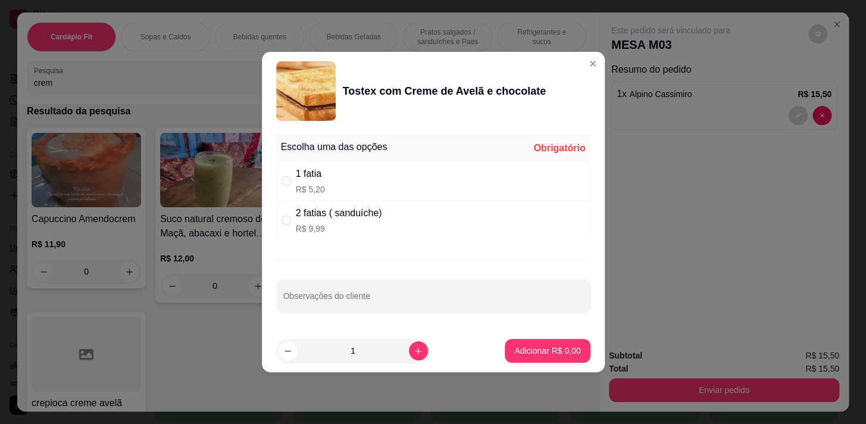
click at [309, 214] on div "2 fatias ( sanduíche)" at bounding box center [339, 213] width 86 height 14
radio input "true"
click at [516, 353] on p "Adicionar R$ 9,99" at bounding box center [547, 350] width 66 height 12
type input "1"
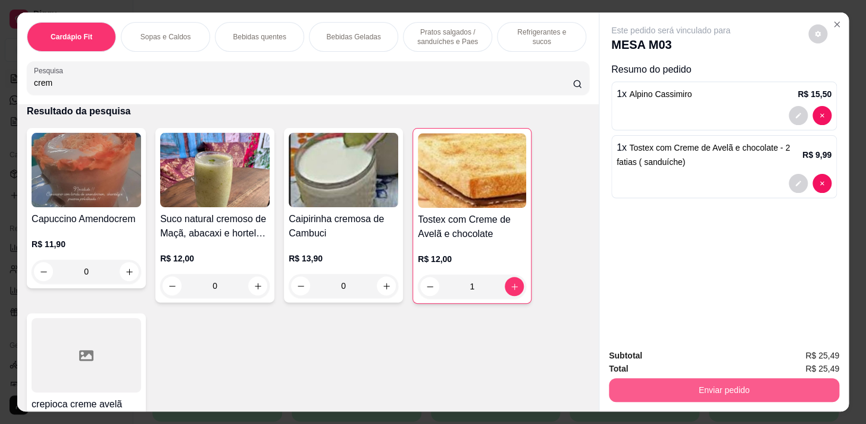
click at [800, 385] on button "Enviar pedido" at bounding box center [724, 390] width 230 height 24
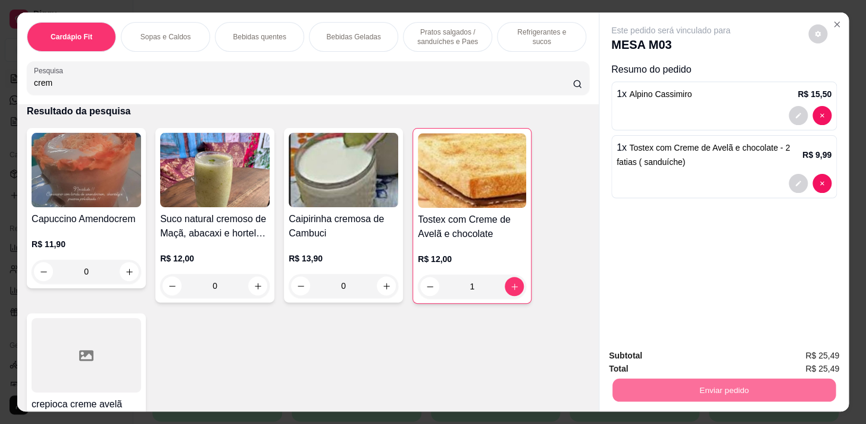
click at [806, 349] on button "Enviar pedido" at bounding box center [808, 356] width 67 height 23
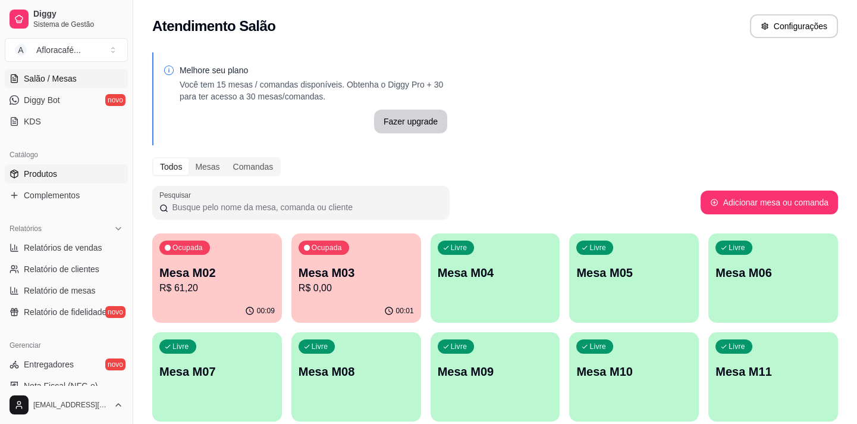
click at [73, 168] on link "Produtos" at bounding box center [66, 173] width 123 height 19
click at [59, 178] on link "Produtos" at bounding box center [66, 173] width 123 height 19
click at [54, 172] on span "Produtos" at bounding box center [40, 174] width 33 height 12
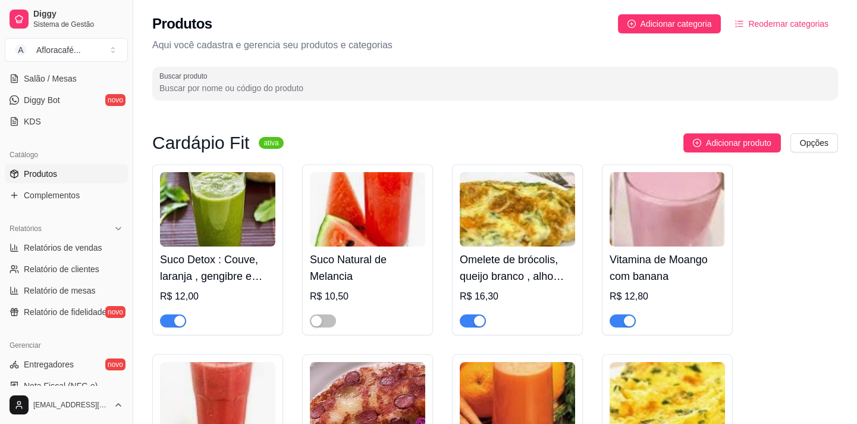
click at [72, 177] on link "Produtos" at bounding box center [66, 173] width 123 height 19
click at [268, 65] on div "Produtos Adicionar categoria Reodernar categorias Aqui você cadastra e gerencia…" at bounding box center [495, 53] width 724 height 107
click at [274, 77] on div at bounding box center [495, 83] width 672 height 24
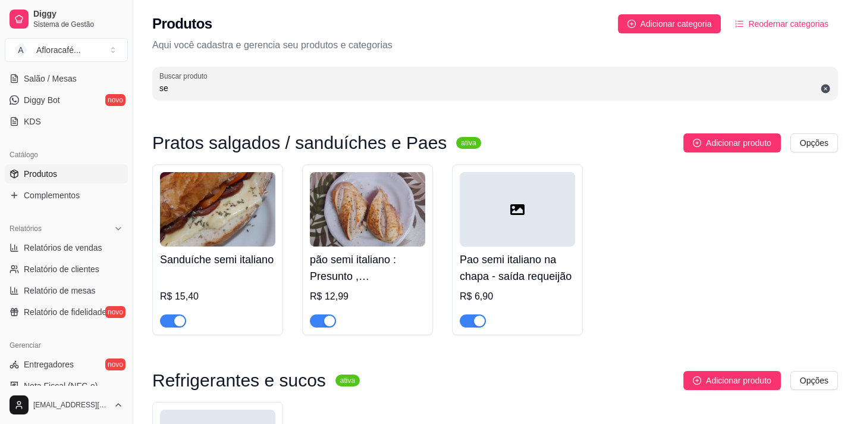
type input "s"
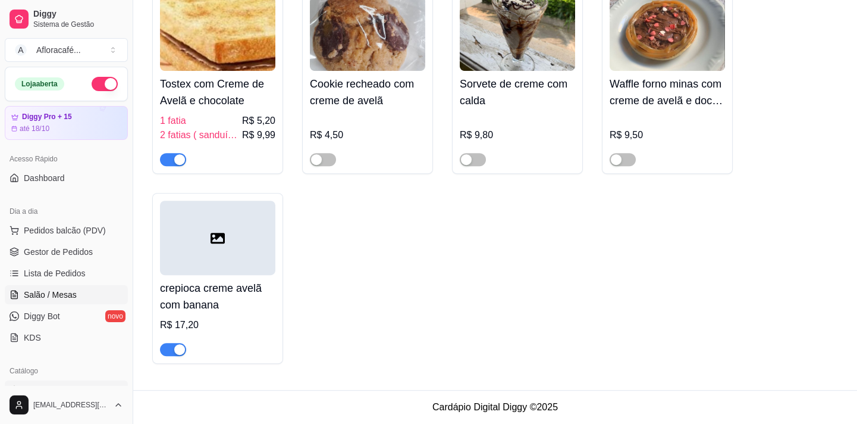
type input "crem"
click at [45, 294] on span "Salão / Mesas" at bounding box center [50, 295] width 53 height 12
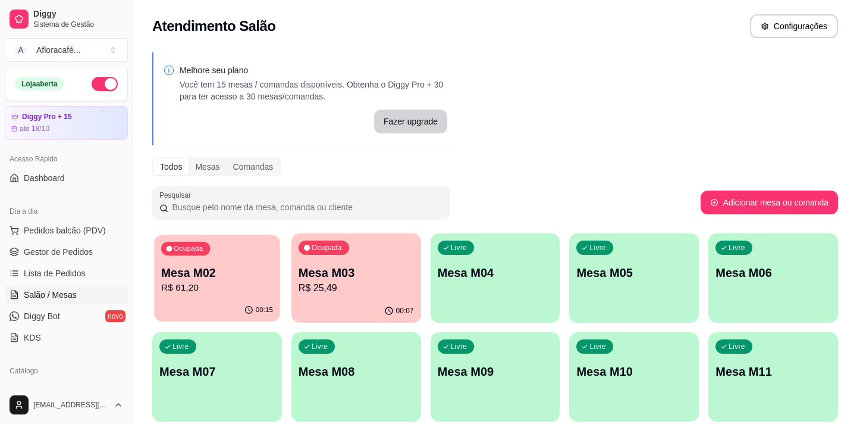
click at [236, 297] on div "Ocupada Mesa M02 R$ 61,20" at bounding box center [217, 266] width 126 height 64
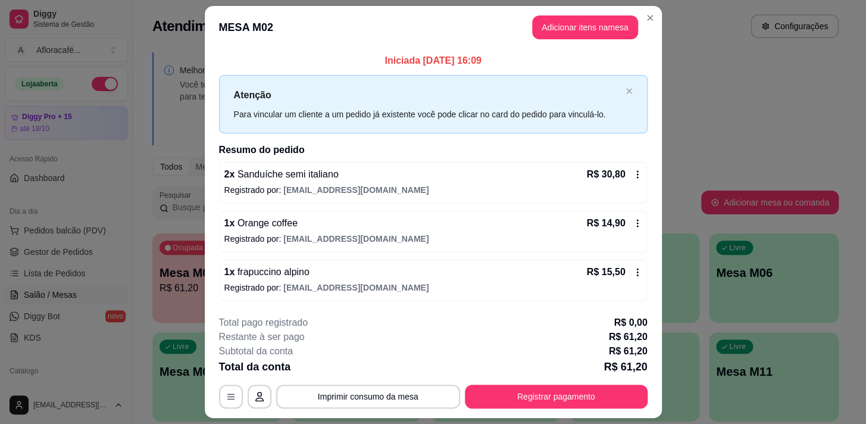
scroll to position [32, 0]
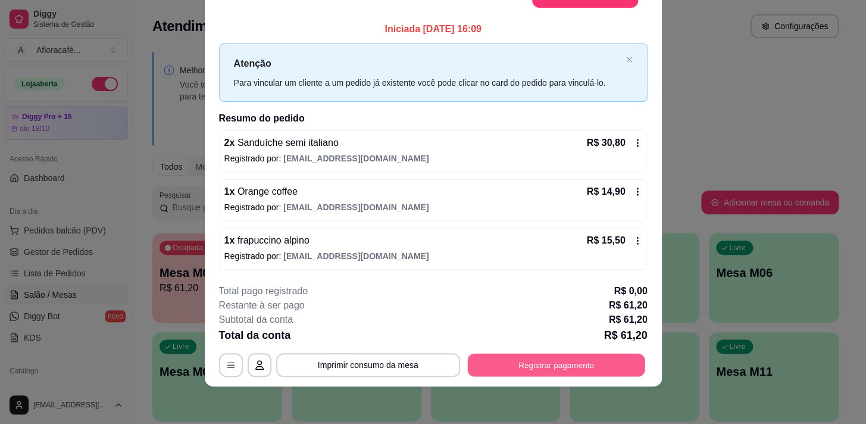
click at [559, 368] on button "Registrar pagamento" at bounding box center [555, 364] width 177 height 23
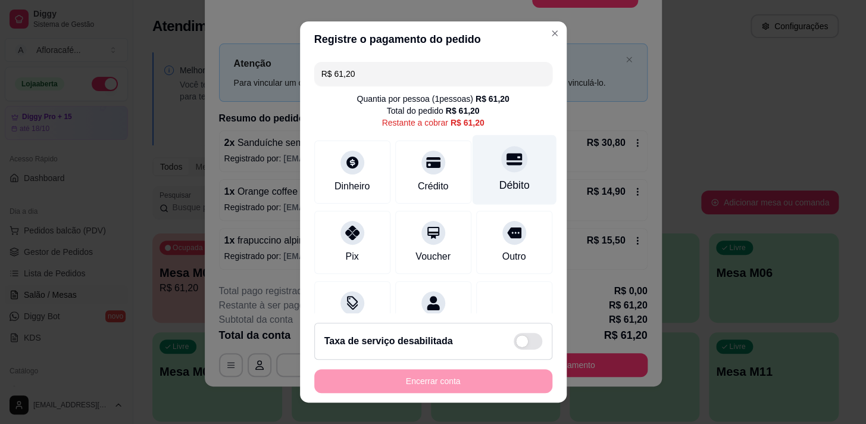
click at [488, 173] on div "Débito" at bounding box center [514, 169] width 84 height 70
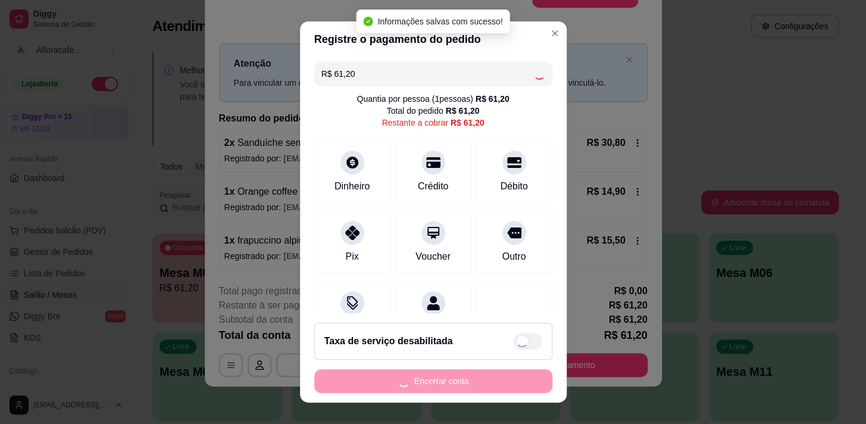
type input "R$ 0,00"
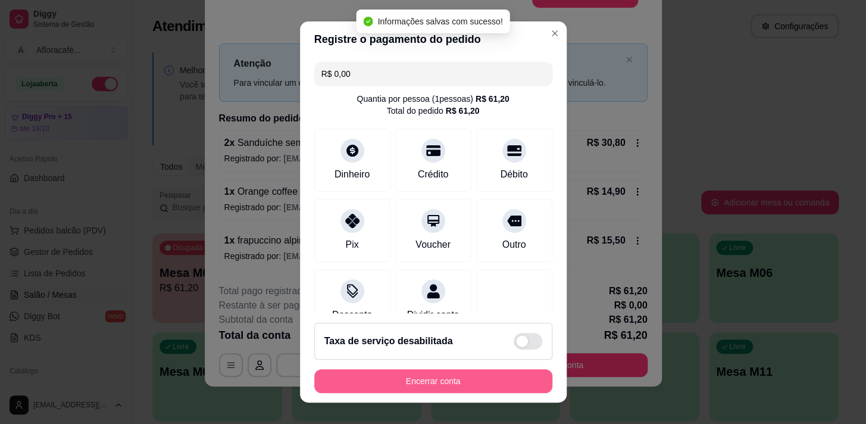
click at [439, 383] on button "Encerrar conta" at bounding box center [433, 381] width 238 height 24
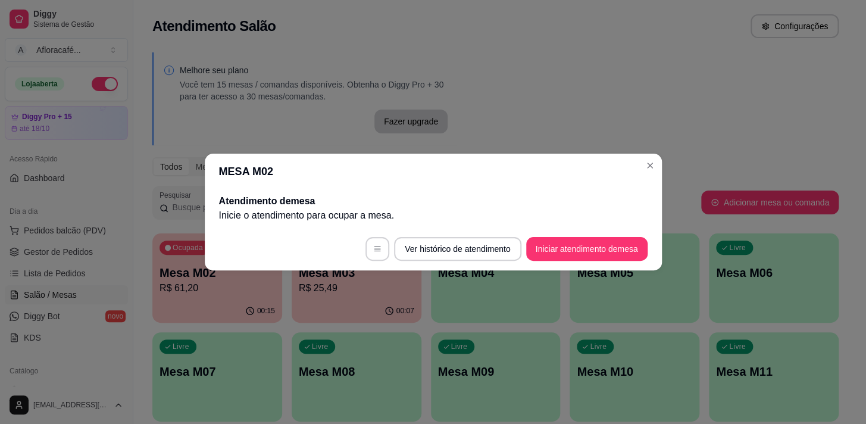
scroll to position [0, 0]
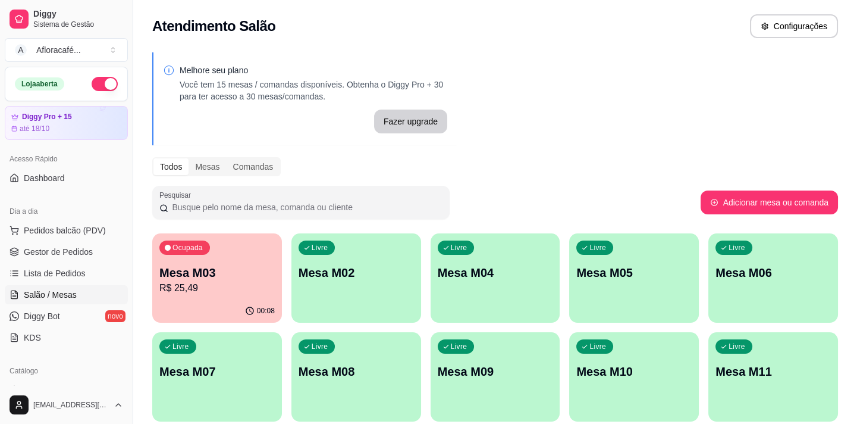
click at [268, 299] on button "Ocupada Mesa M03 R$ 25,49 00:08" at bounding box center [217, 277] width 130 height 89
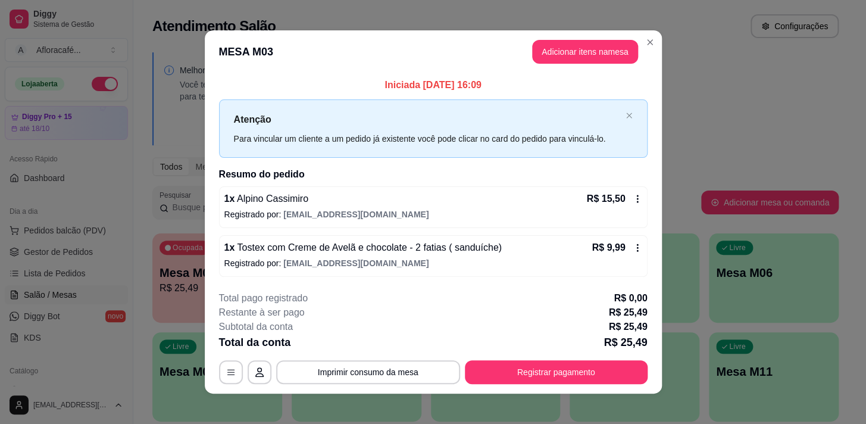
scroll to position [7, 0]
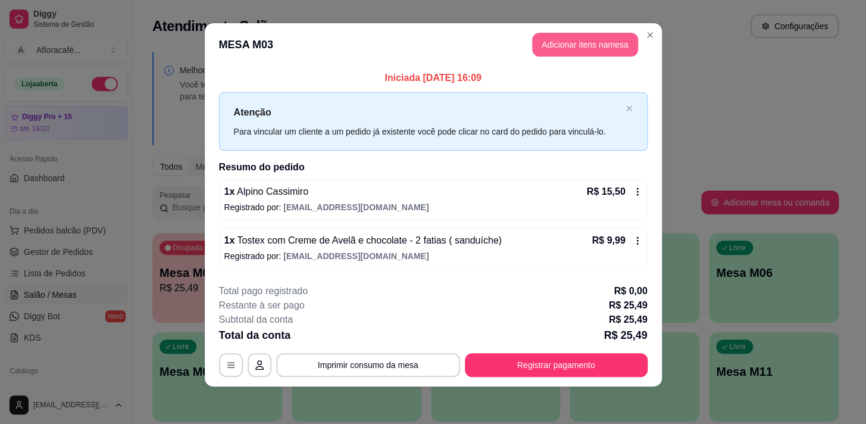
click at [613, 40] on button "Adicionar itens na mesa" at bounding box center [585, 45] width 106 height 24
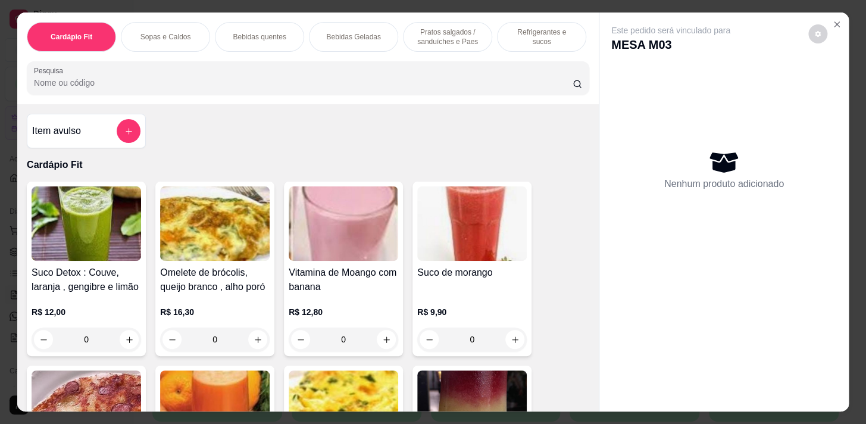
click at [470, 27] on p "Pratos salgados / sanduíches e Paes" at bounding box center [447, 36] width 69 height 19
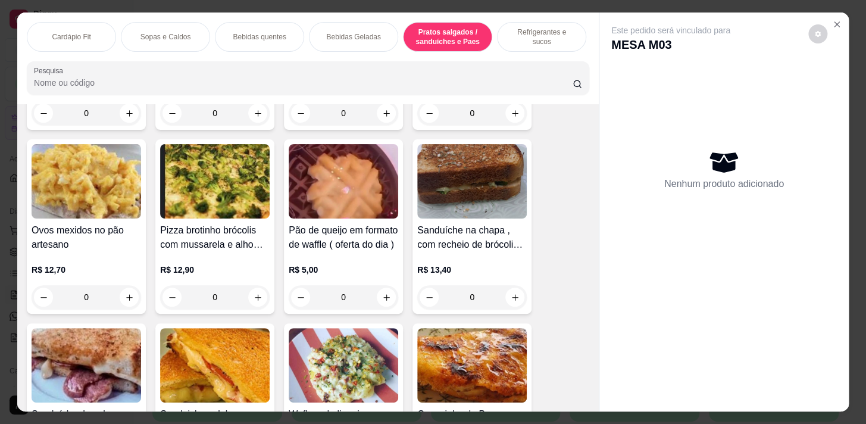
scroll to position [4561, 0]
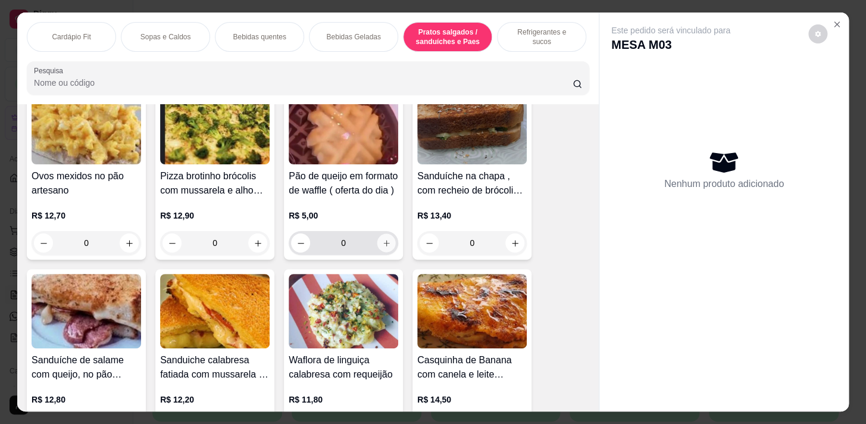
click at [386, 247] on icon "increase-product-quantity" at bounding box center [386, 243] width 9 height 9
type input "1"
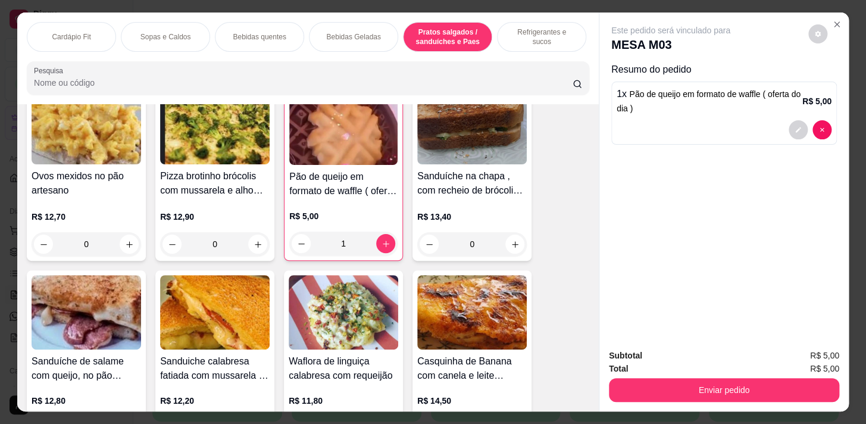
scroll to position [29, 0]
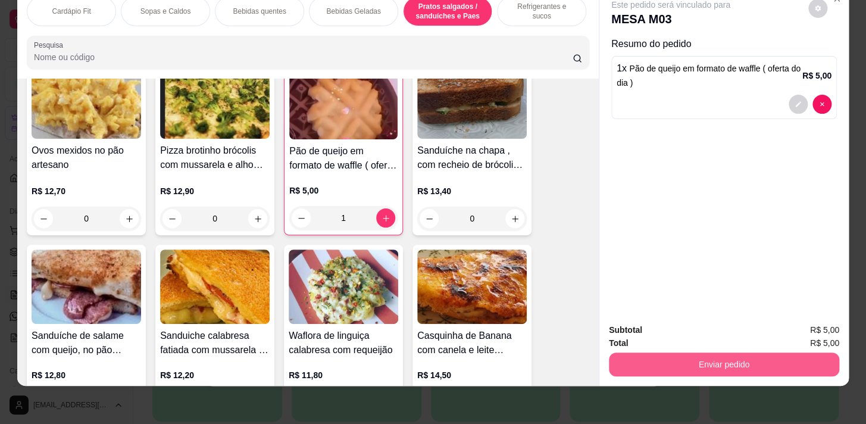
click at [773, 364] on button "Enviar pedido" at bounding box center [724, 364] width 230 height 24
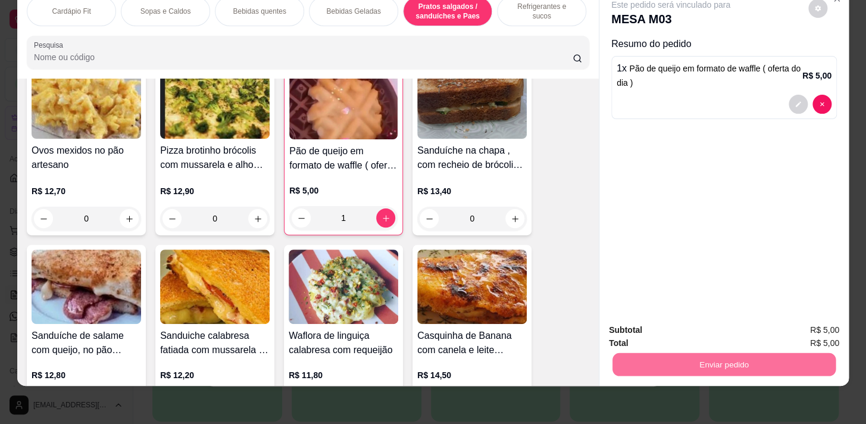
click at [800, 331] on button "Enviar pedido" at bounding box center [807, 327] width 65 height 22
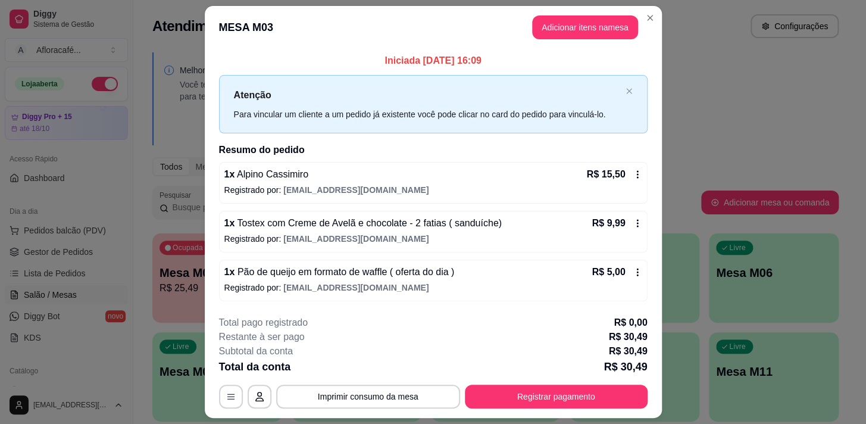
scroll to position [32, 0]
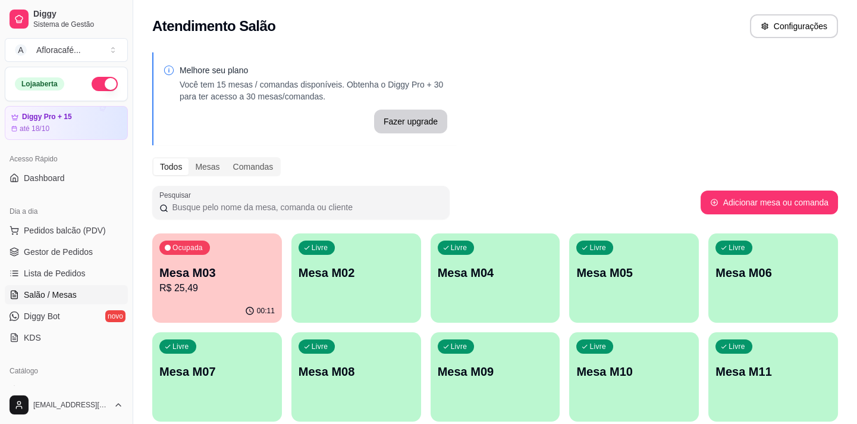
click at [373, 289] on div "Livre Mesa M02" at bounding box center [357, 270] width 130 height 75
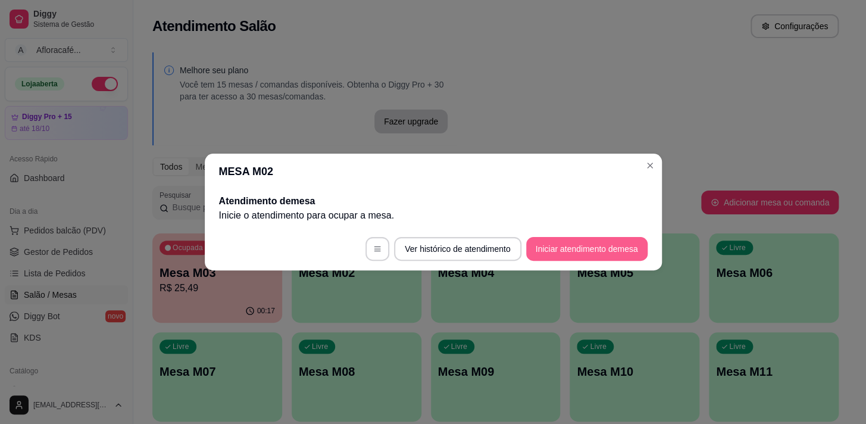
click at [600, 245] on button "Iniciar atendimento de mesa" at bounding box center [586, 249] width 121 height 24
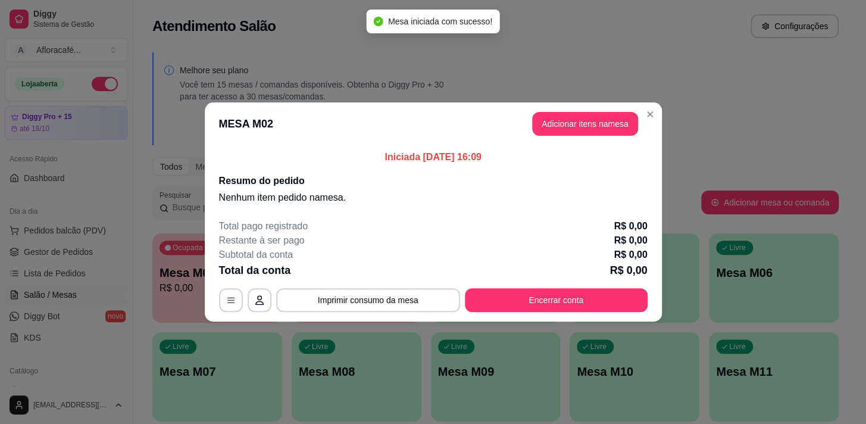
drag, startPoint x: 607, startPoint y: 104, endPoint x: 607, endPoint y: 120, distance: 15.5
click at [607, 119] on header "MESA M02 Adicionar itens na mesa" at bounding box center [433, 123] width 457 height 43
click at [606, 126] on button "Adicionar itens na mesa" at bounding box center [585, 123] width 102 height 23
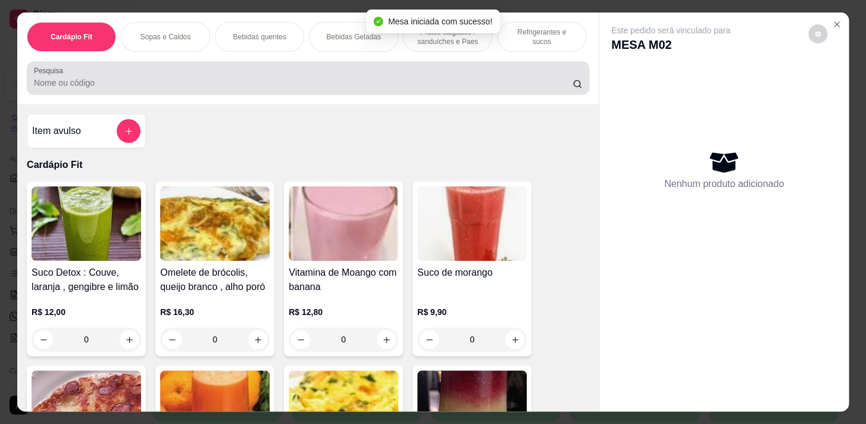
click at [240, 78] on div at bounding box center [308, 78] width 548 height 24
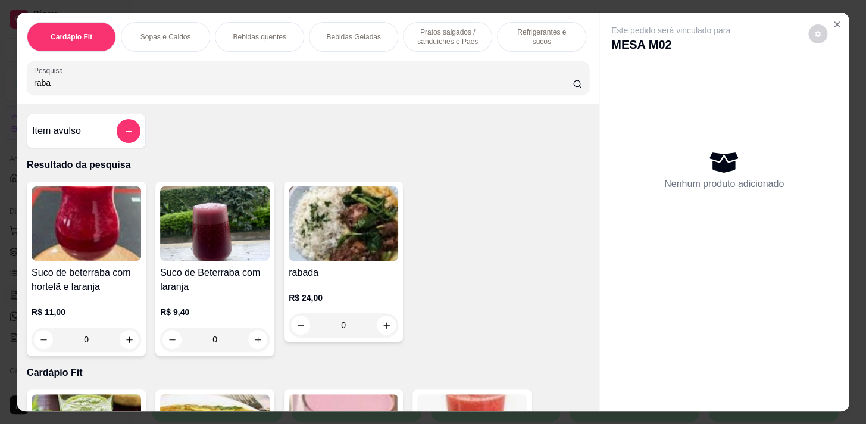
type input "raba"
click at [383, 323] on button "increase-product-quantity" at bounding box center [386, 325] width 18 height 18
type input "1"
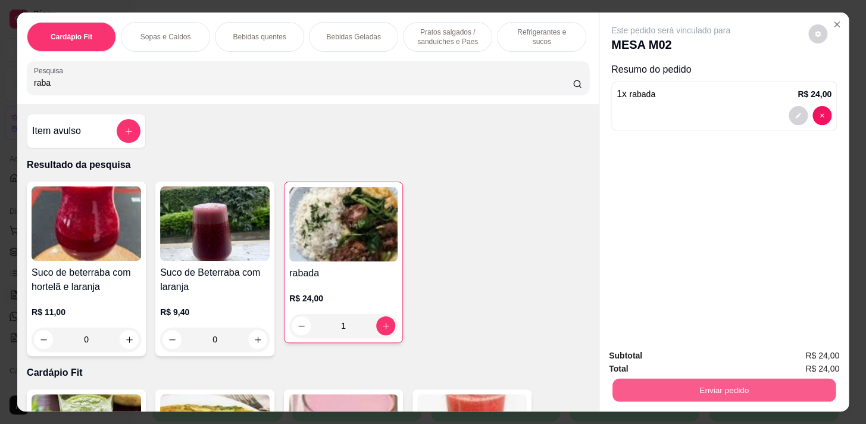
click at [767, 378] on button "Enviar pedido" at bounding box center [723, 389] width 223 height 23
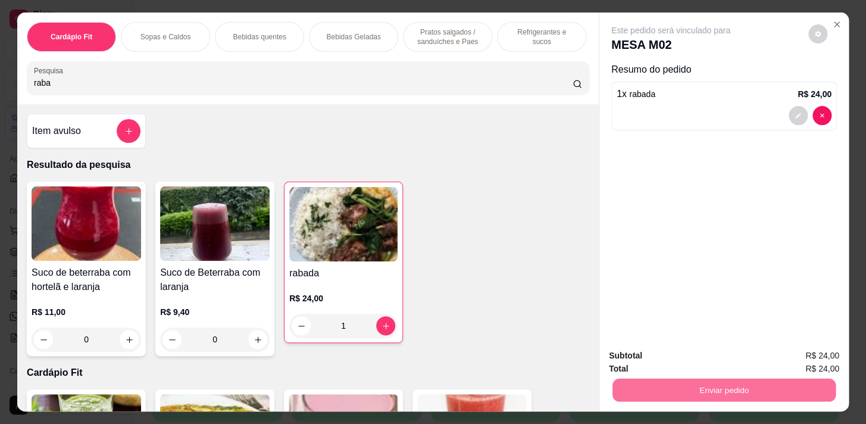
click at [803, 358] on button "Enviar pedido" at bounding box center [807, 356] width 65 height 22
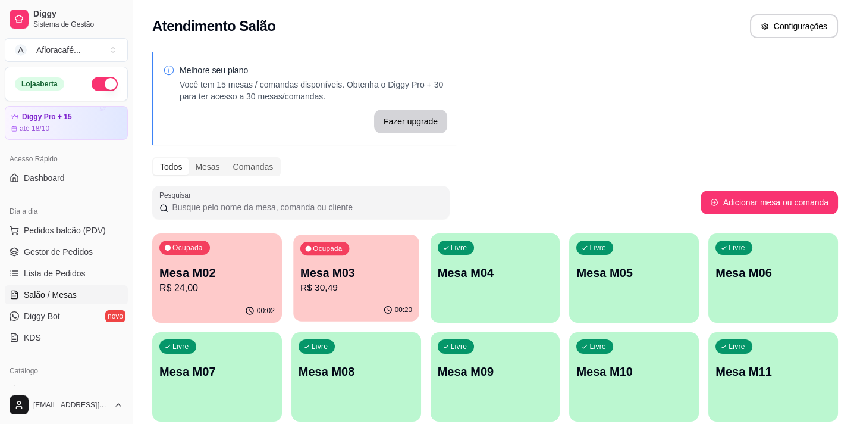
click at [322, 269] on p "Mesa M03" at bounding box center [356, 273] width 112 height 16
click at [515, 260] on div "Livre Mesa M04" at bounding box center [496, 270] width 126 height 73
click at [256, 277] on p "Mesa M02" at bounding box center [216, 272] width 115 height 17
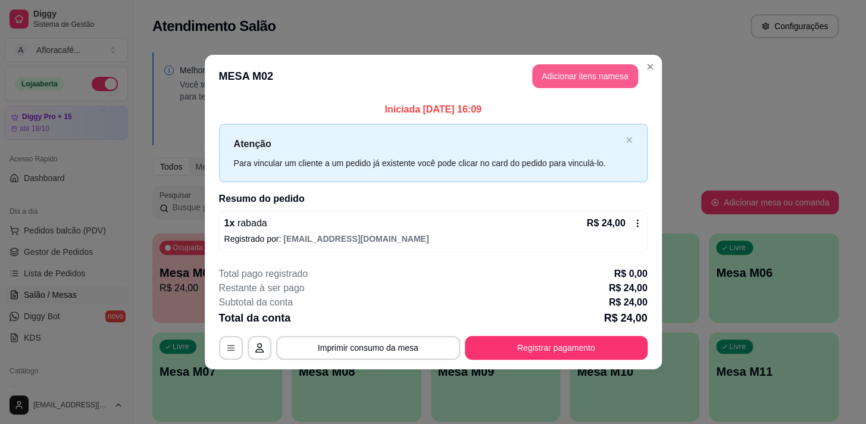
click at [609, 80] on button "Adicionar itens na mesa" at bounding box center [585, 76] width 106 height 24
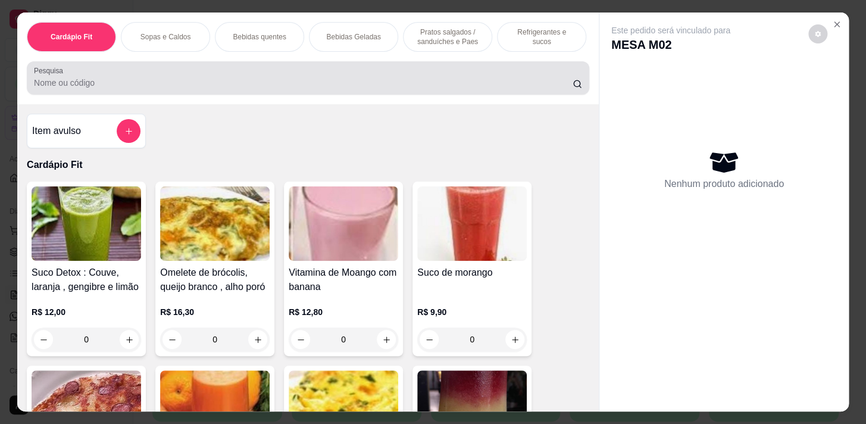
click at [353, 76] on div at bounding box center [308, 78] width 548 height 24
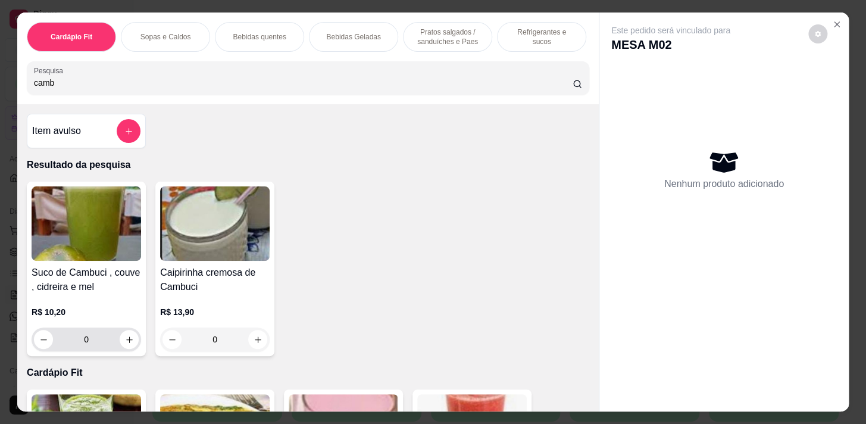
type input "camb"
click at [101, 345] on input "0" at bounding box center [86, 339] width 67 height 24
click at [120, 348] on button "increase-product-quantity" at bounding box center [129, 339] width 18 height 18
type input "1"
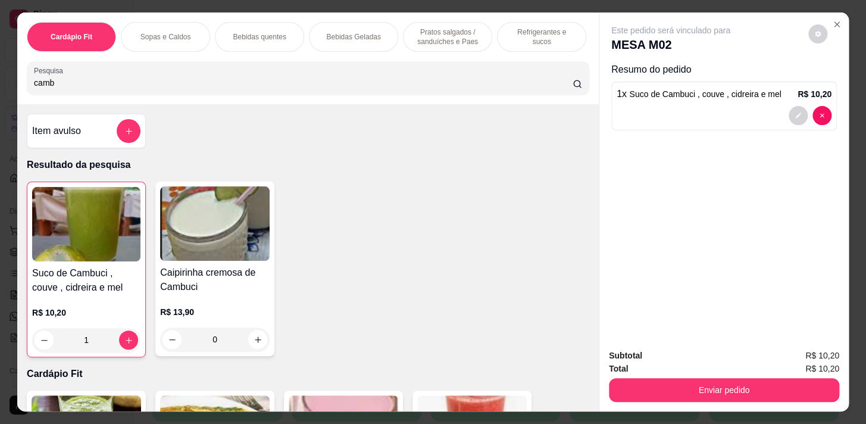
drag, startPoint x: 713, startPoint y: 365, endPoint x: 713, endPoint y: 384, distance: 19.0
click at [715, 374] on div "Subtotal R$ 10,20 Total R$ 10,20 Enviar pedido" at bounding box center [724, 375] width 230 height 53
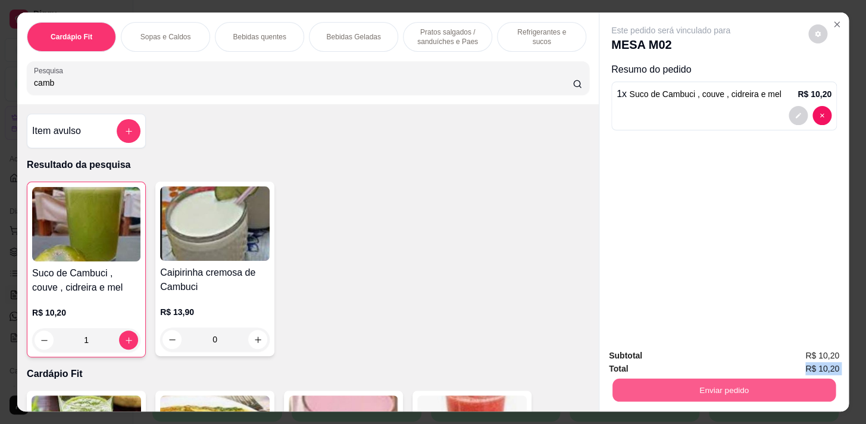
click at [712, 386] on button "Enviar pedido" at bounding box center [723, 389] width 223 height 23
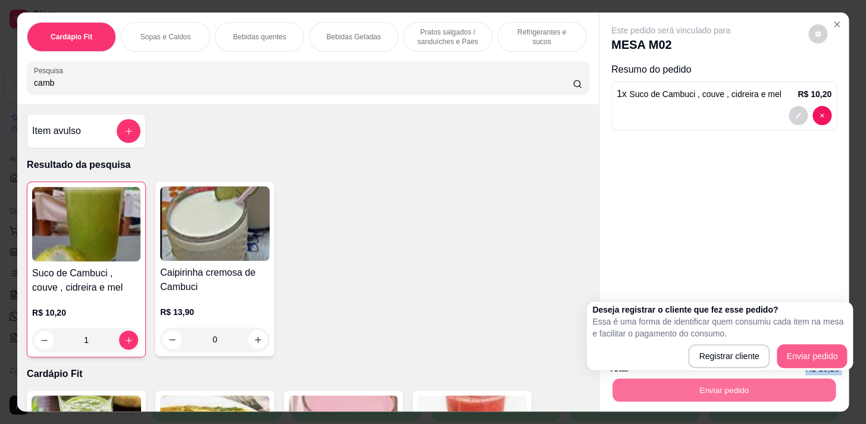
click at [803, 344] on button "Enviar pedido" at bounding box center [811, 356] width 70 height 24
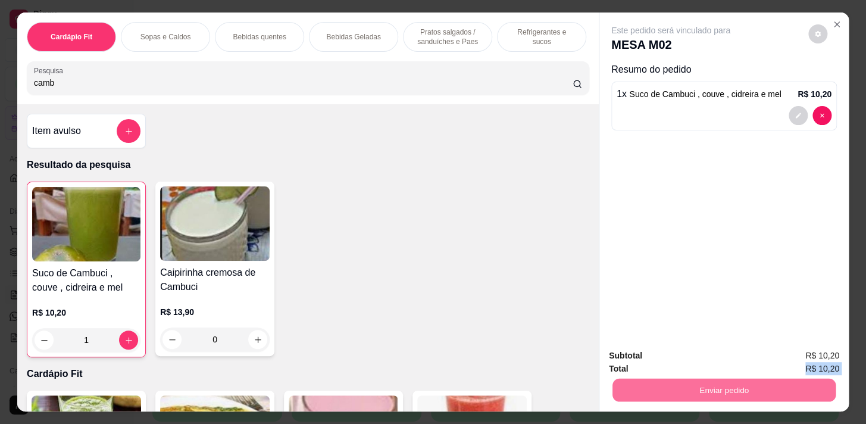
click at [798, 359] on button "Enviar pedido" at bounding box center [808, 356] width 67 height 23
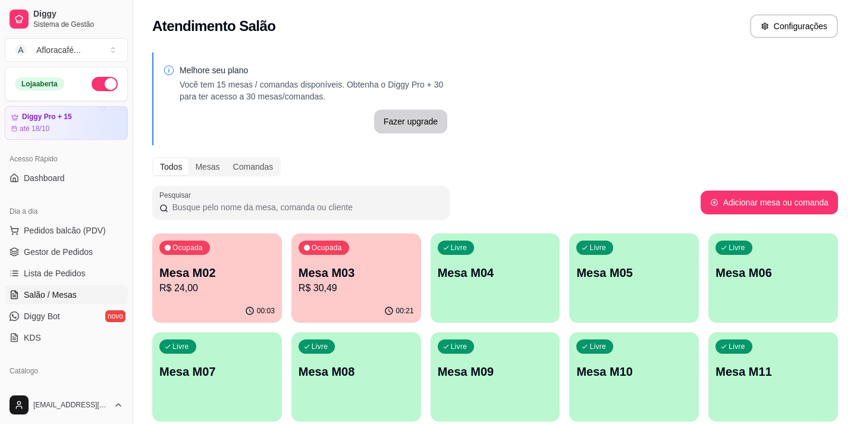
click at [177, 277] on p "Mesa M02" at bounding box center [216, 272] width 115 height 17
click at [429, 281] on div "Ocupada Mesa M02 R$ 24,00 00:05 Ocupada Mesa M03 R$ 30,49 00:23 Livre Mesa M04 …" at bounding box center [495, 376] width 686 height 287
click at [346, 281] on p "R$ 30,49" at bounding box center [356, 288] width 115 height 14
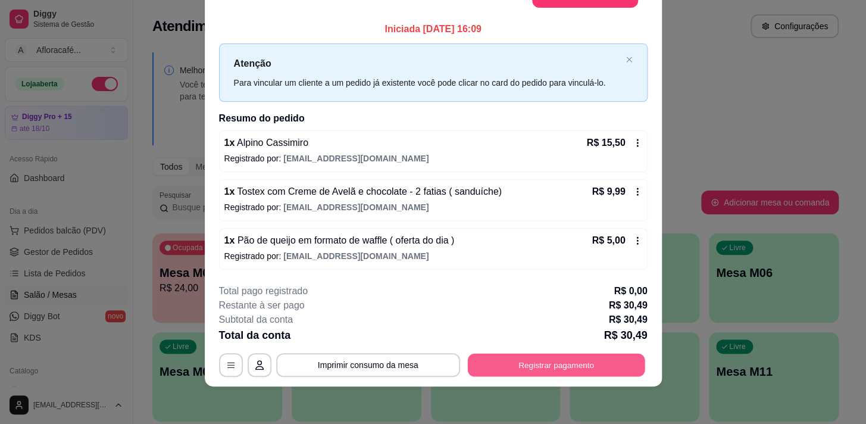
click at [538, 365] on button "Registrar pagamento" at bounding box center [555, 364] width 177 height 23
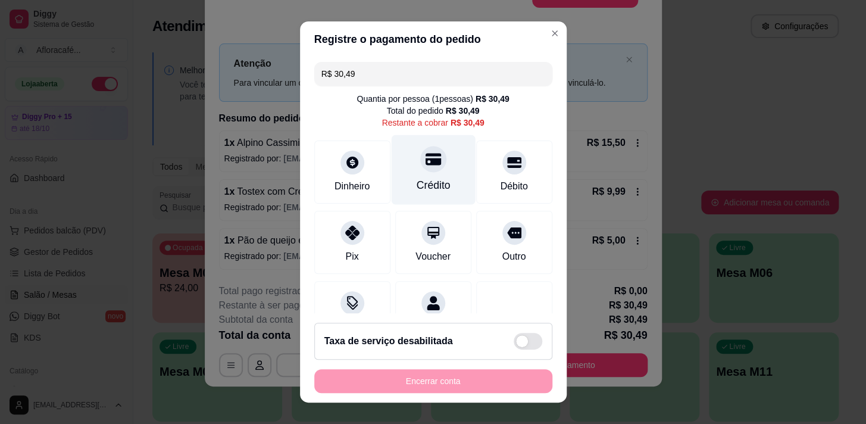
click at [444, 179] on div "Crédito" at bounding box center [433, 169] width 84 height 70
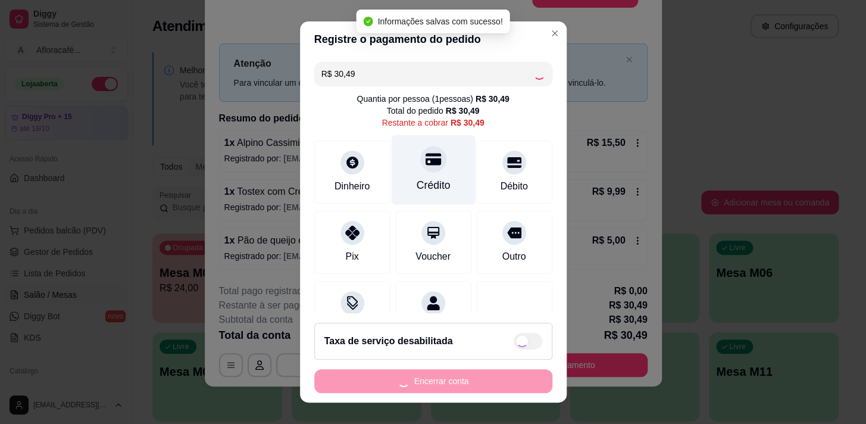
type input "R$ 0,00"
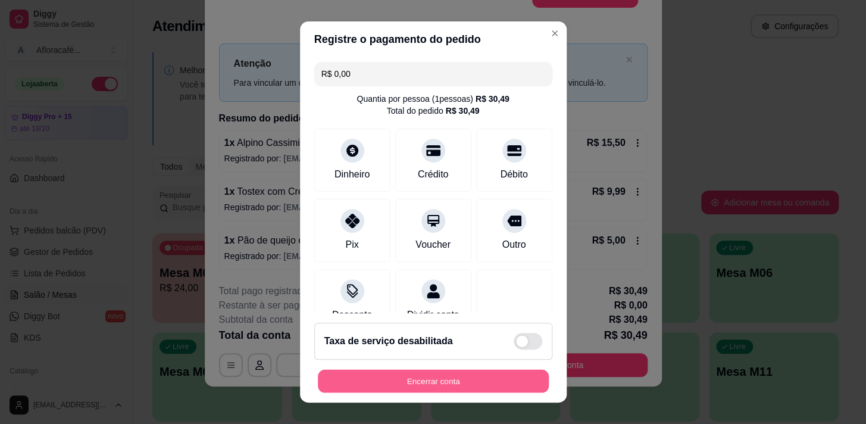
click at [402, 380] on button "Encerrar conta" at bounding box center [433, 380] width 231 height 23
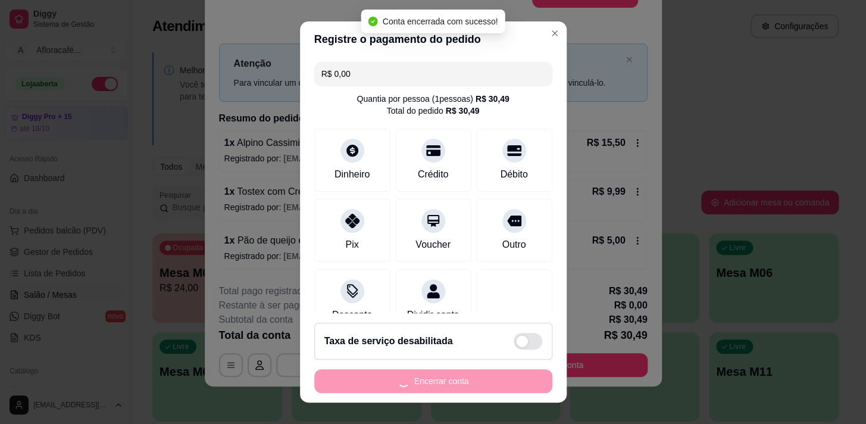
scroll to position [0, 0]
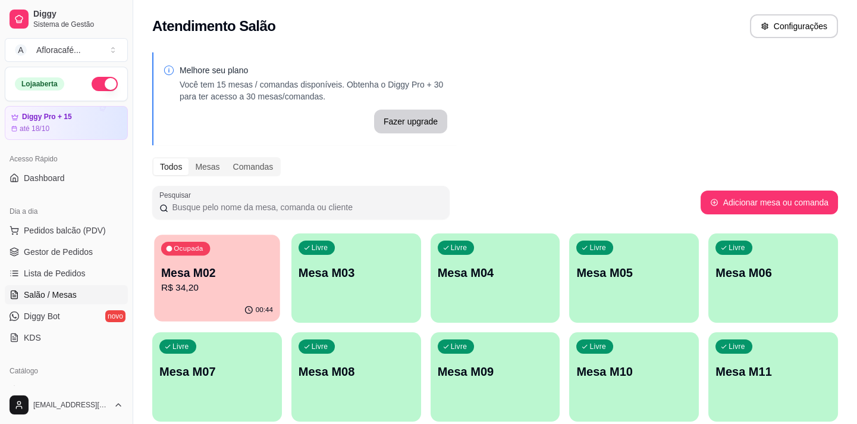
click at [269, 273] on p "Mesa M02" at bounding box center [217, 273] width 112 height 16
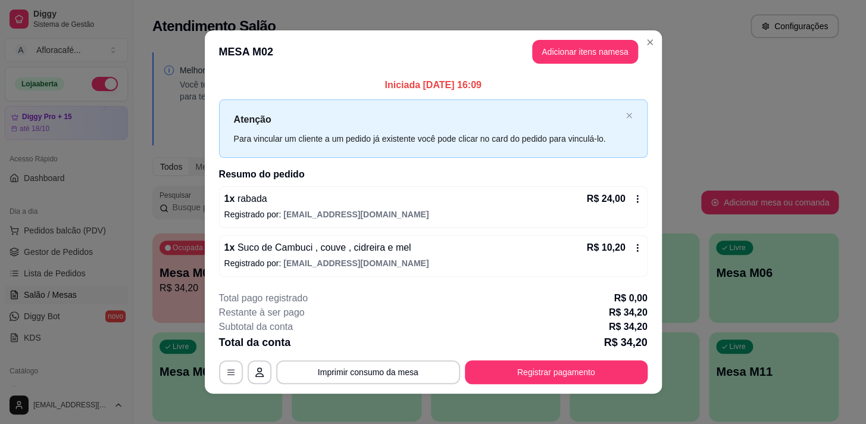
scroll to position [7, 0]
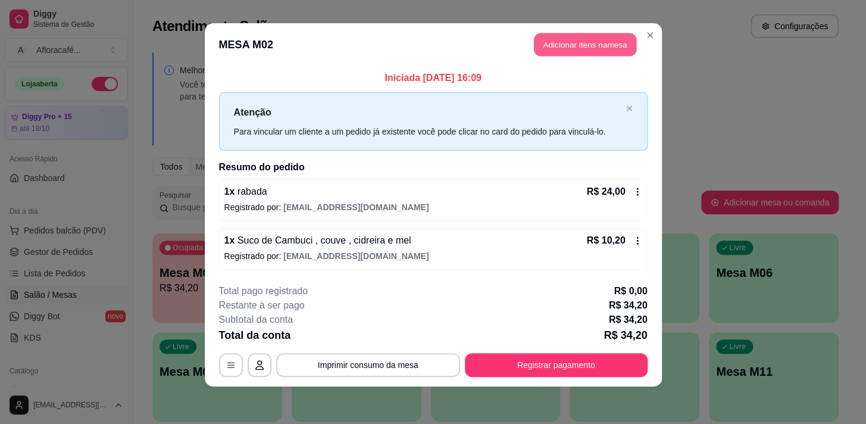
click at [553, 46] on button "Adicionar itens na mesa" at bounding box center [585, 44] width 102 height 23
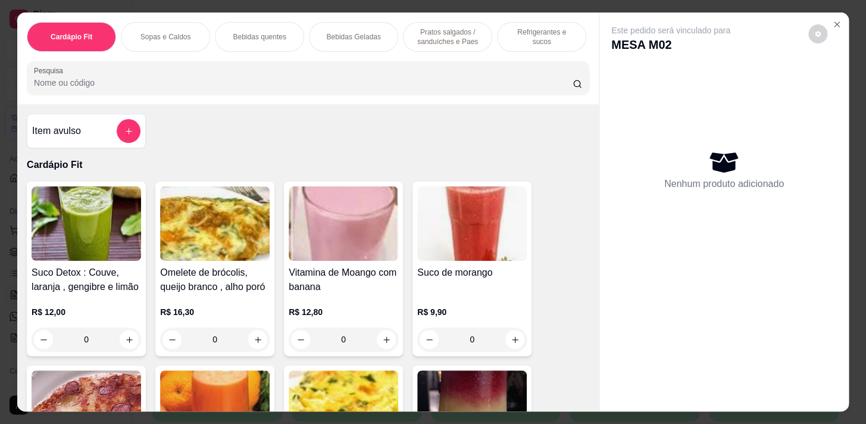
scroll to position [0, 491]
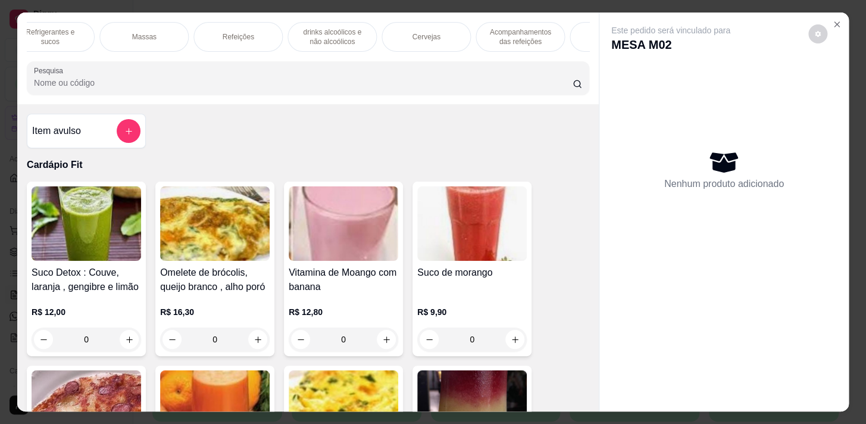
click at [502, 34] on p "Acompanhamentos das refeições" at bounding box center [519, 36] width 69 height 19
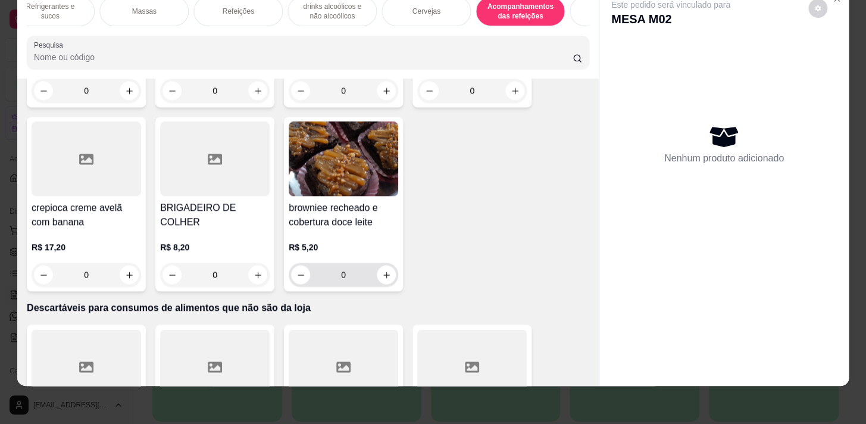
scroll to position [10366, 0]
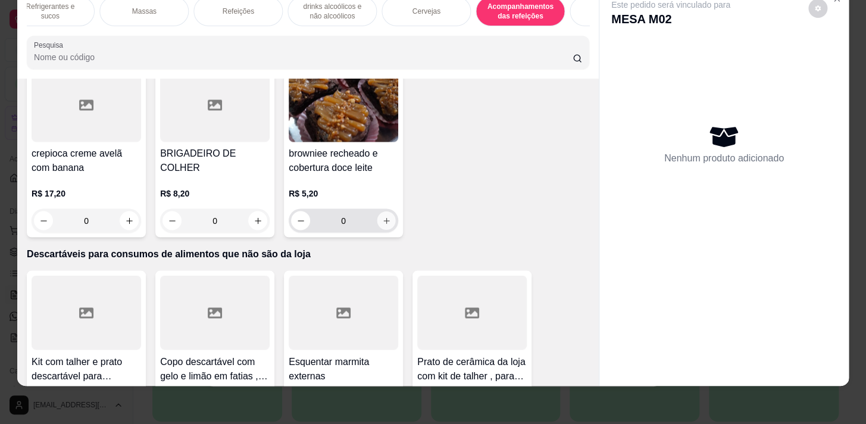
click at [383, 216] on icon "increase-product-quantity" at bounding box center [386, 220] width 9 height 9
type input "1"
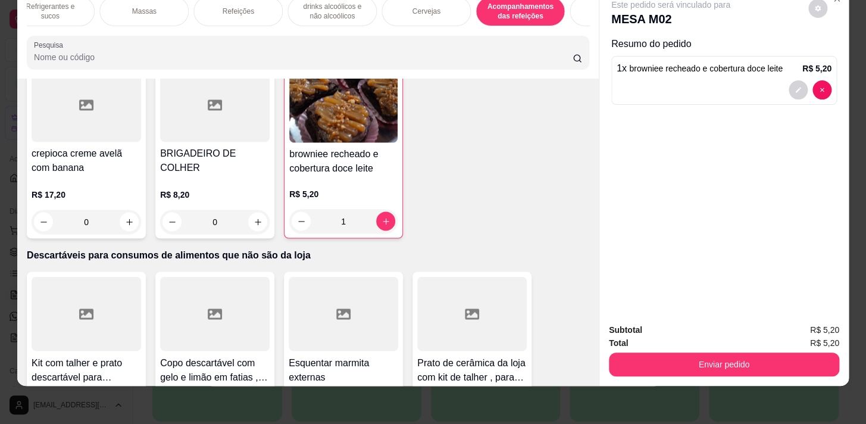
scroll to position [0, 0]
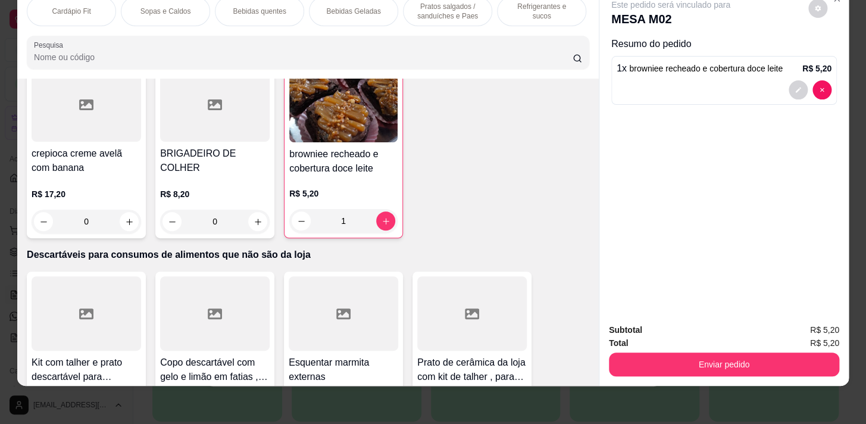
click at [173, 10] on div "Sopas e Caldos" at bounding box center [165, 11] width 89 height 30
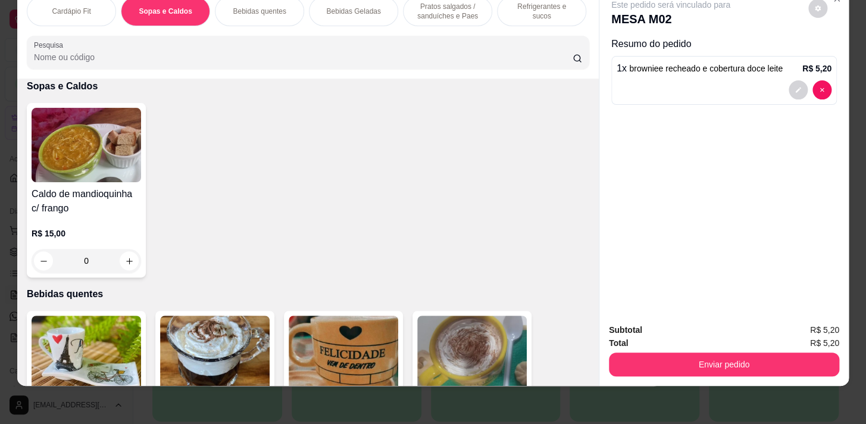
click at [232, 8] on div "Bebidas quentes" at bounding box center [259, 11] width 89 height 30
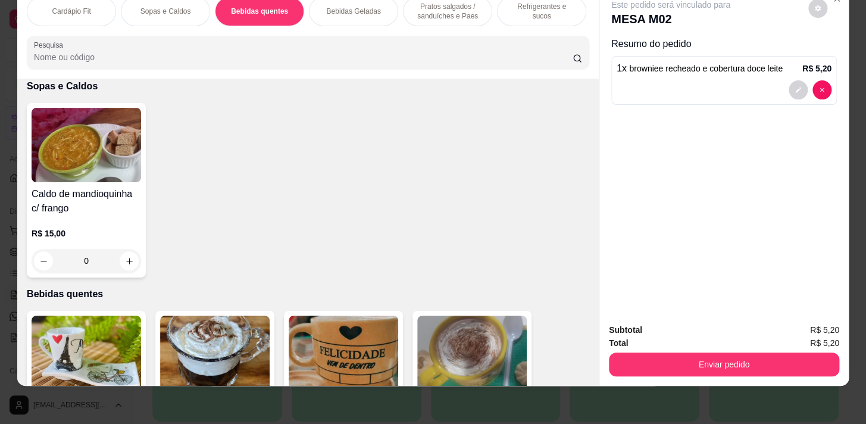
scroll to position [1020, 0]
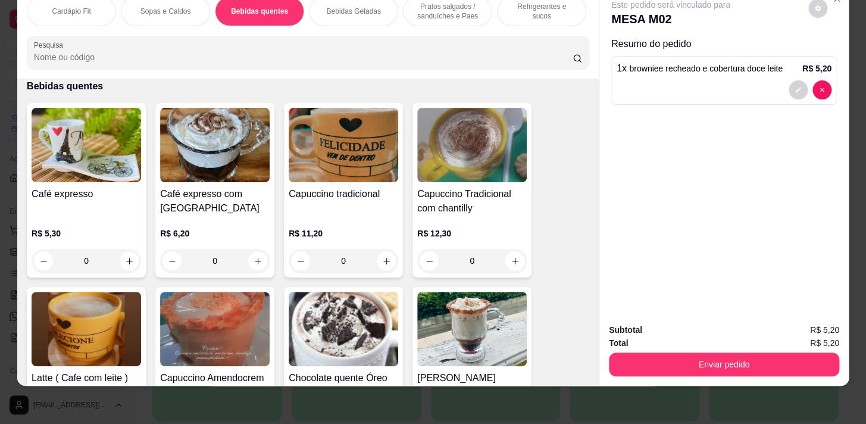
click at [448, 13] on div "Pratos salgados / sanduíches e Paes" at bounding box center [447, 11] width 89 height 30
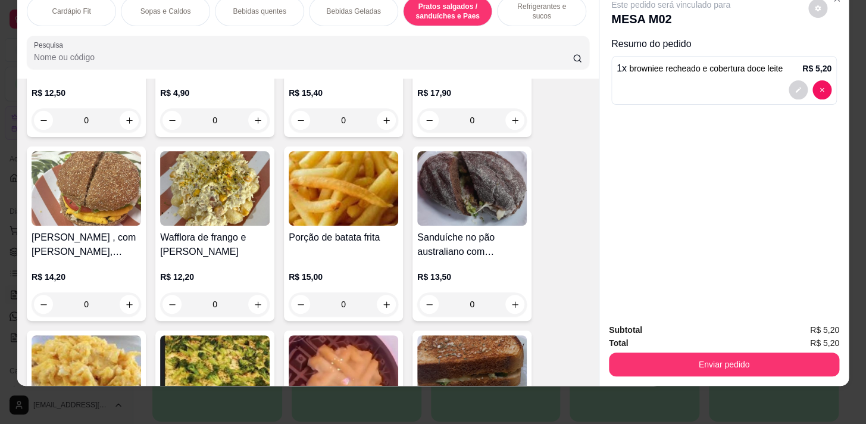
scroll to position [4344, 0]
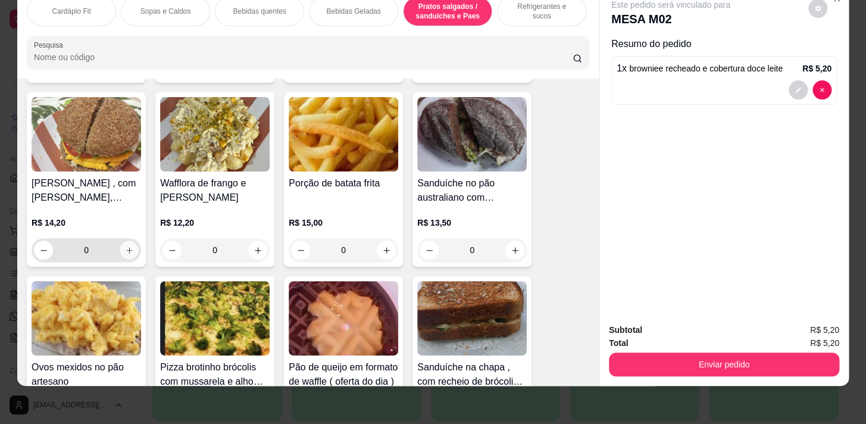
click at [120, 249] on button "increase-product-quantity" at bounding box center [129, 250] width 18 height 18
type input "1"
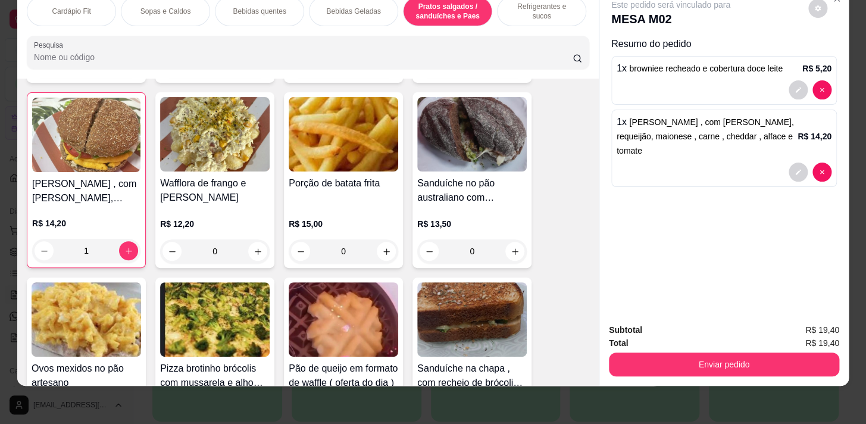
click at [736, 369] on div "Subtotal R$ 19,40 Total R$ 19,40 Enviar pedido" at bounding box center [723, 350] width 249 height 72
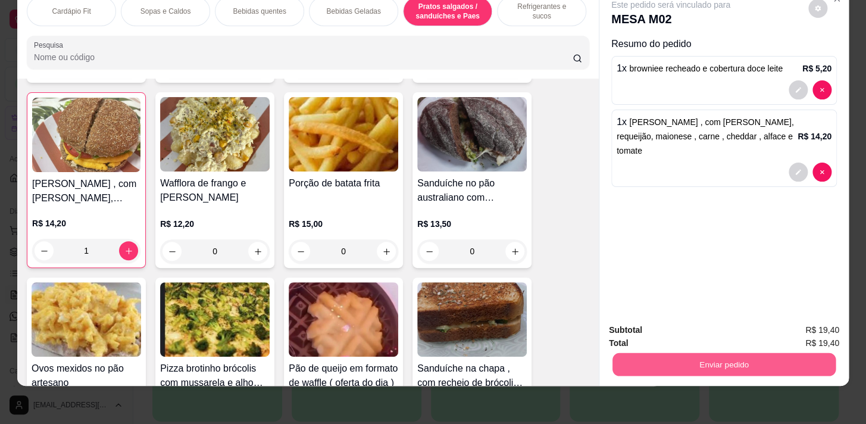
click at [736, 356] on button "Enviar pedido" at bounding box center [723, 363] width 223 height 23
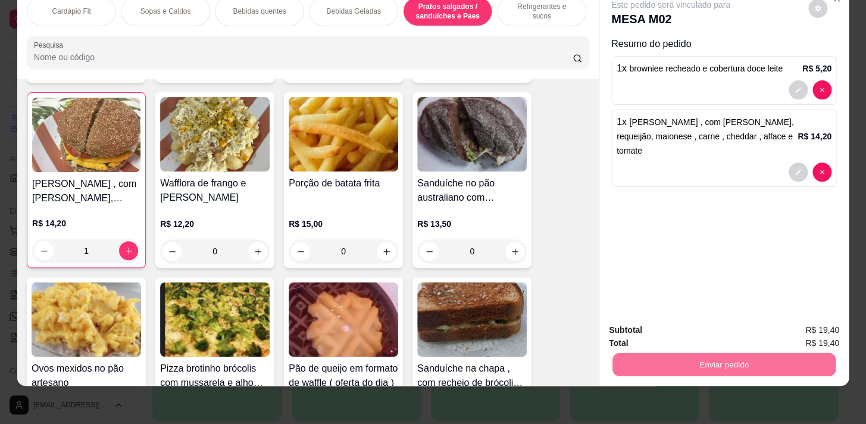
click at [800, 322] on button "Enviar pedido" at bounding box center [807, 327] width 65 height 22
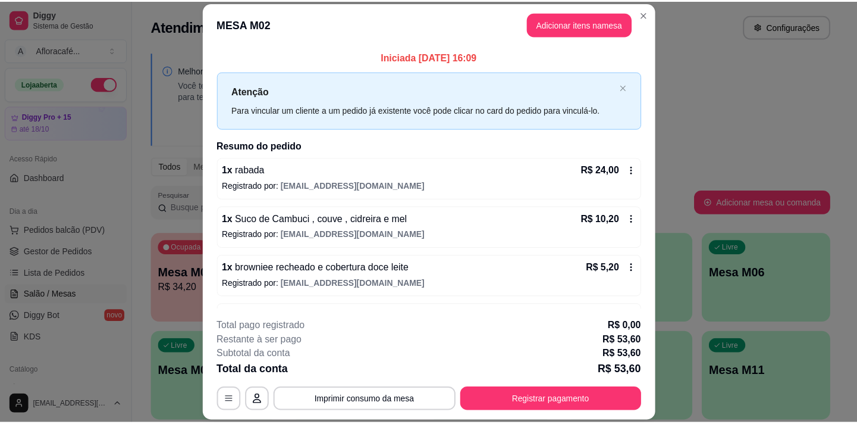
scroll to position [54, 0]
